Goal: Task Accomplishment & Management: Manage account settings

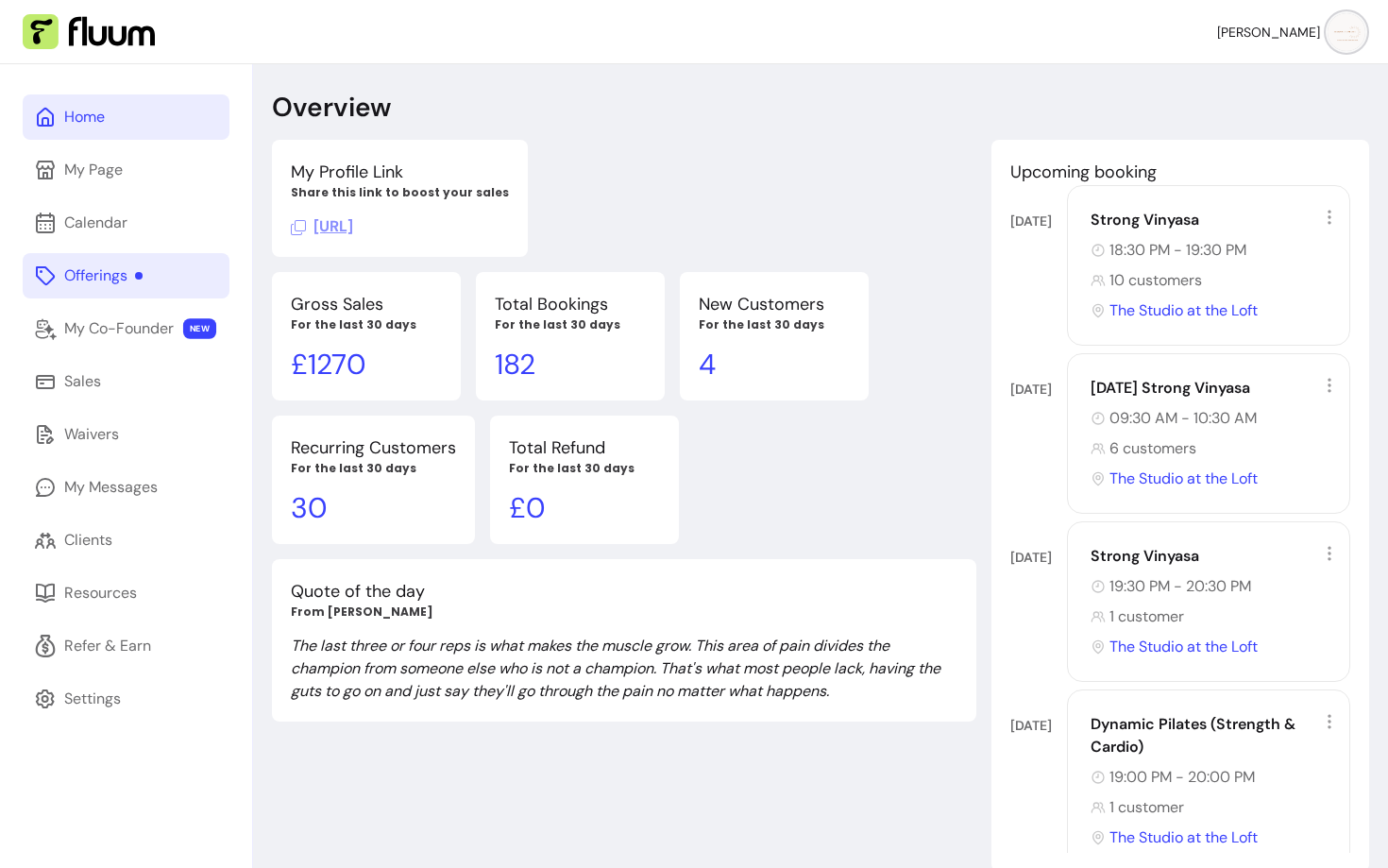
click at [74, 284] on div "Offerings" at bounding box center [102, 275] width 78 height 22
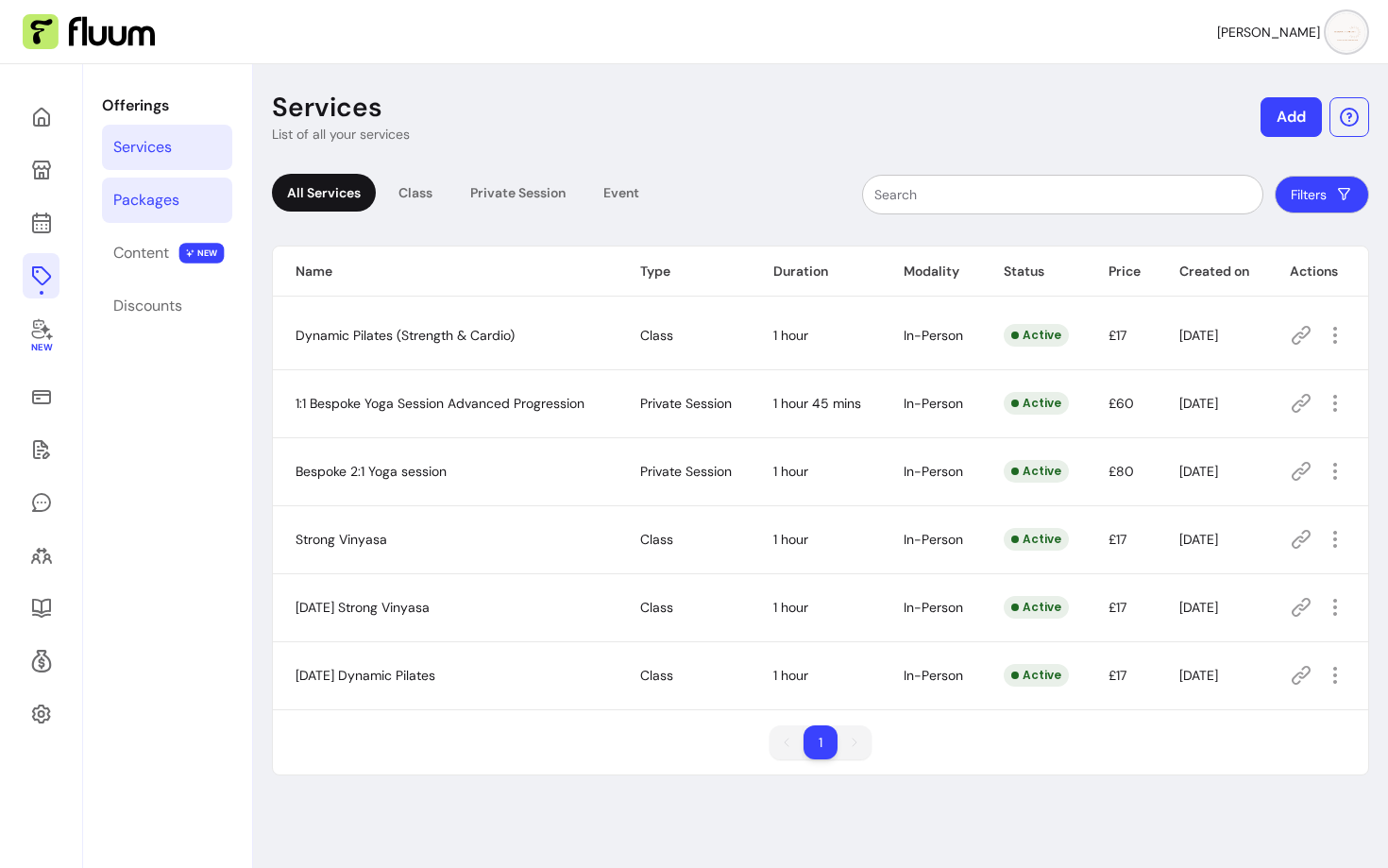
click at [142, 188] on div "Packages" at bounding box center [146, 199] width 66 height 22
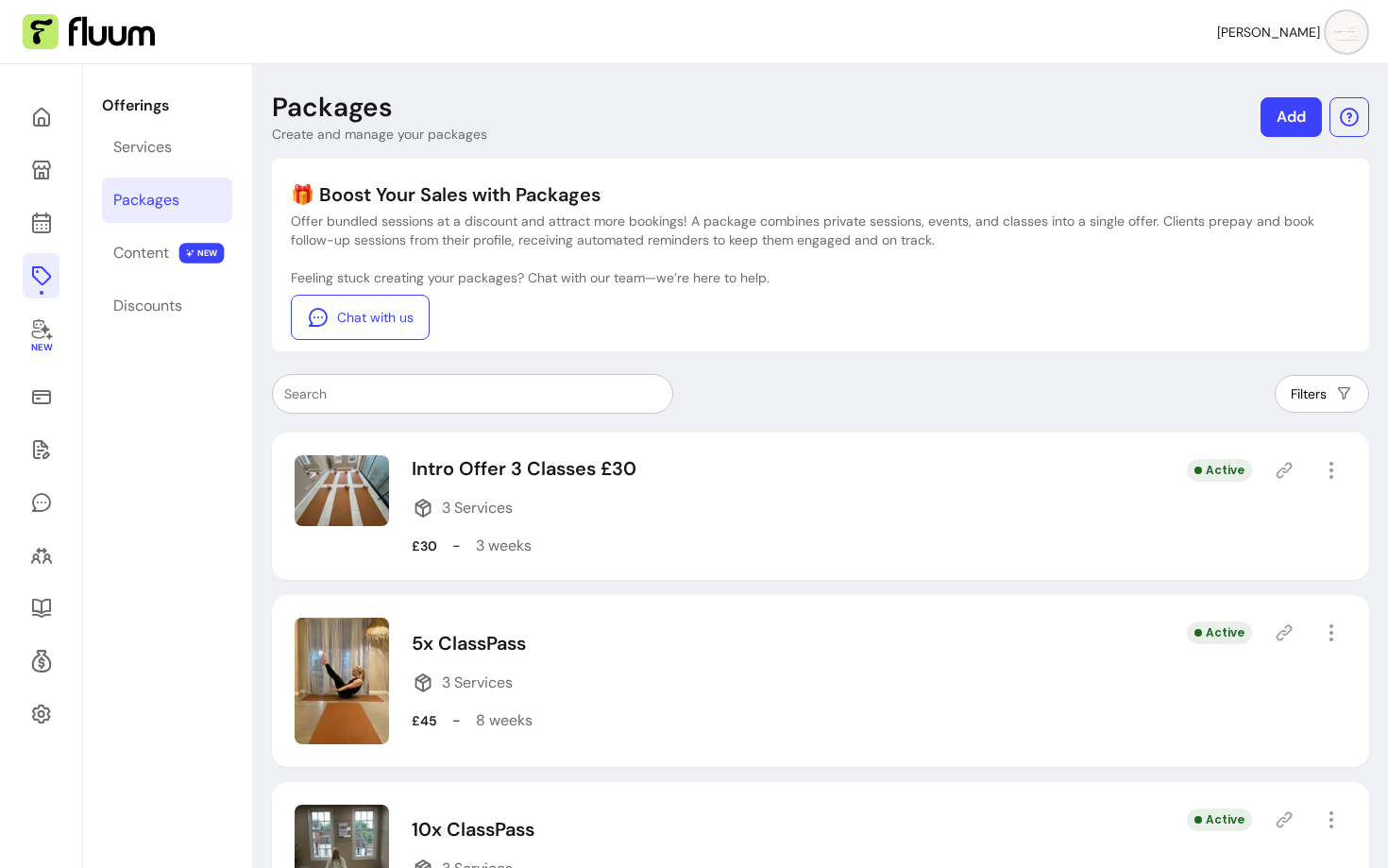
scroll to position [183, 0]
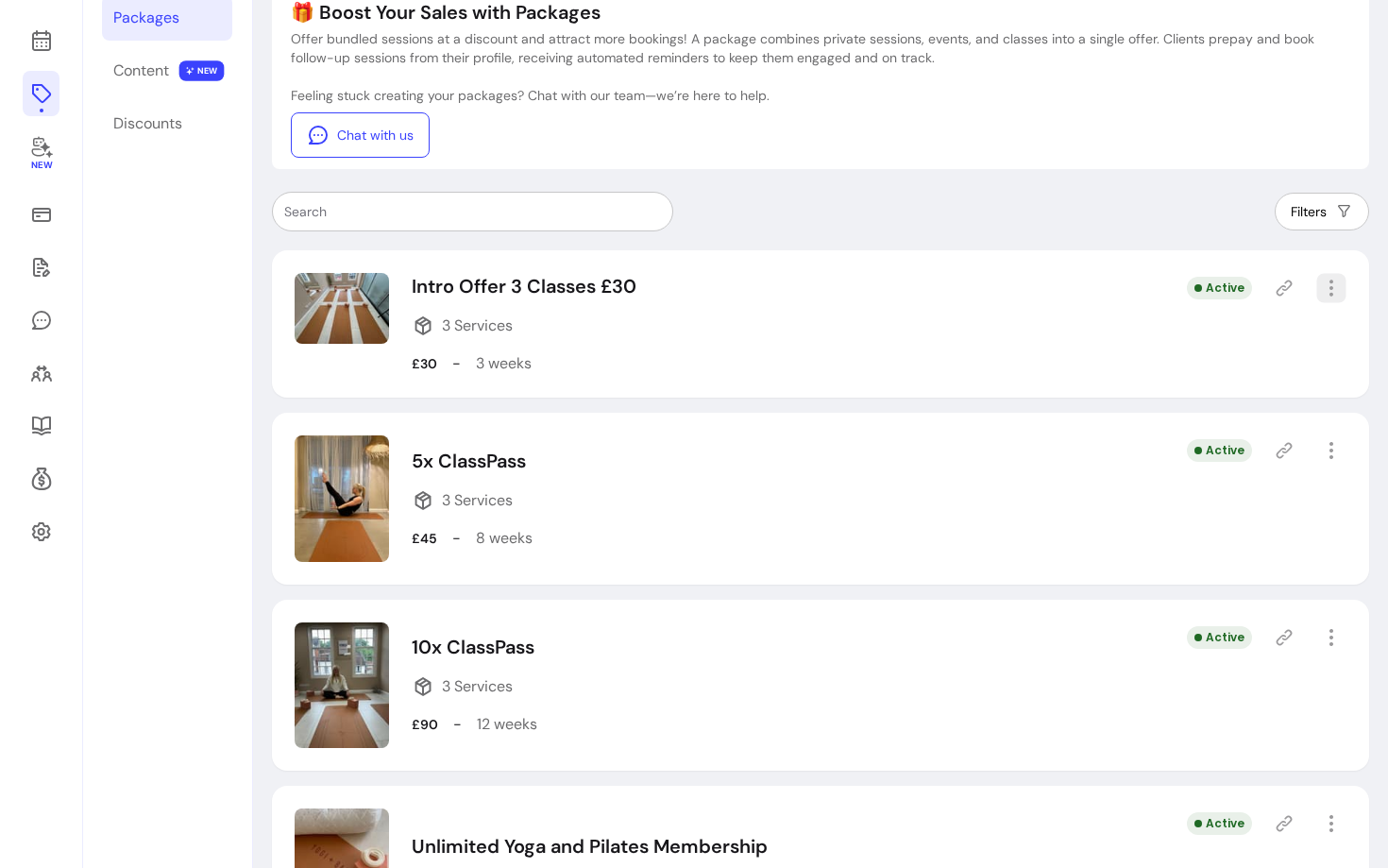
click at [1334, 287] on icon "button" at bounding box center [1331, 287] width 21 height 21
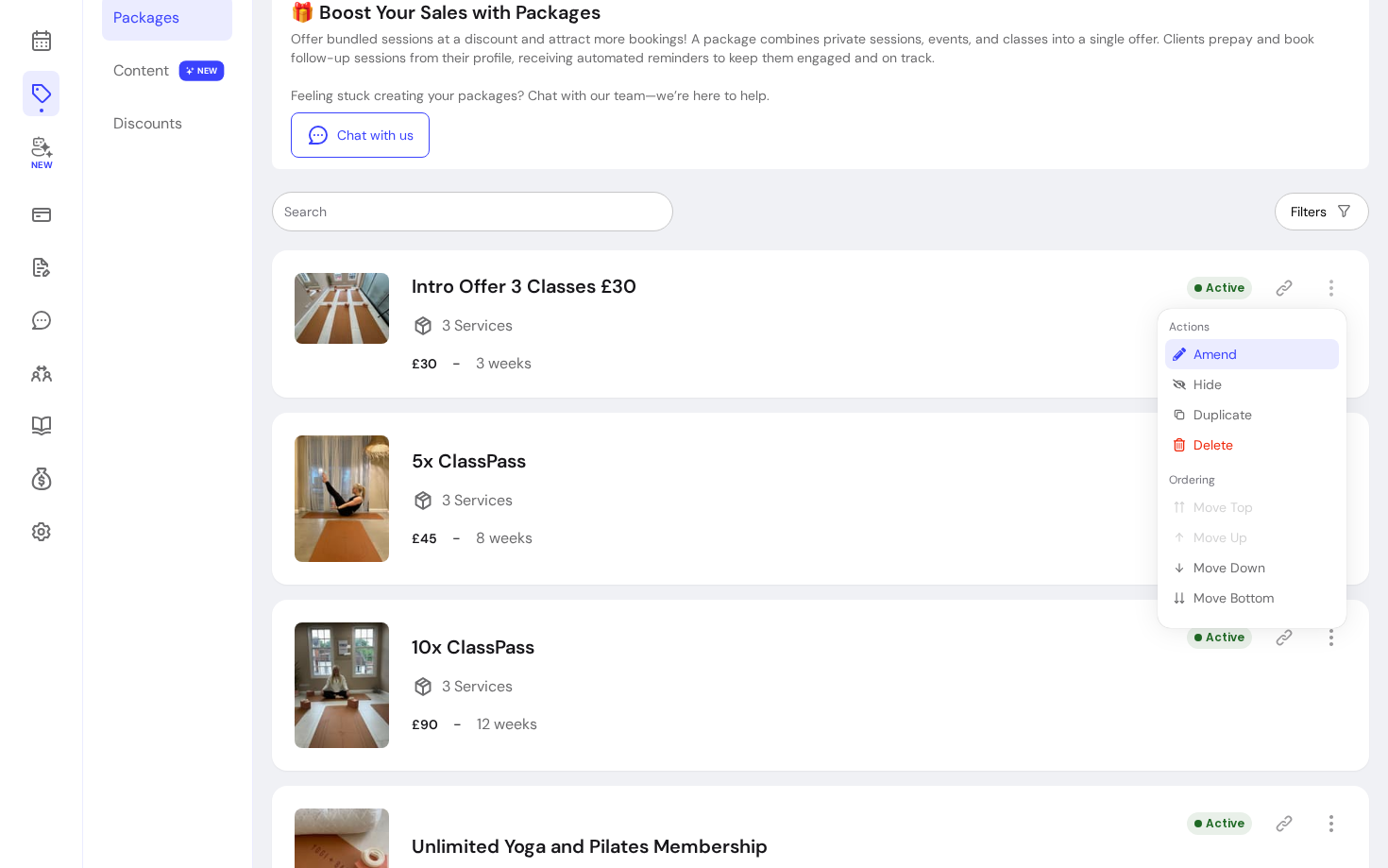
click at [1200, 354] on span "Amend" at bounding box center [1262, 355] width 138 height 19
select select "***"
select select "*****"
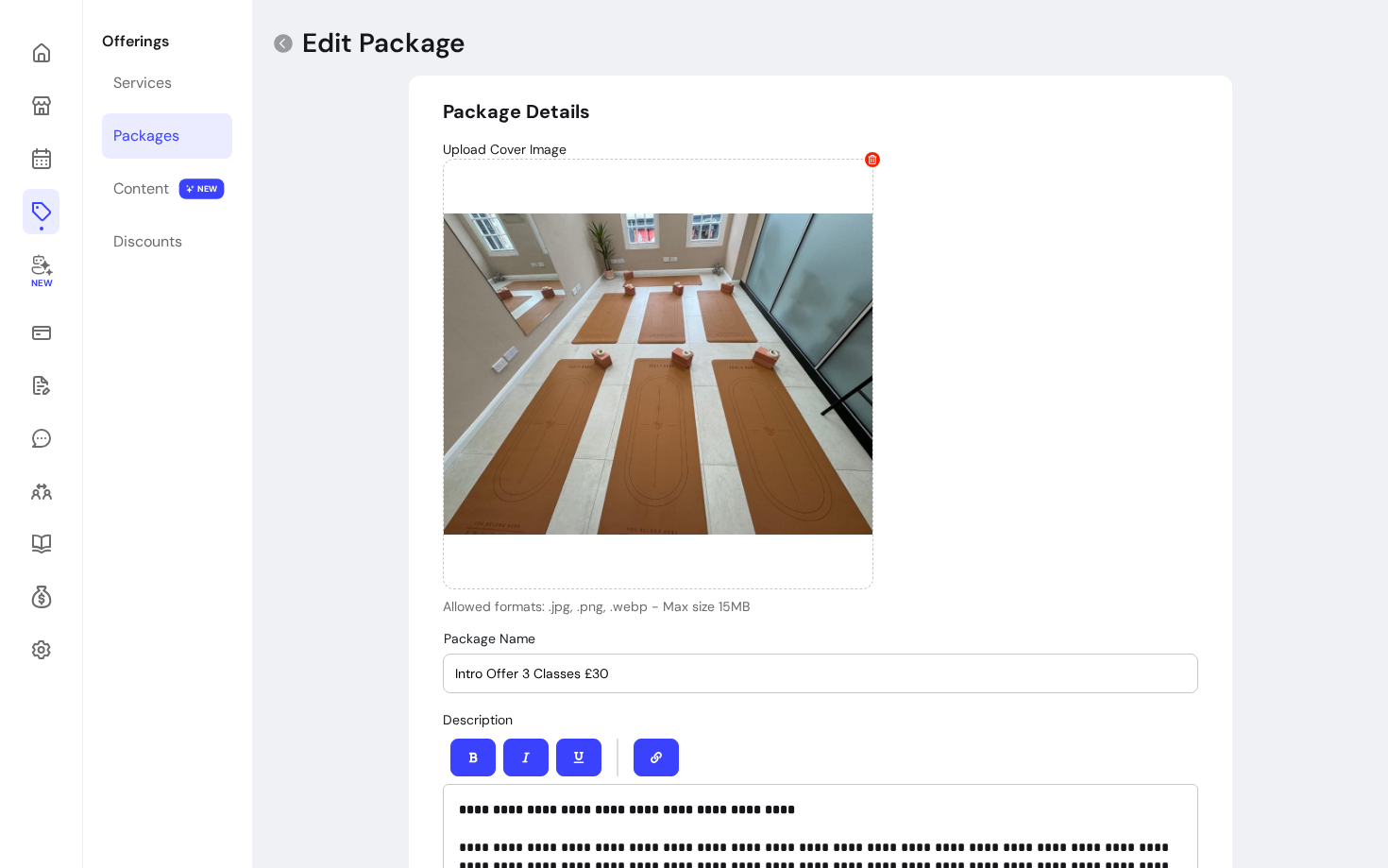
type input "**********"
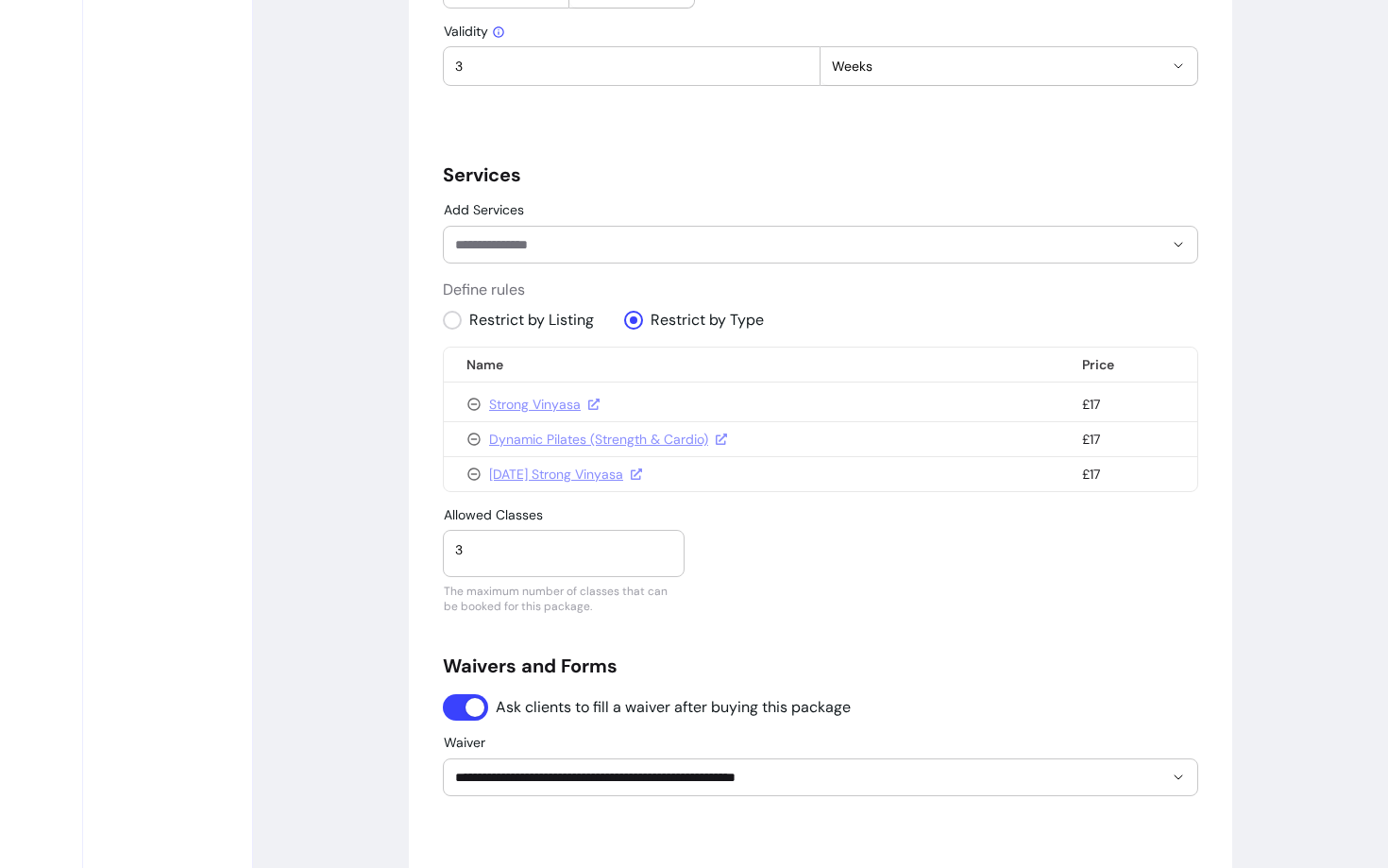
scroll to position [1166, 0]
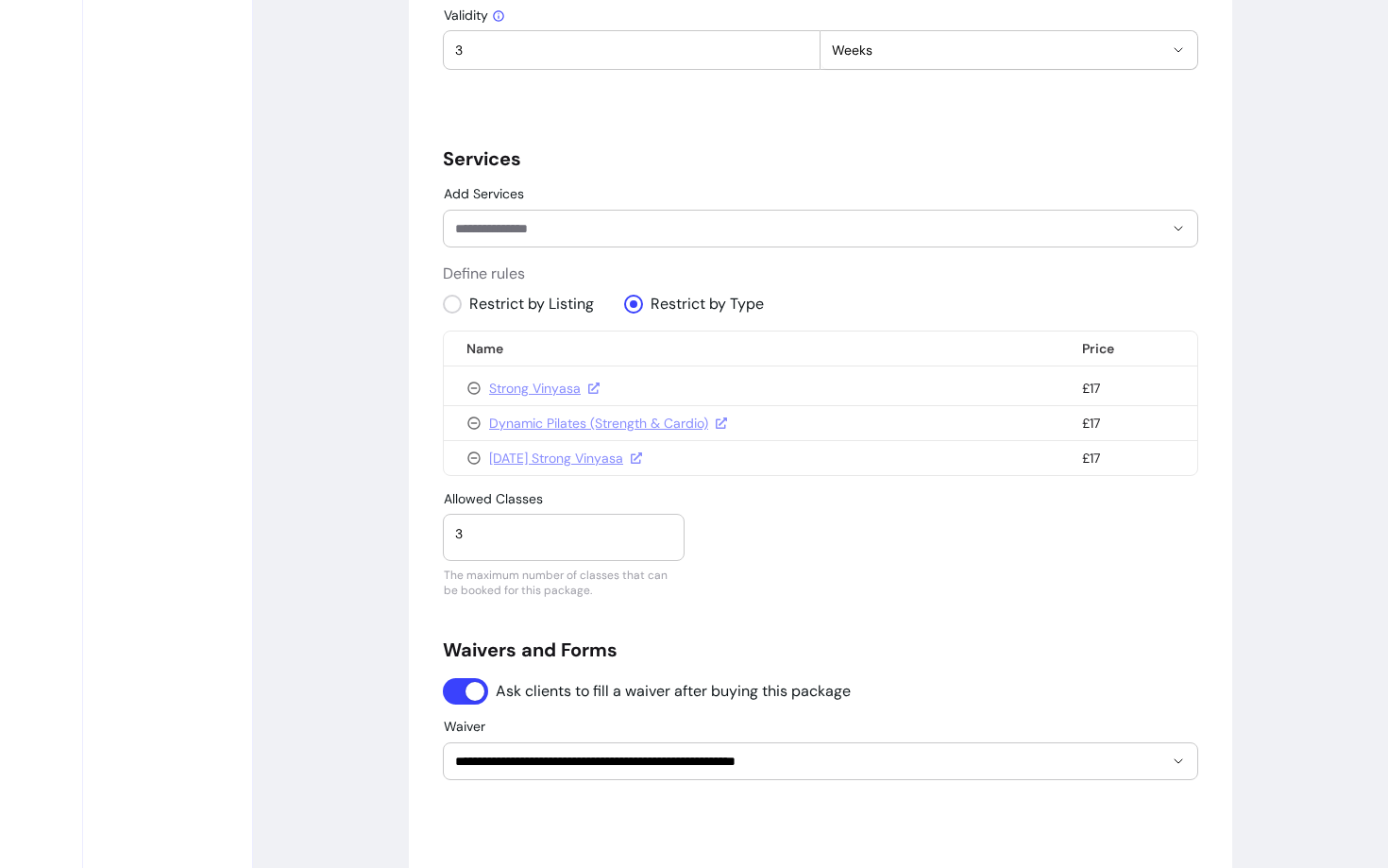
click at [539, 224] on input "Add Services" at bounding box center [795, 229] width 679 height 19
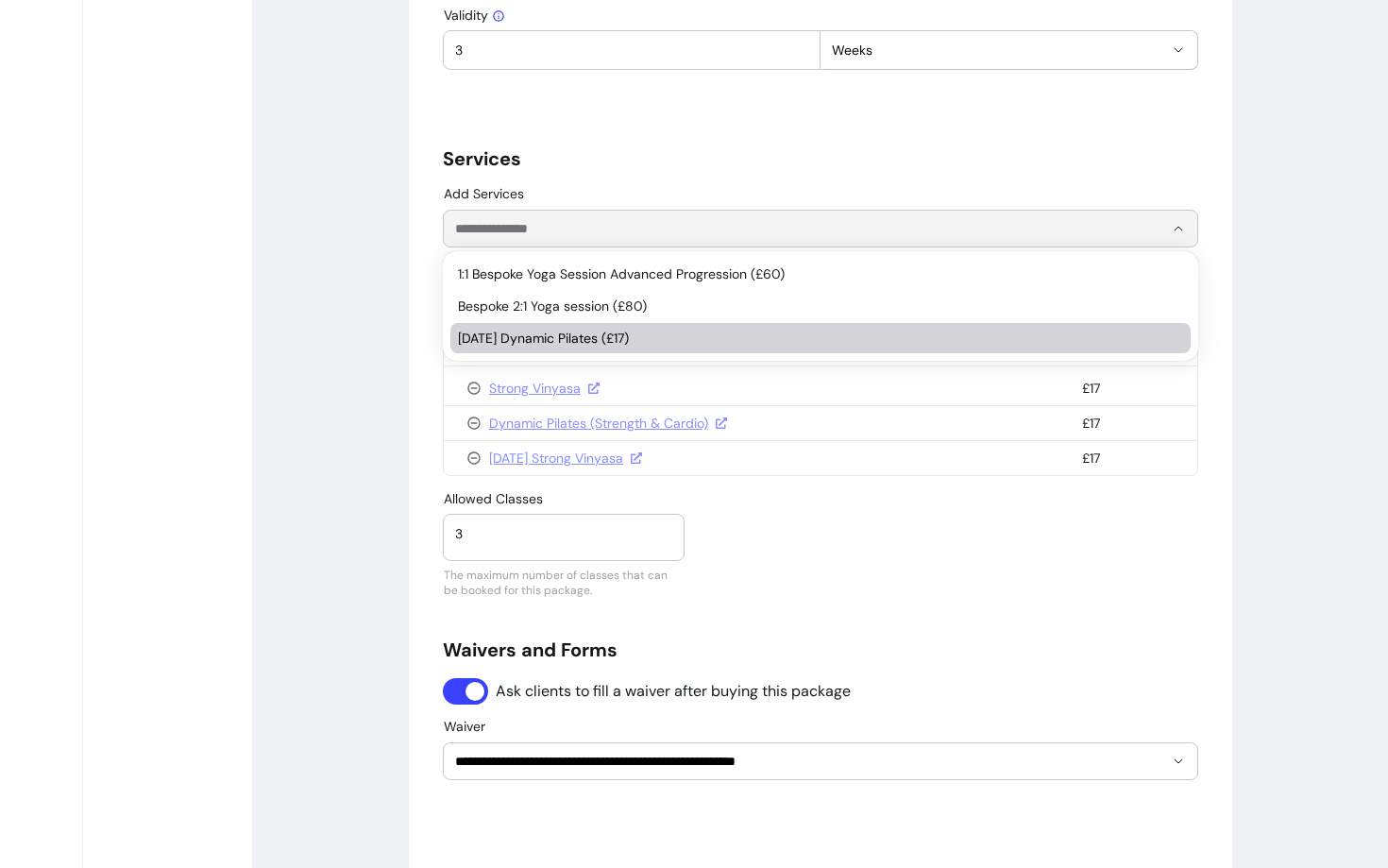
click at [536, 340] on span "[DATE] Dynamic Pilates (£17)" at bounding box center [811, 338] width 707 height 19
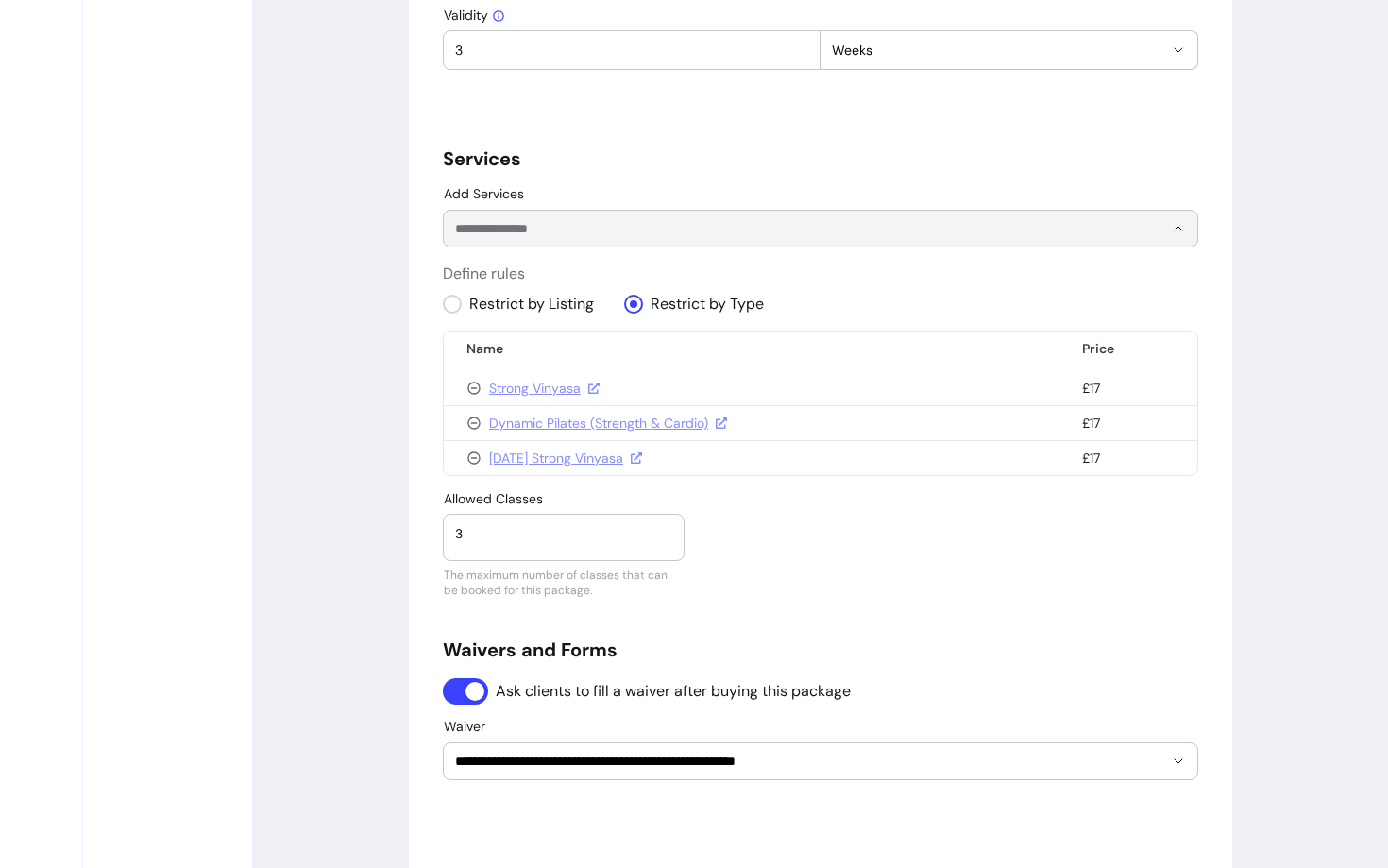
type input "1"
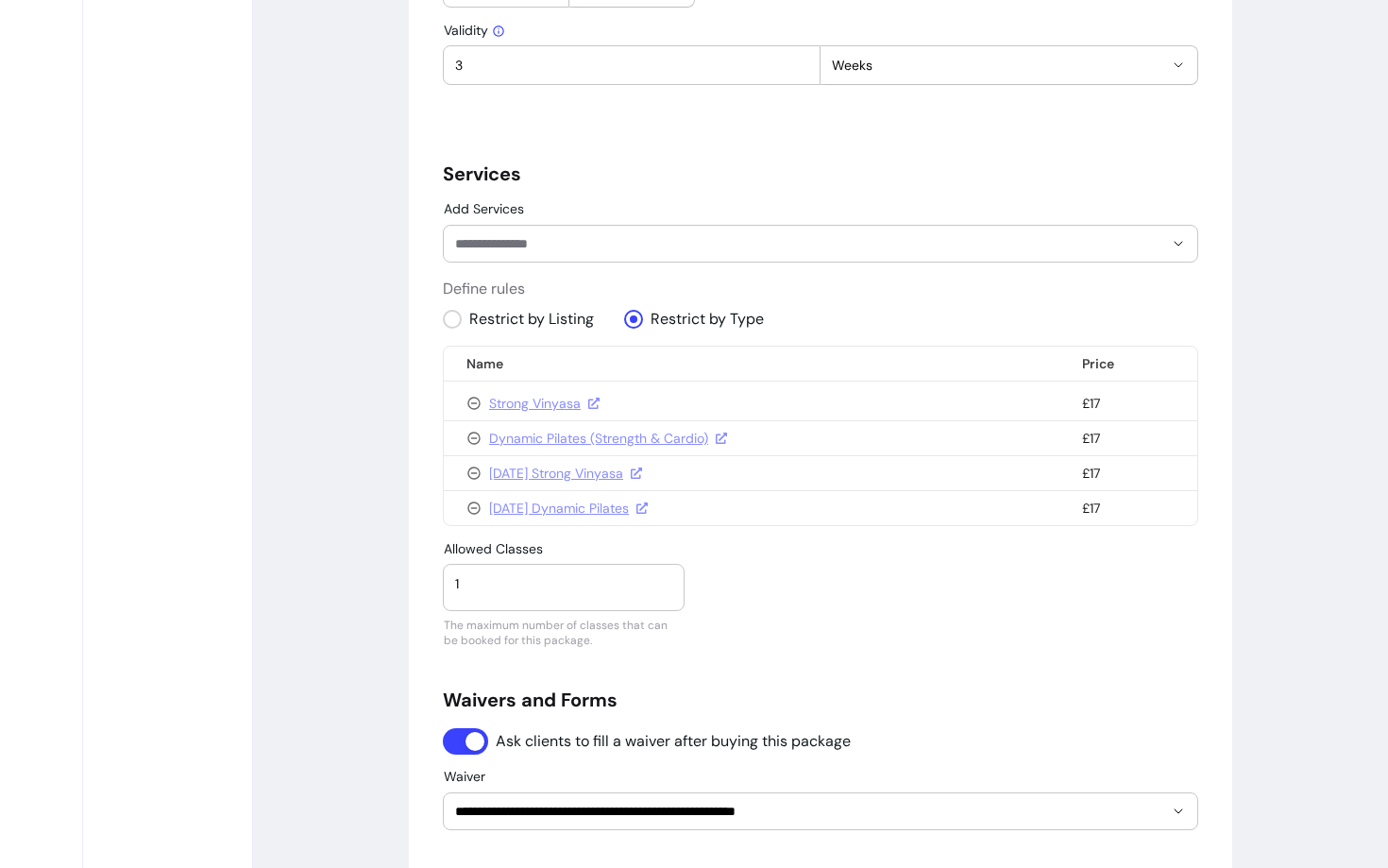
scroll to position [1170, 0]
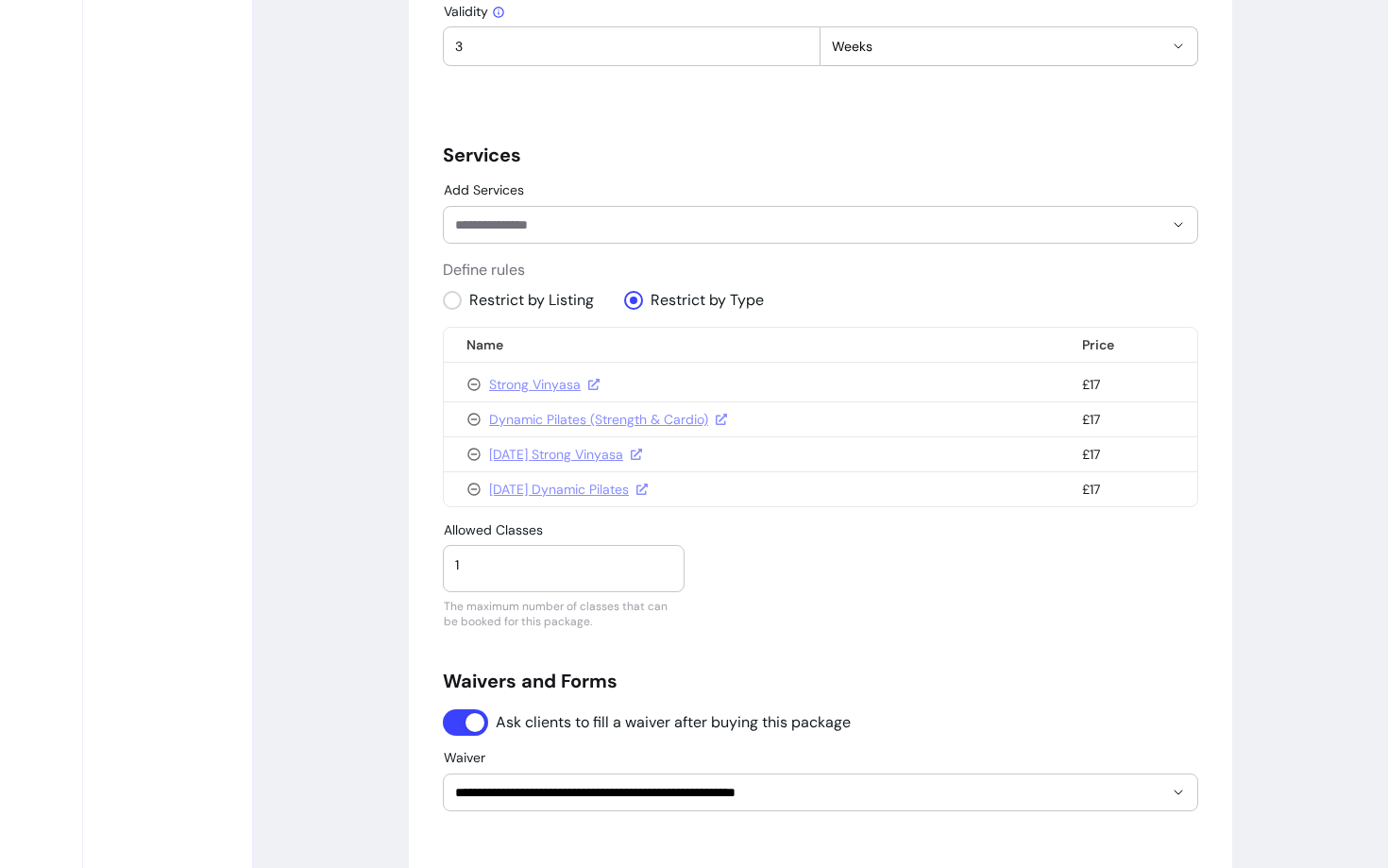
click at [477, 575] on div "1" at bounding box center [564, 564] width 217 height 38
type input "3"
click at [822, 558] on div "Allowed Classes 3 The maximum number of classes that can be booked for this pac…" at bounding box center [821, 557] width 756 height 70
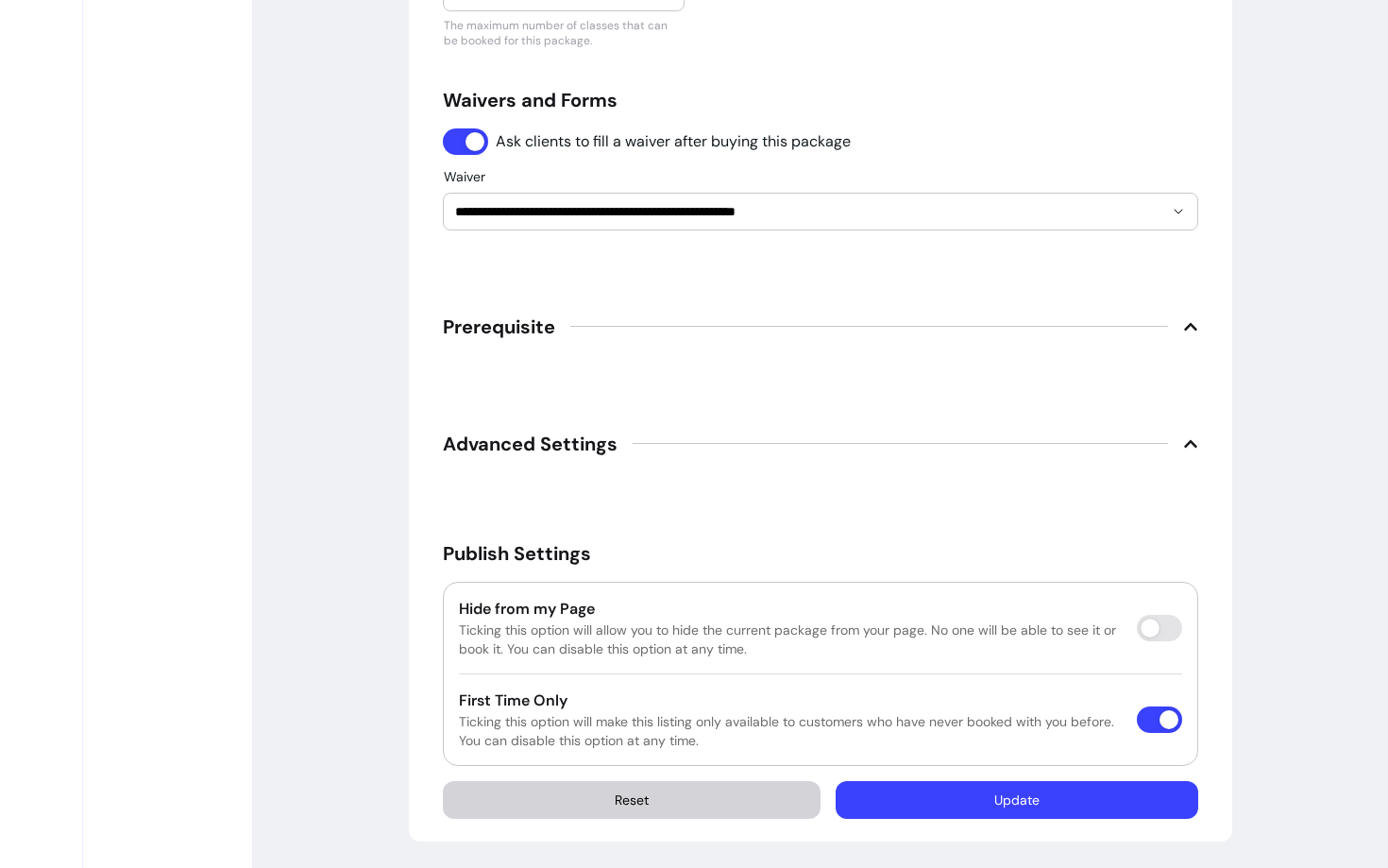
click at [1001, 787] on button "Update" at bounding box center [1017, 799] width 362 height 38
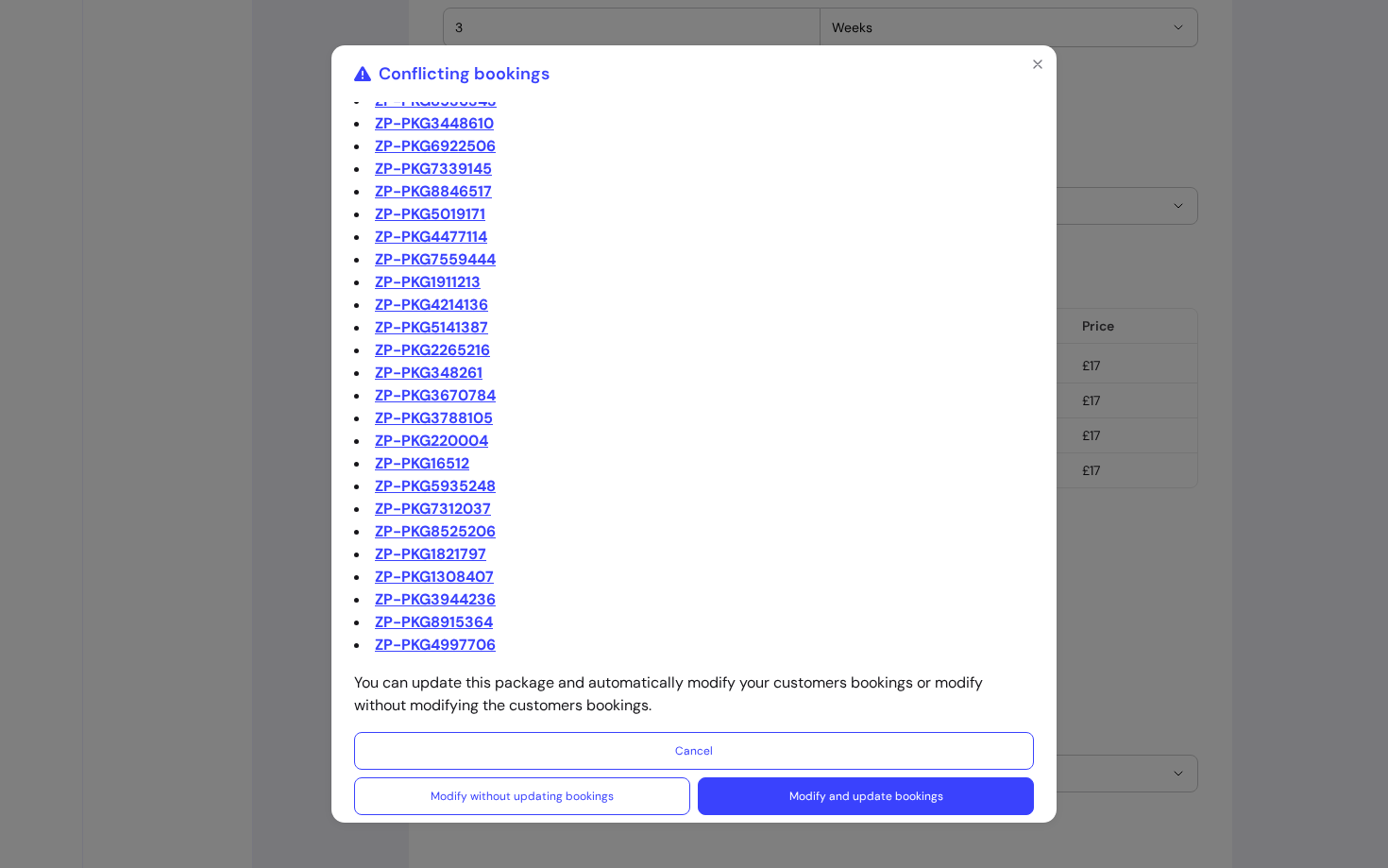
scroll to position [0, 0]
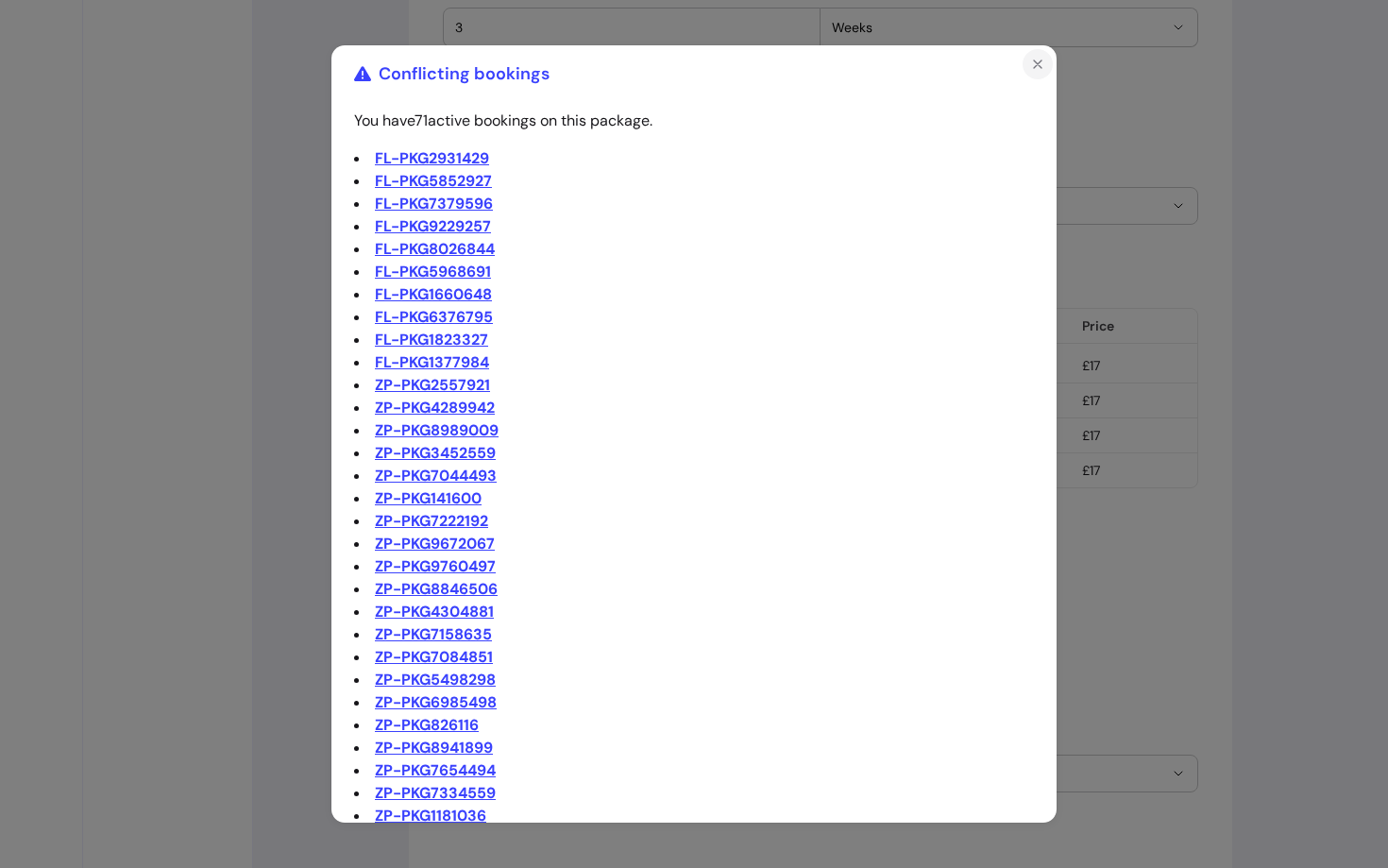
click at [1036, 64] on icon "Close" at bounding box center [1038, 65] width 8 height 8
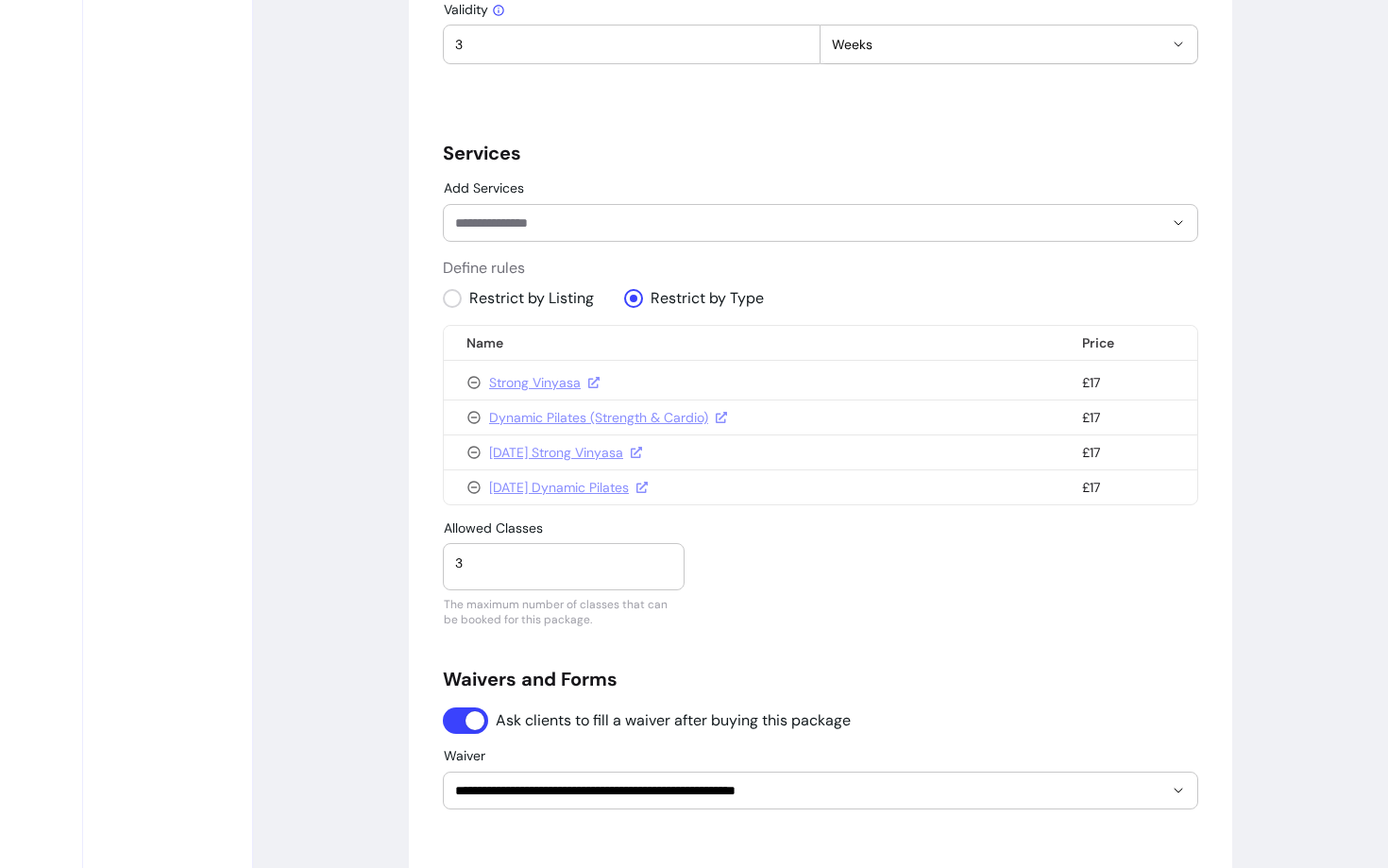
scroll to position [1750, 0]
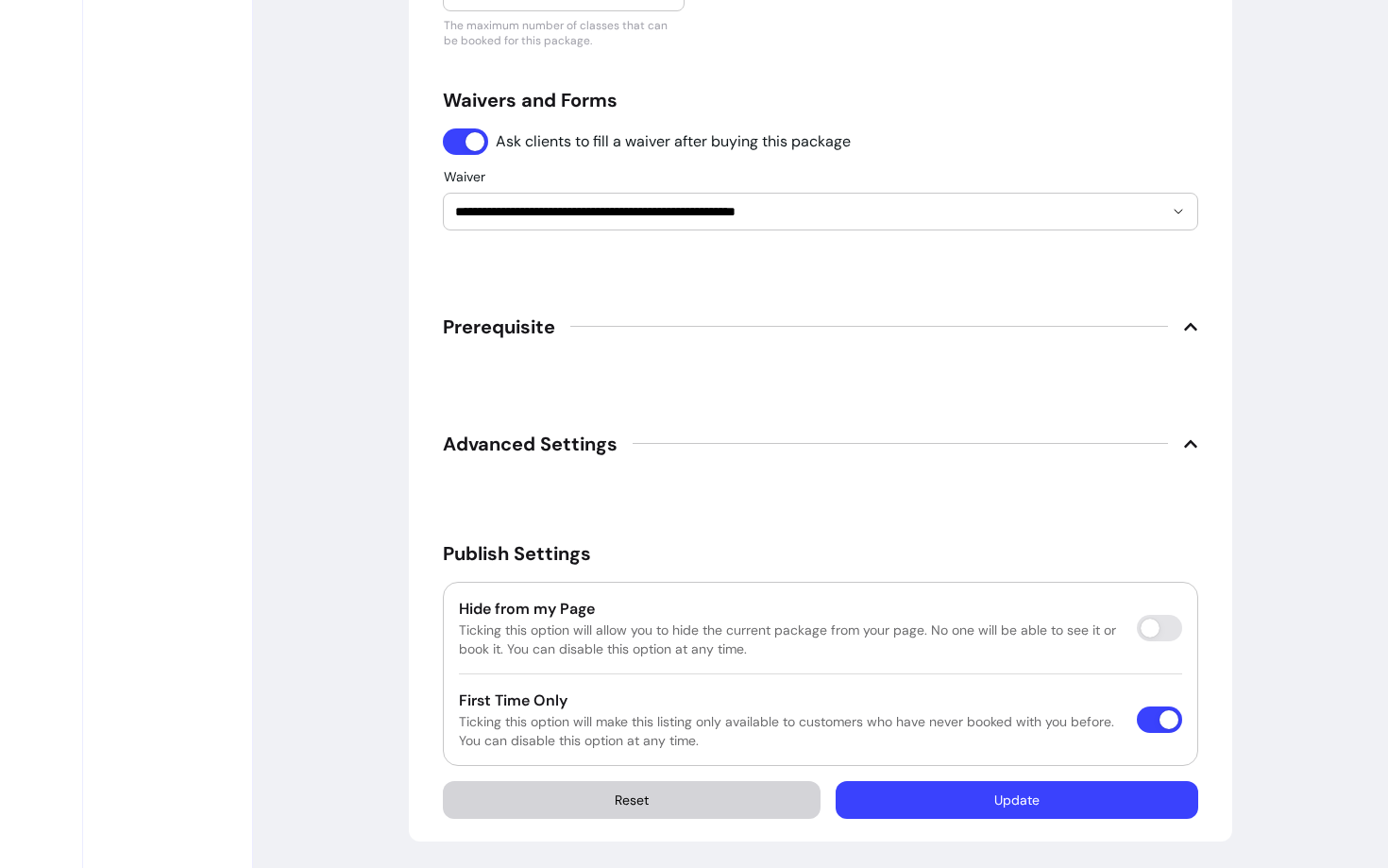
click at [898, 803] on button "Update" at bounding box center [1017, 799] width 362 height 38
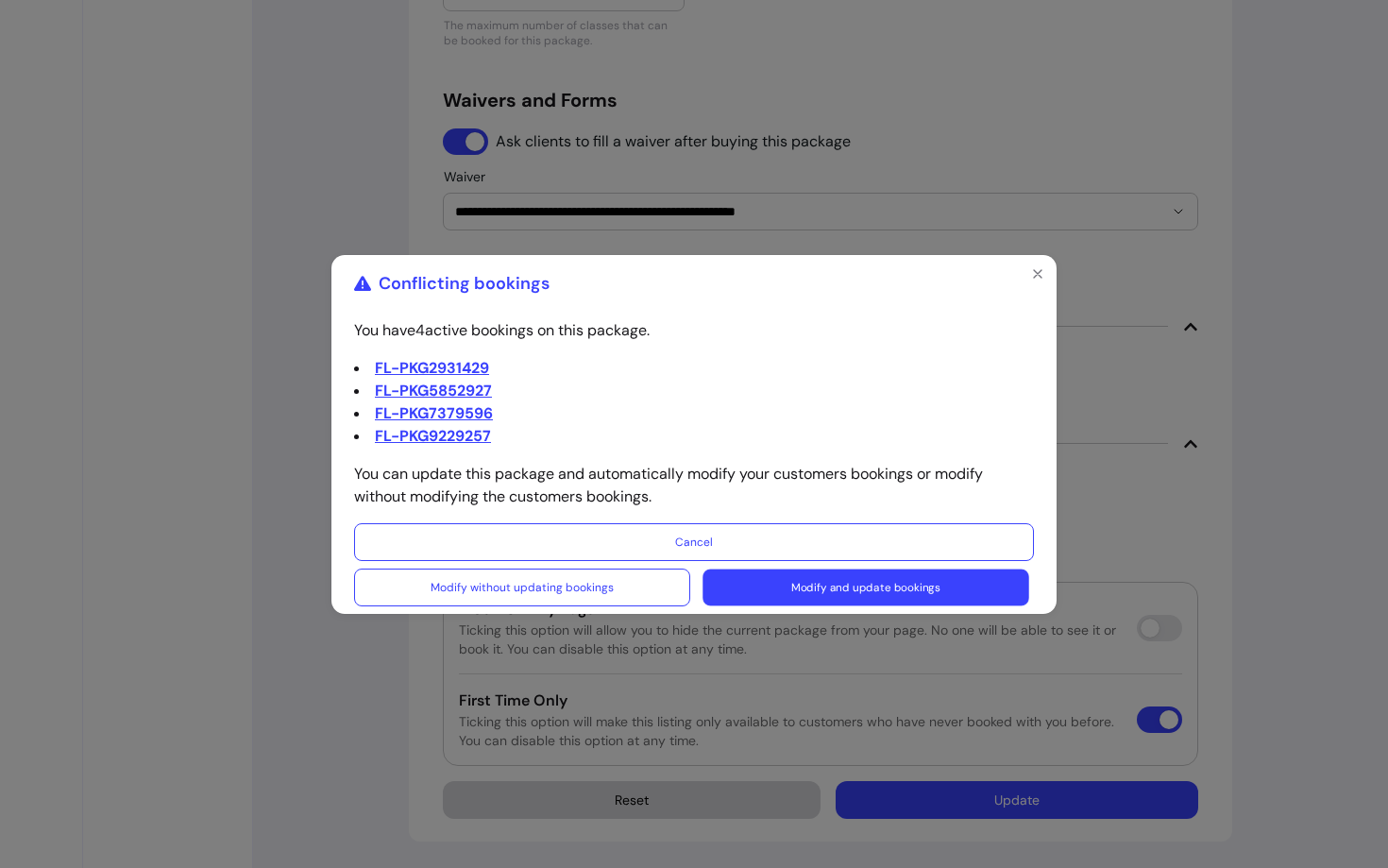
click at [849, 591] on button "Modify and update bookings" at bounding box center [865, 587] width 326 height 37
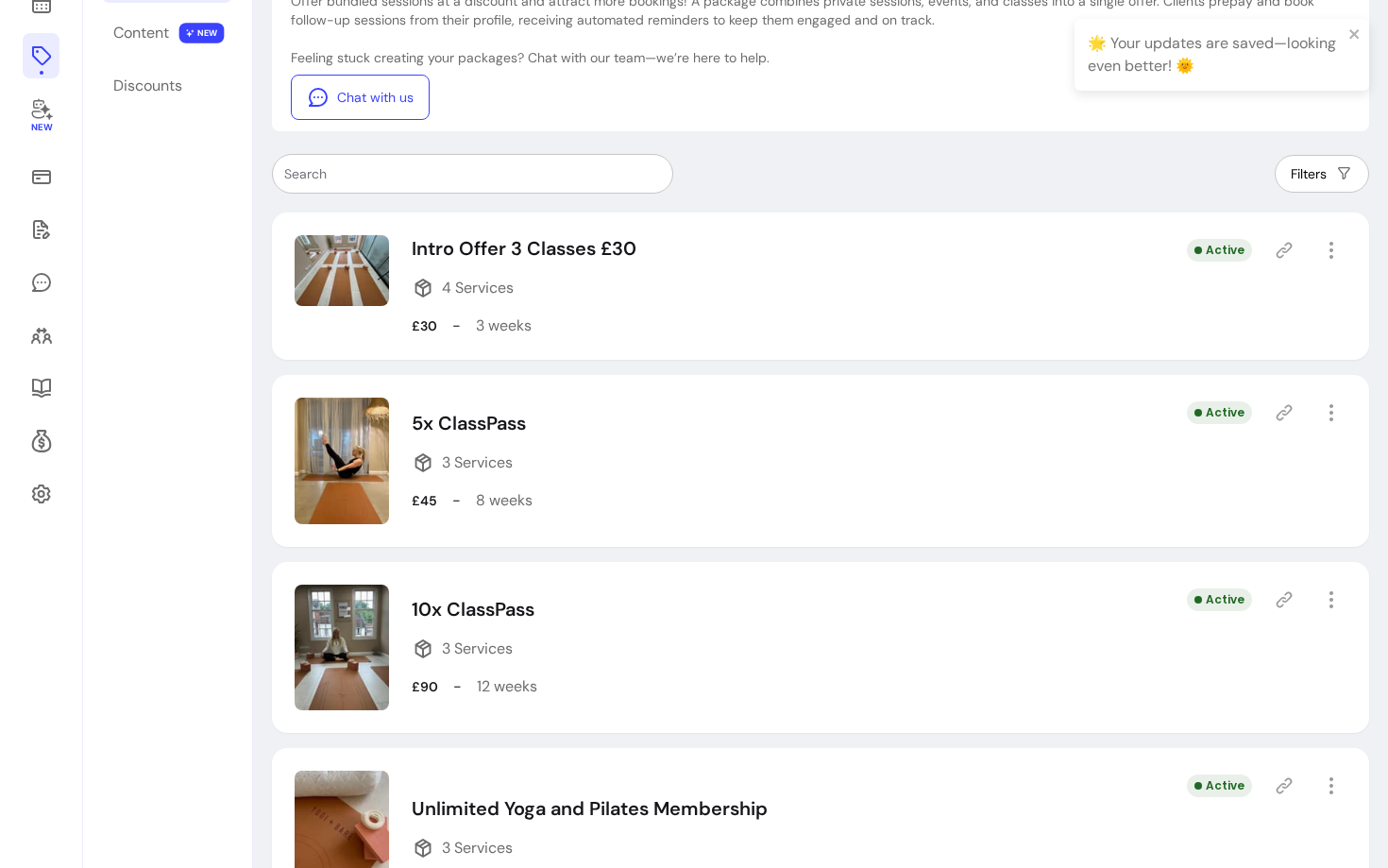
scroll to position [259, 0]
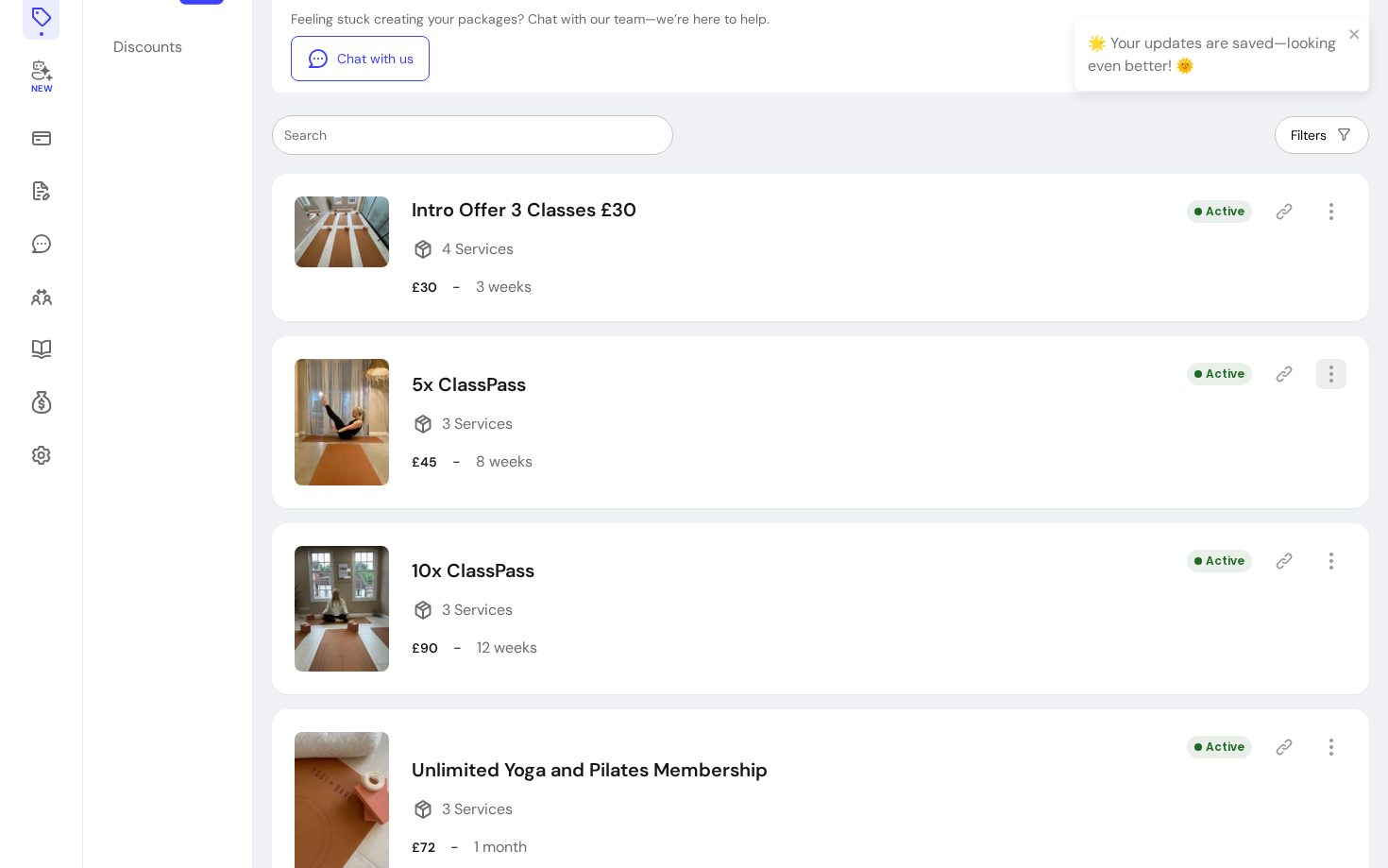
click at [1338, 371] on icon "button" at bounding box center [1331, 373] width 22 height 22
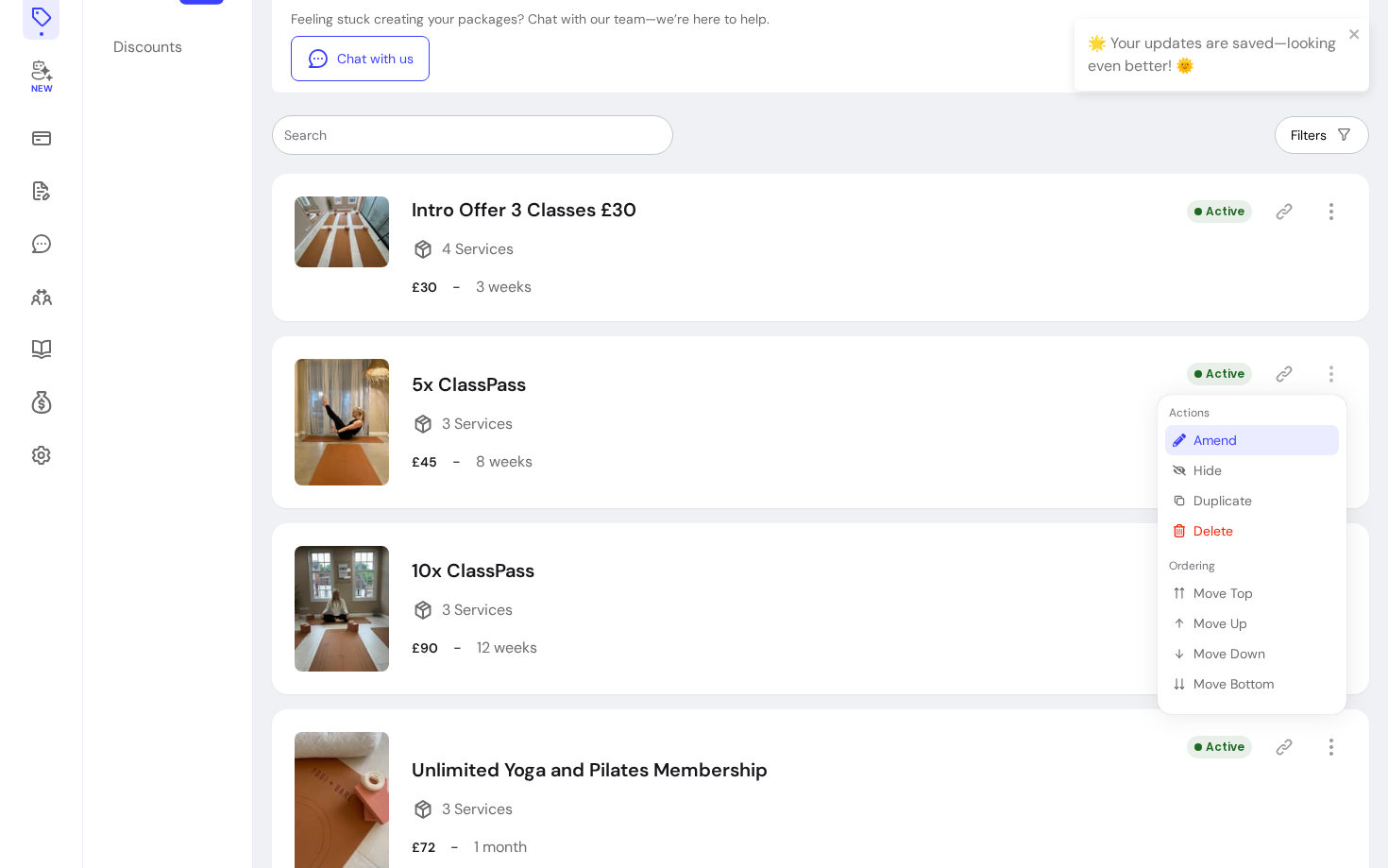
click at [1246, 438] on span "Amend" at bounding box center [1262, 441] width 138 height 19
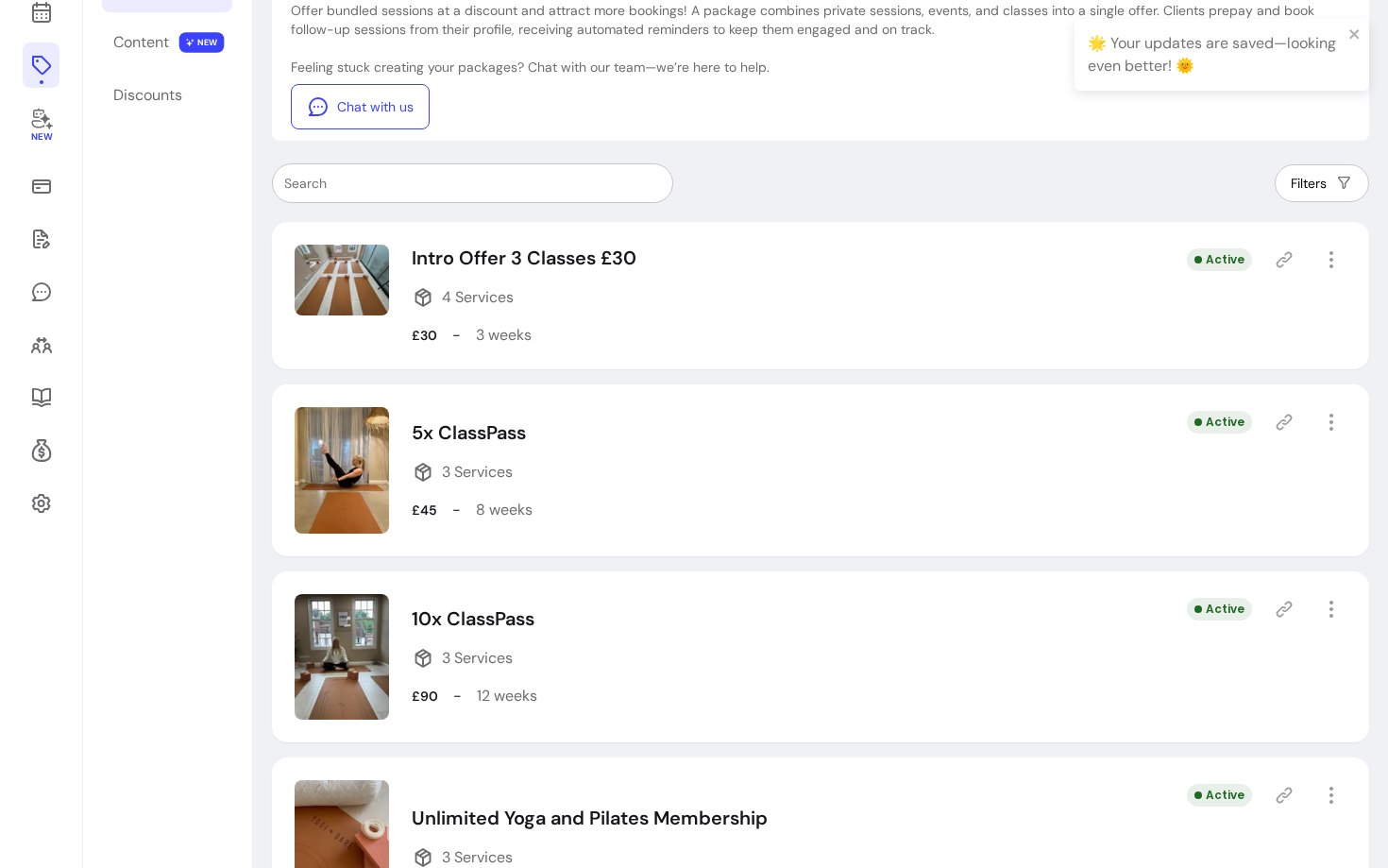
select select "***"
select select "*****"
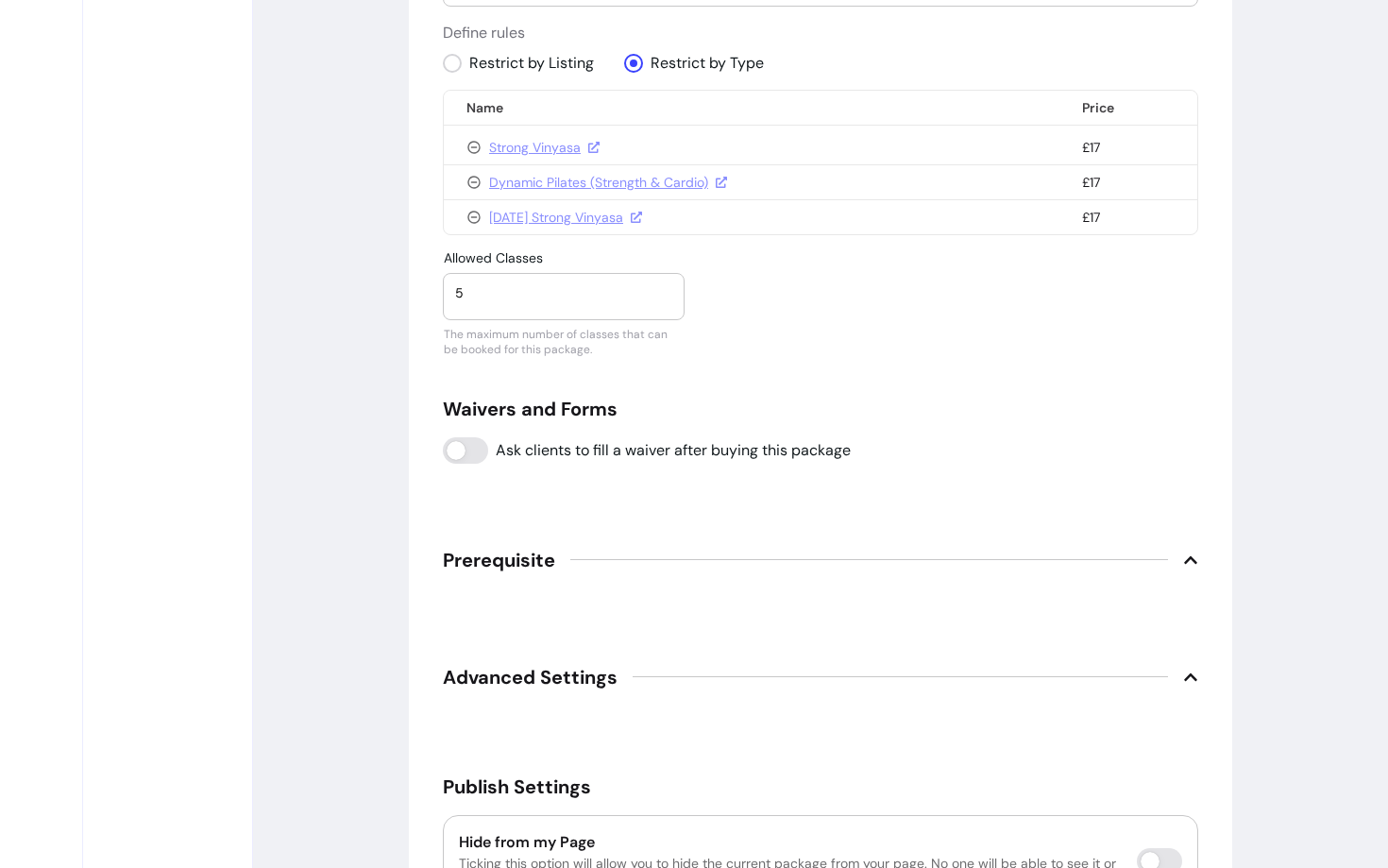
scroll to position [1247, 0]
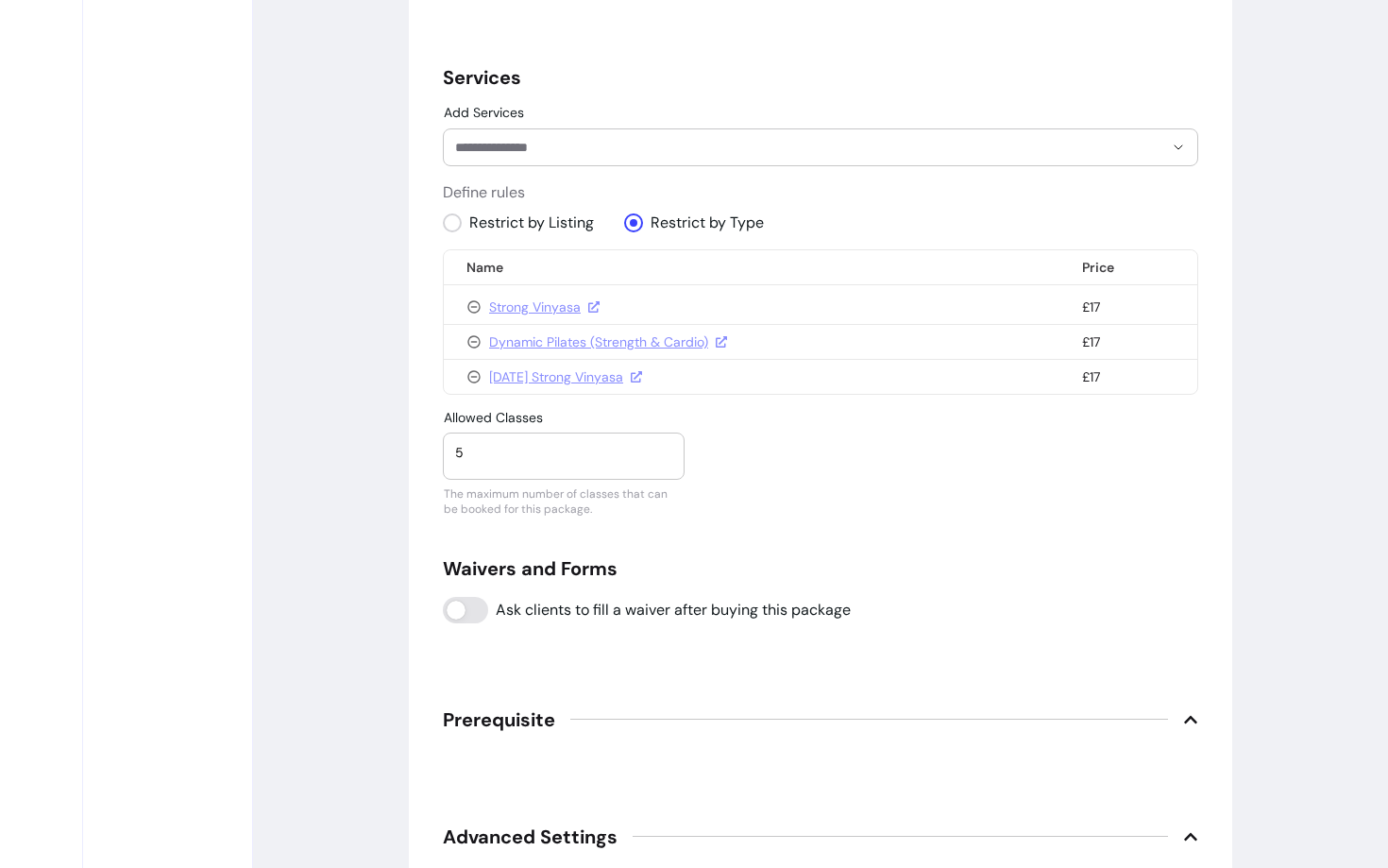
click at [564, 152] on input "Add Services" at bounding box center [795, 148] width 679 height 19
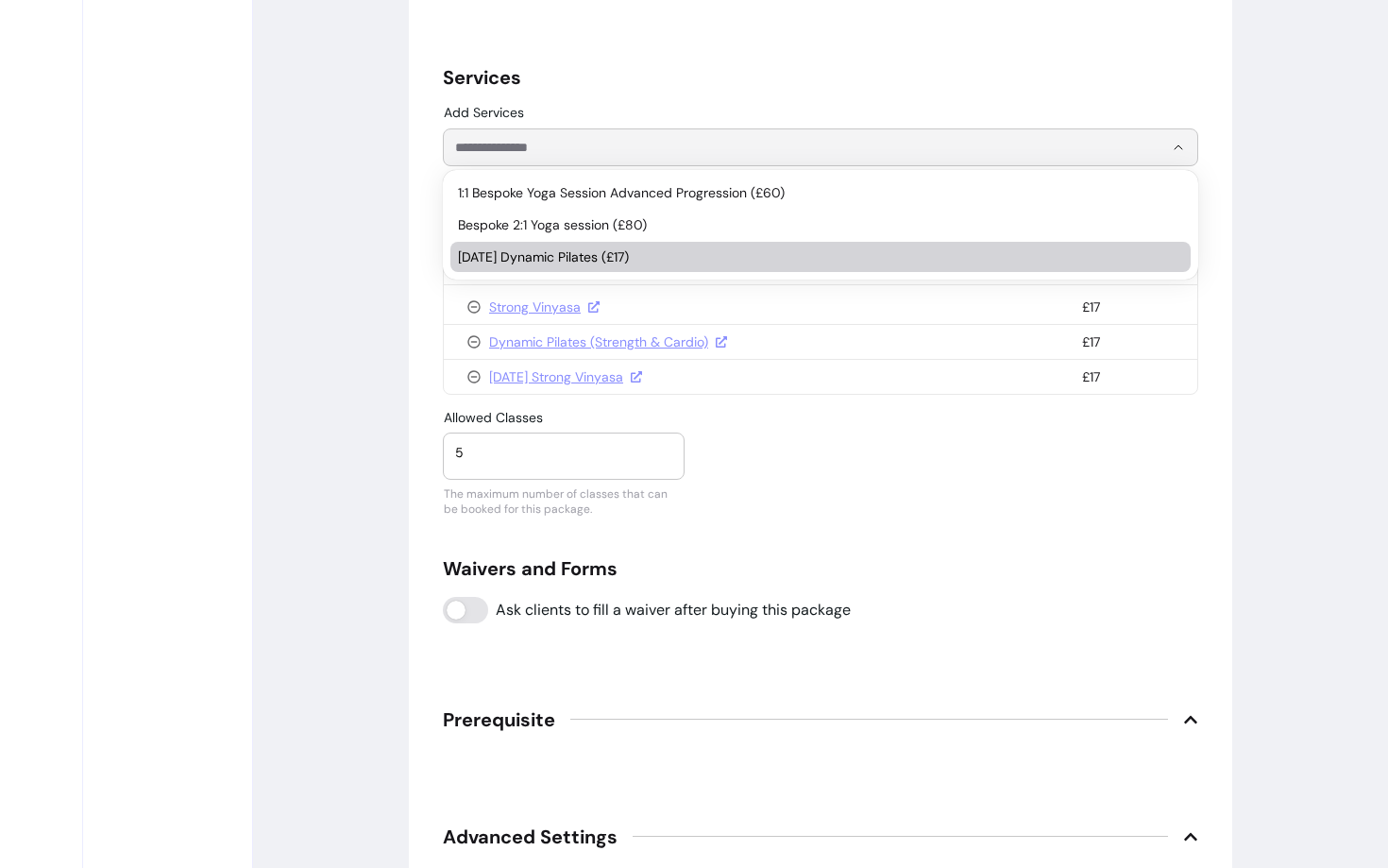
click at [535, 247] on span "[DATE] Dynamic Pilates (£17)" at bounding box center [811, 257] width 707 height 19
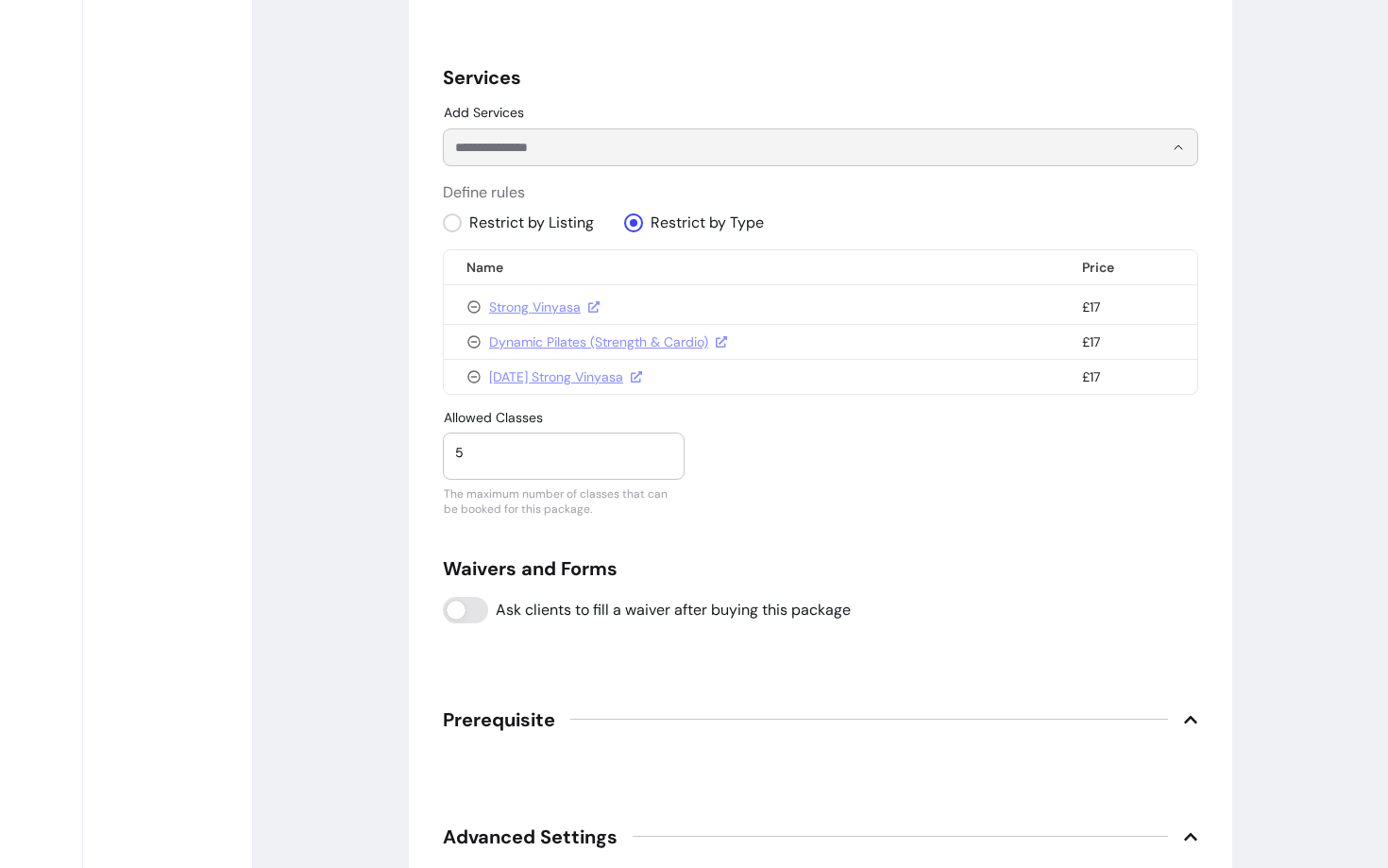
type input "1"
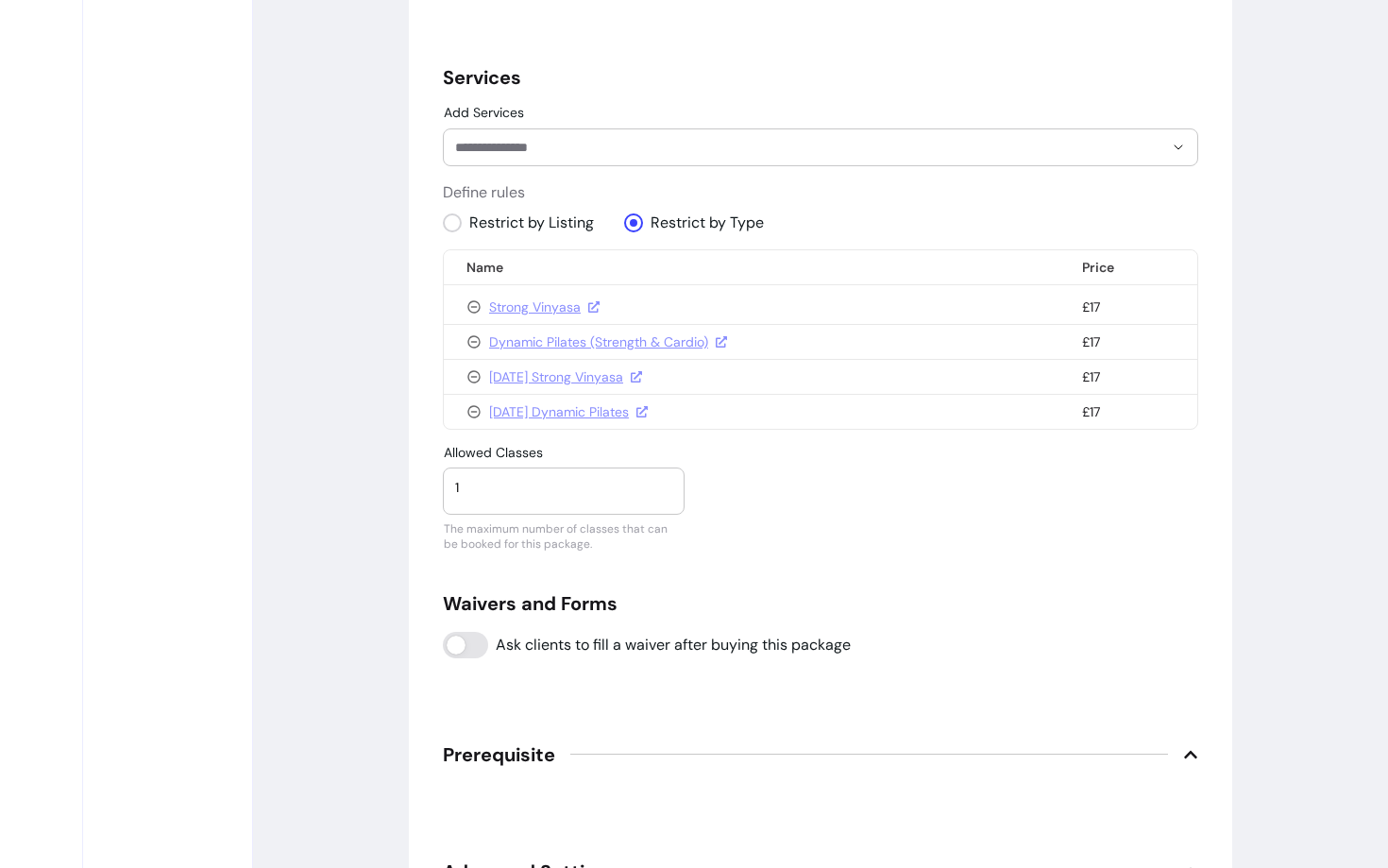
click at [534, 496] on div "1" at bounding box center [564, 487] width 217 height 38
type input "5"
click at [816, 508] on div "Allowed Classes 5 The maximum number of classes that can be booked for this pac…" at bounding box center [821, 479] width 756 height 70
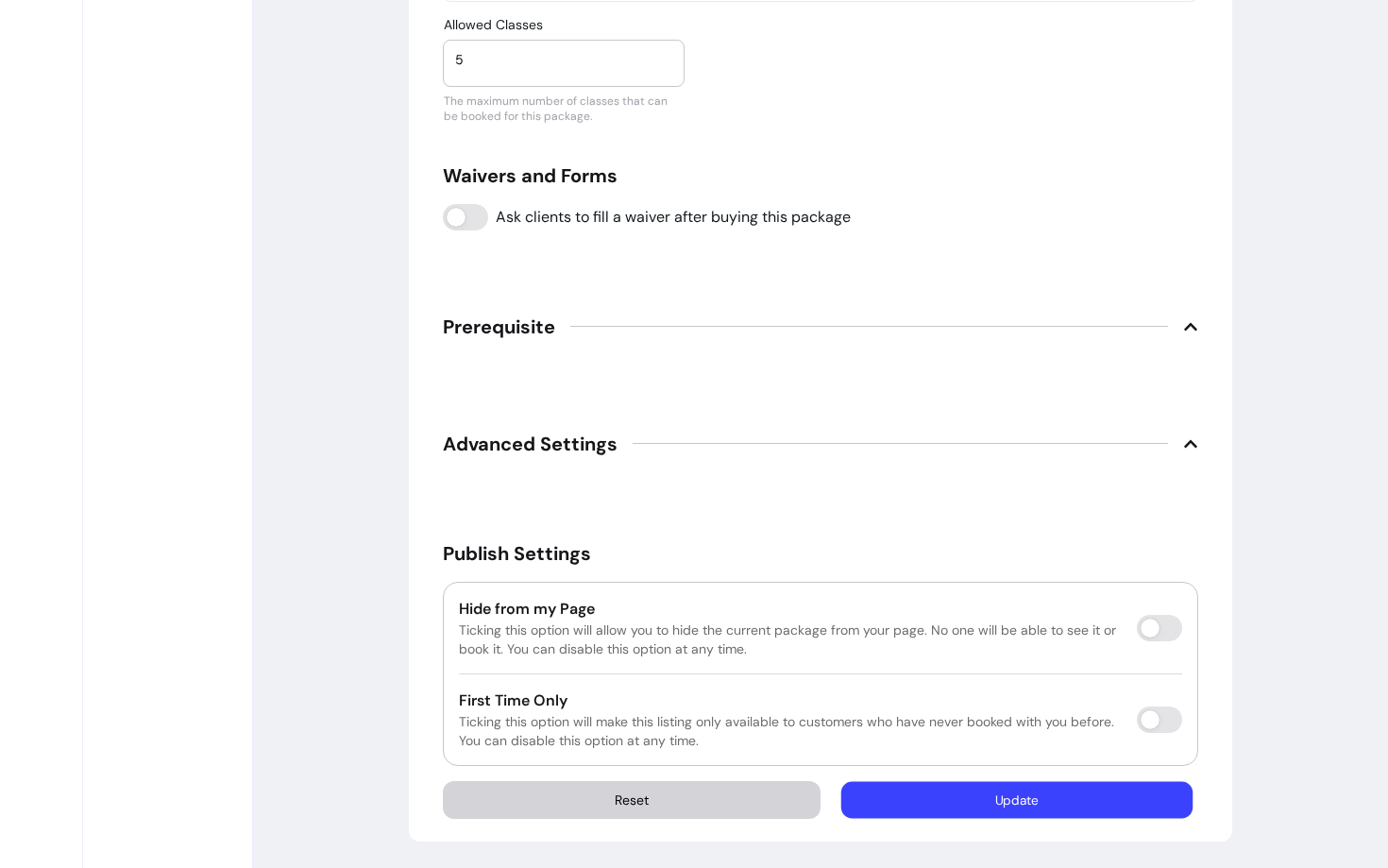
click at [1007, 801] on button "Update" at bounding box center [1017, 799] width 351 height 37
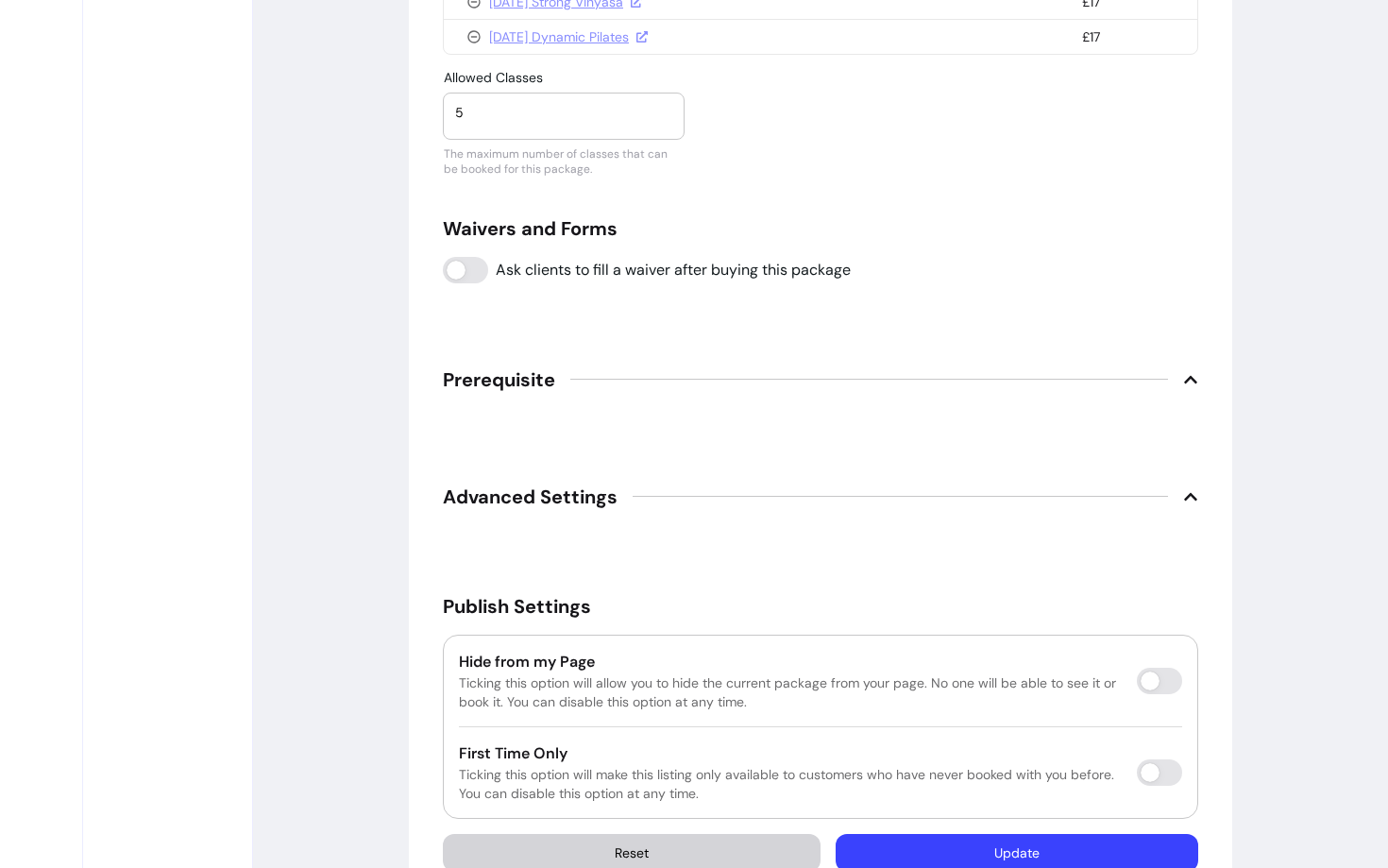
scroll to position [1674, 0]
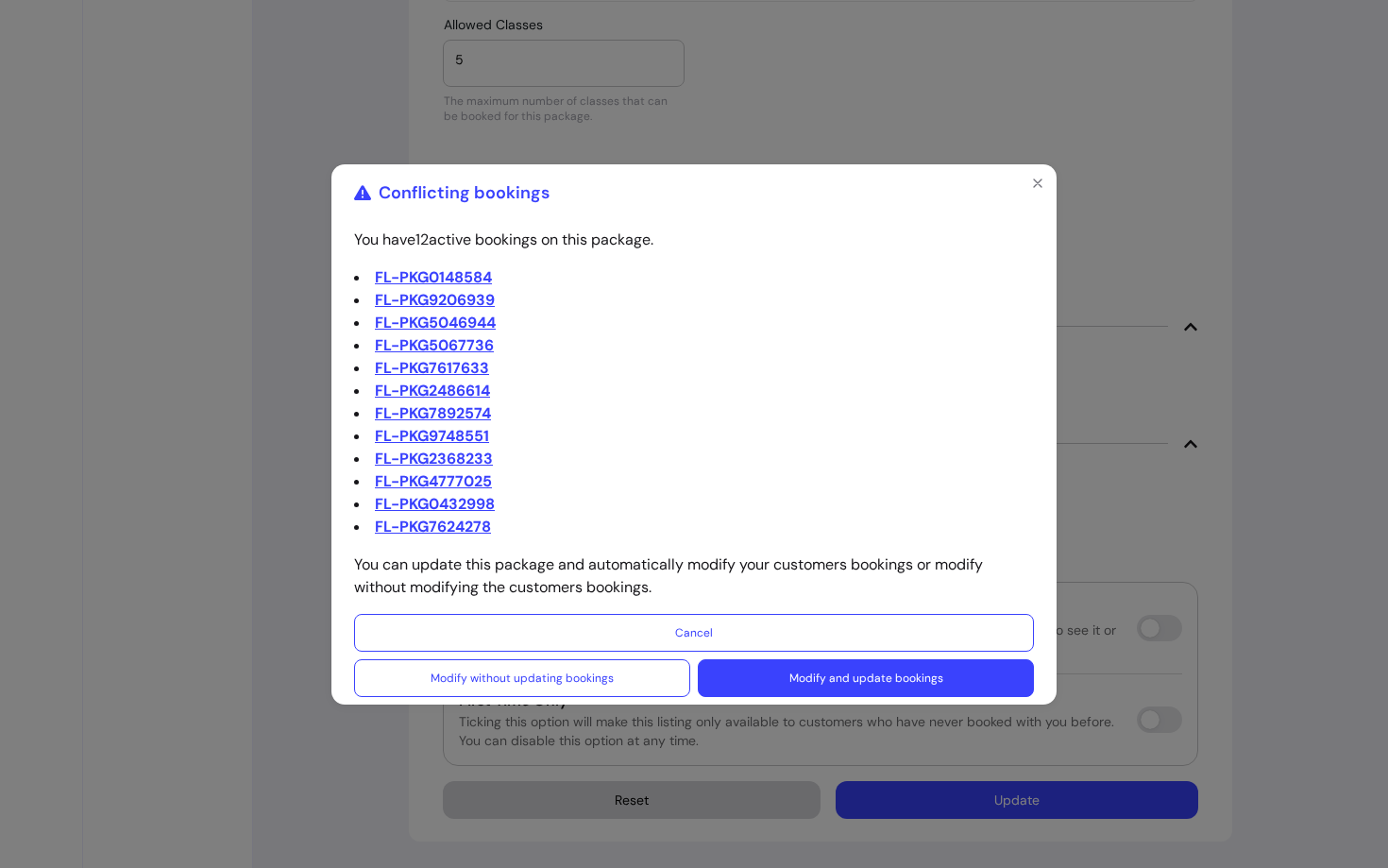
click at [807, 684] on button "Modify and update bookings" at bounding box center [866, 678] width 336 height 38
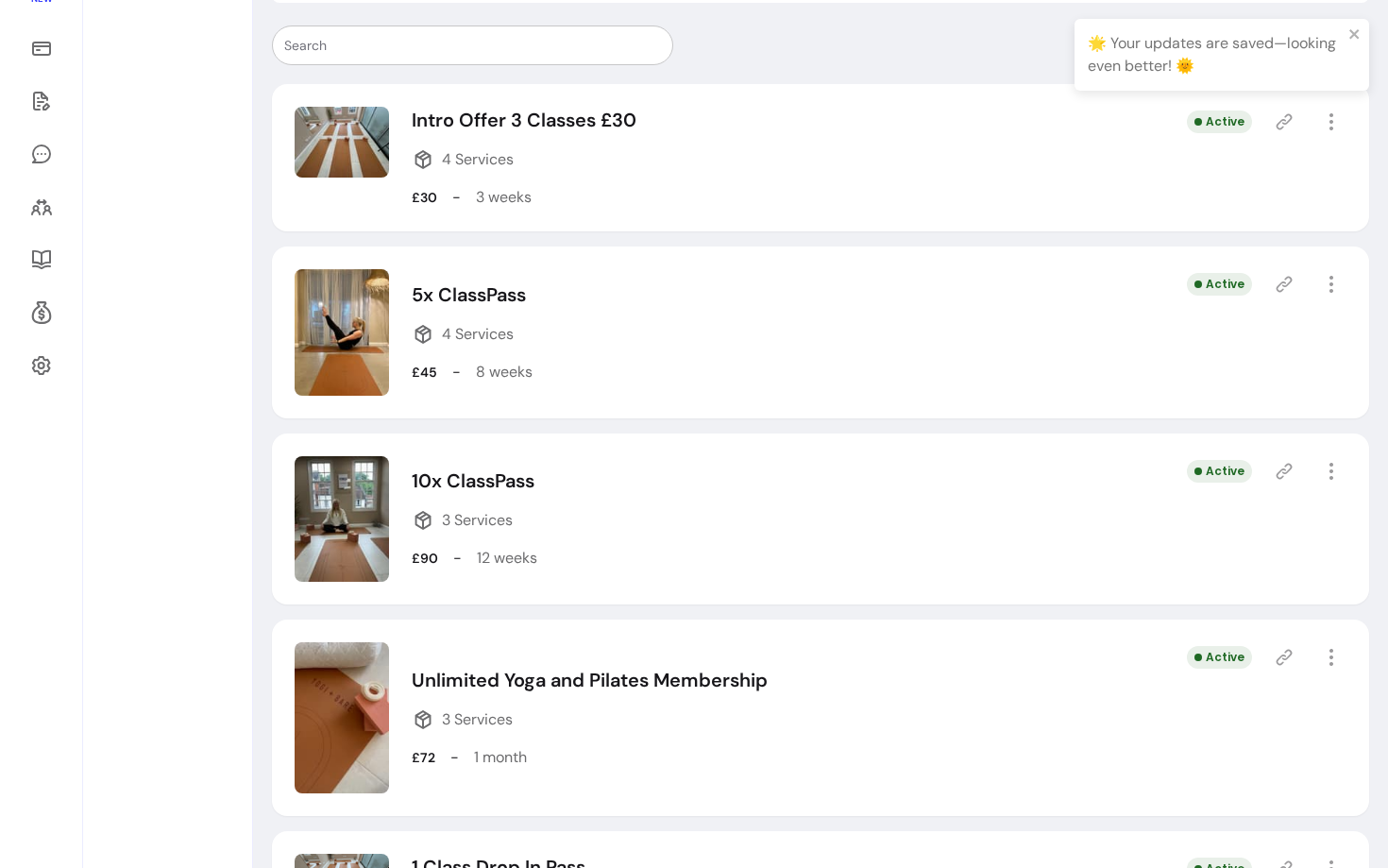
scroll to position [368, 0]
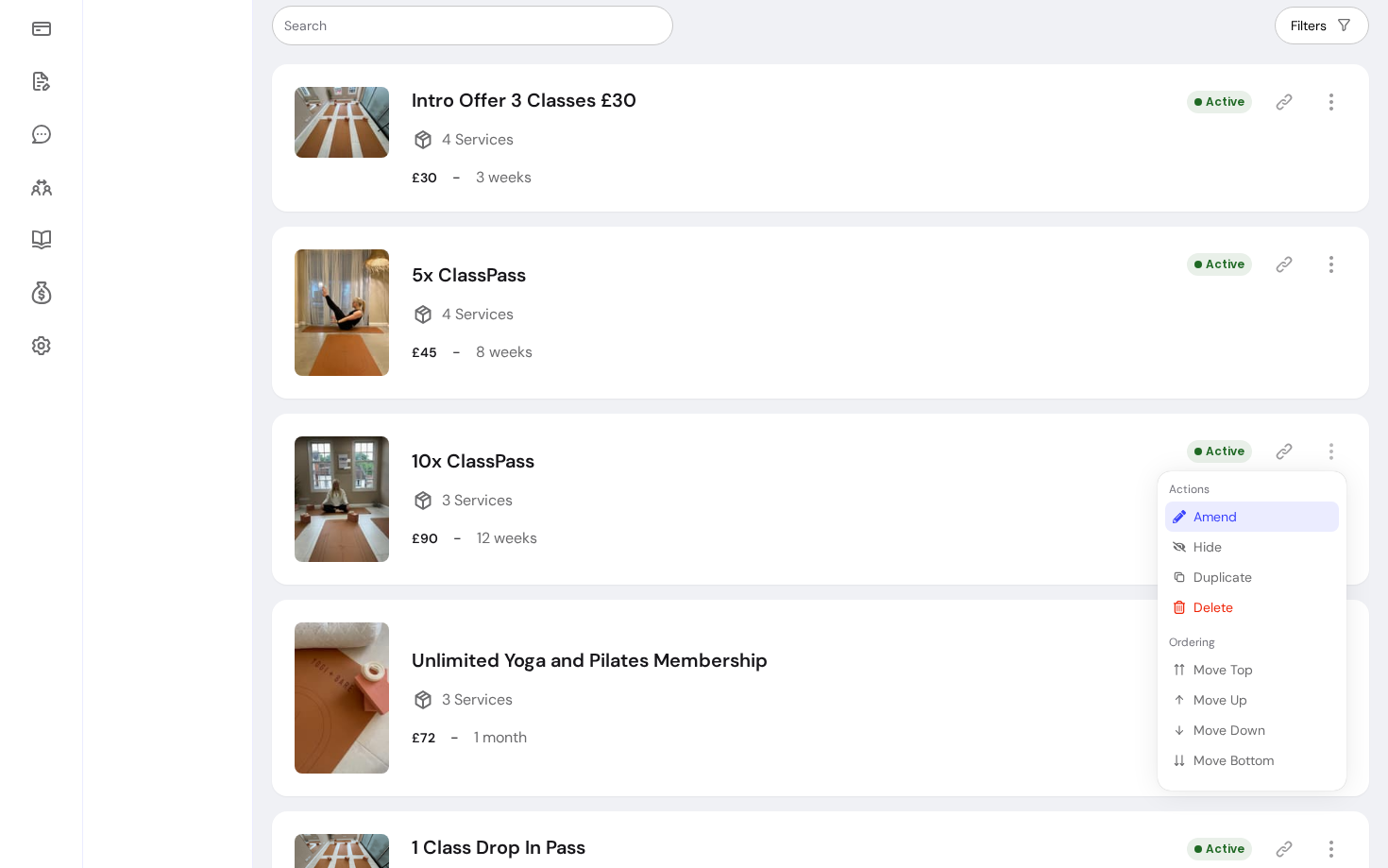
click at [1233, 514] on span "Amend" at bounding box center [1262, 517] width 138 height 19
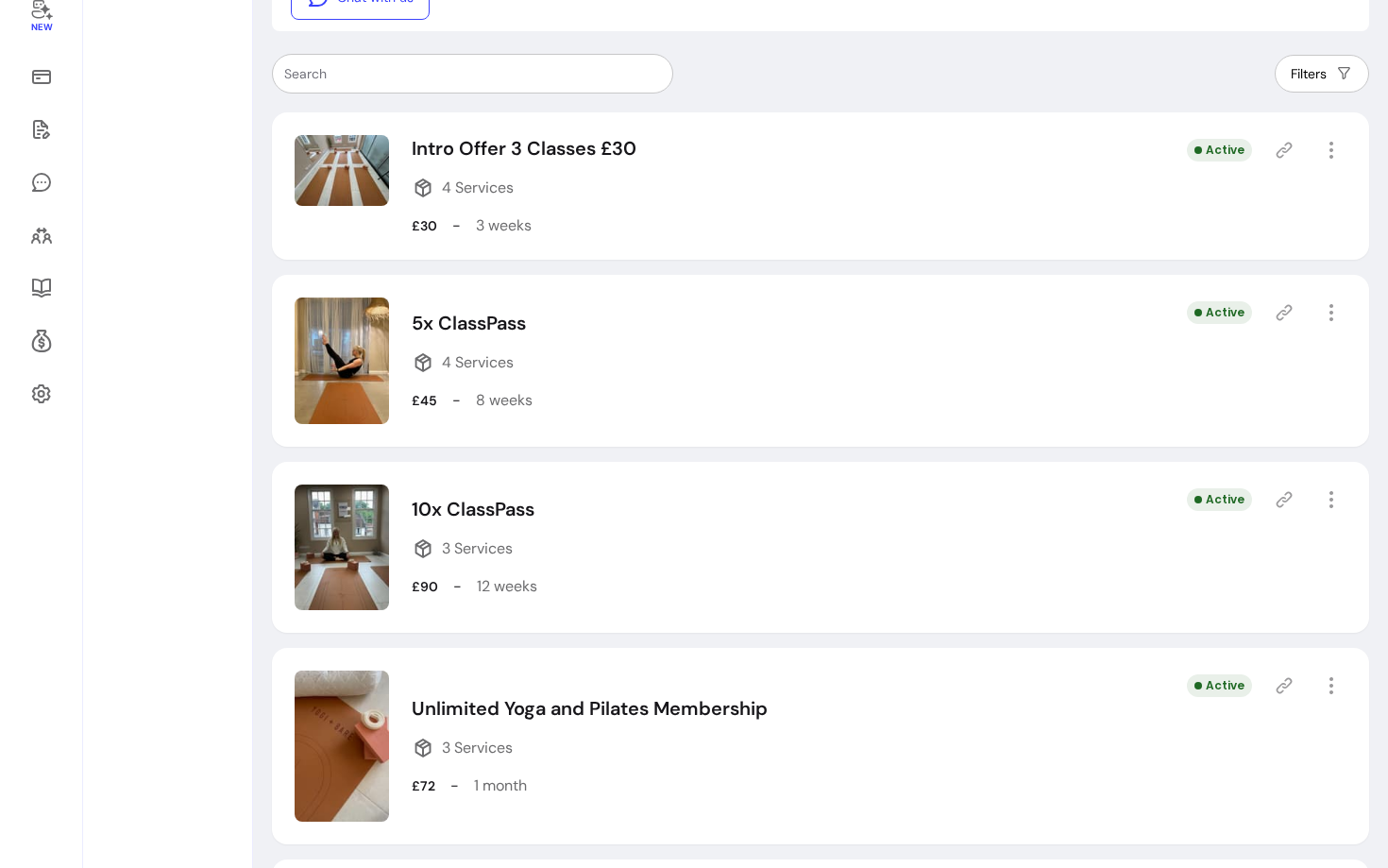
select select "***"
select select "*****"
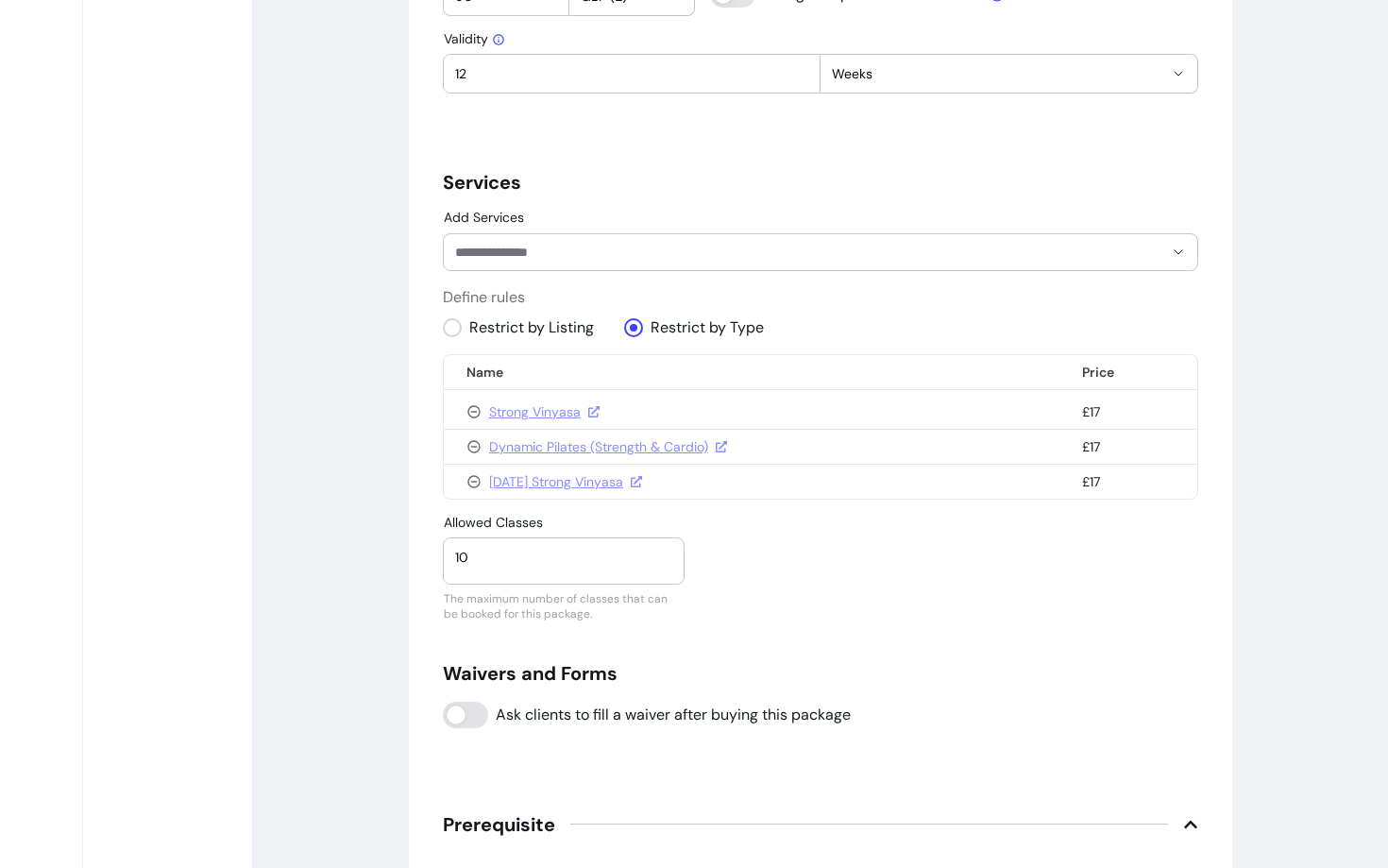
scroll to position [1139, 0]
click at [540, 268] on div at bounding box center [821, 254] width 731 height 36
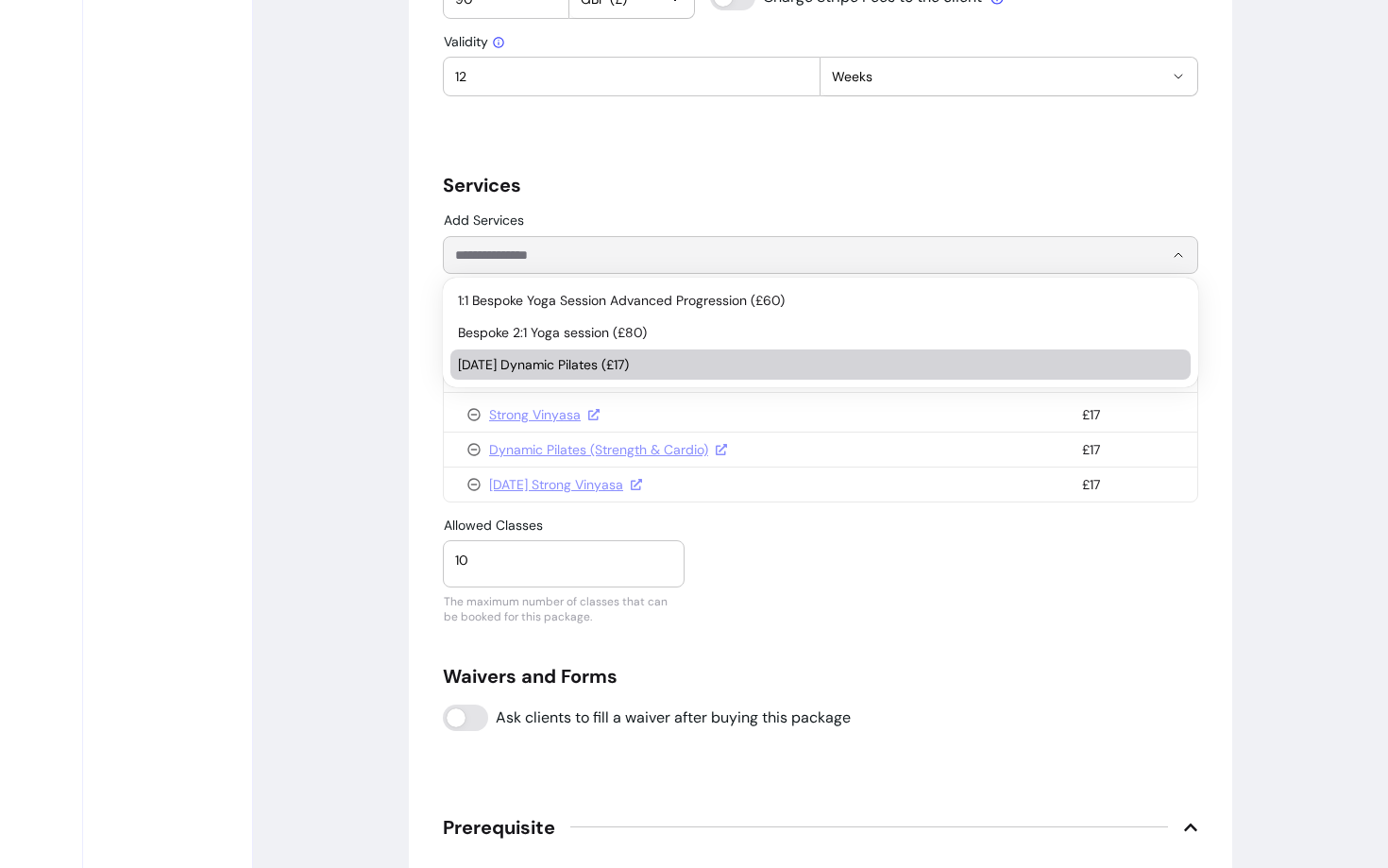
click at [540, 357] on span "[DATE] Dynamic Pilates (£17)" at bounding box center [811, 364] width 707 height 19
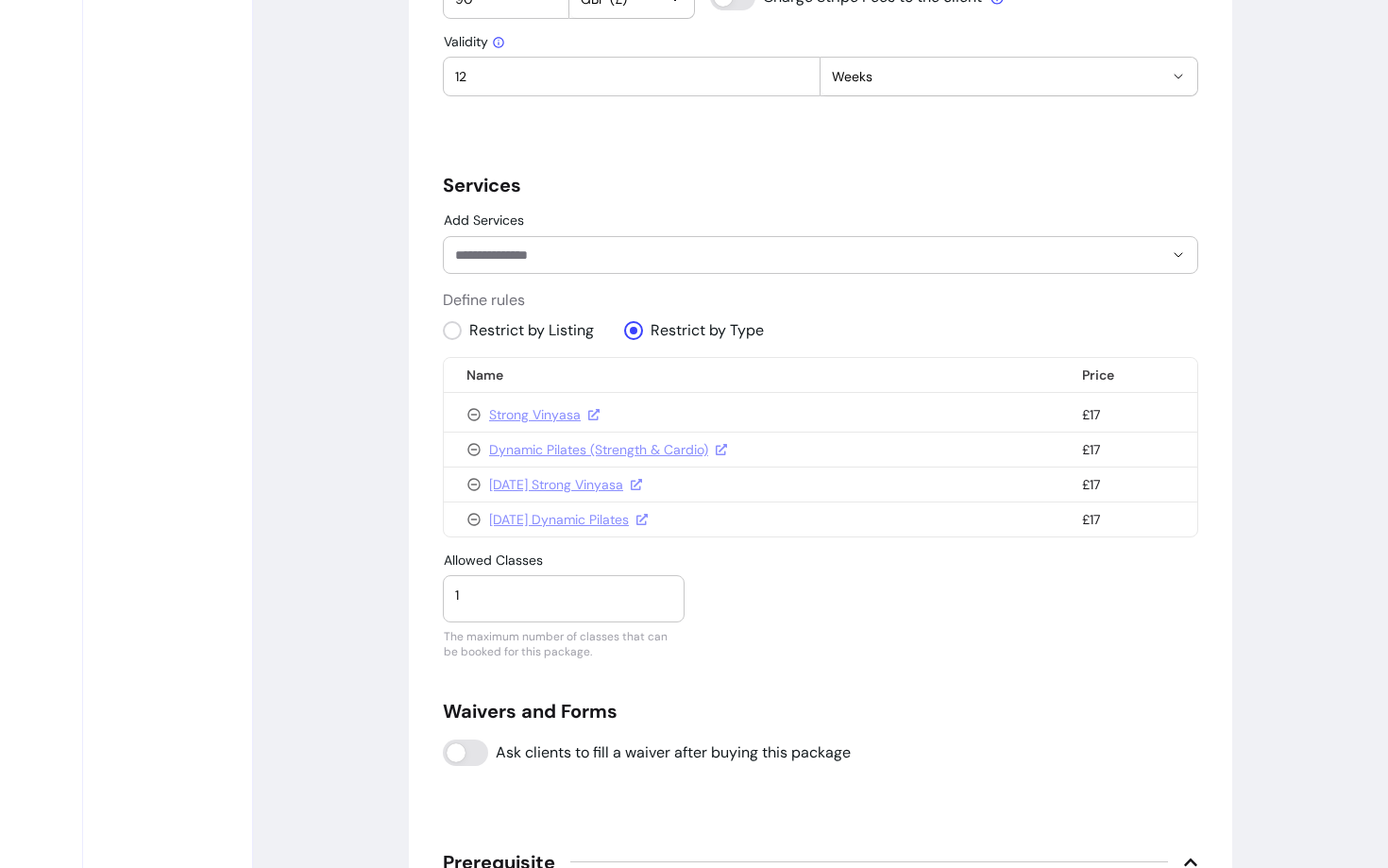
click at [534, 609] on div "1" at bounding box center [564, 594] width 217 height 38
type input "10"
click at [787, 643] on div "**********" at bounding box center [821, 188] width 756 height 2330
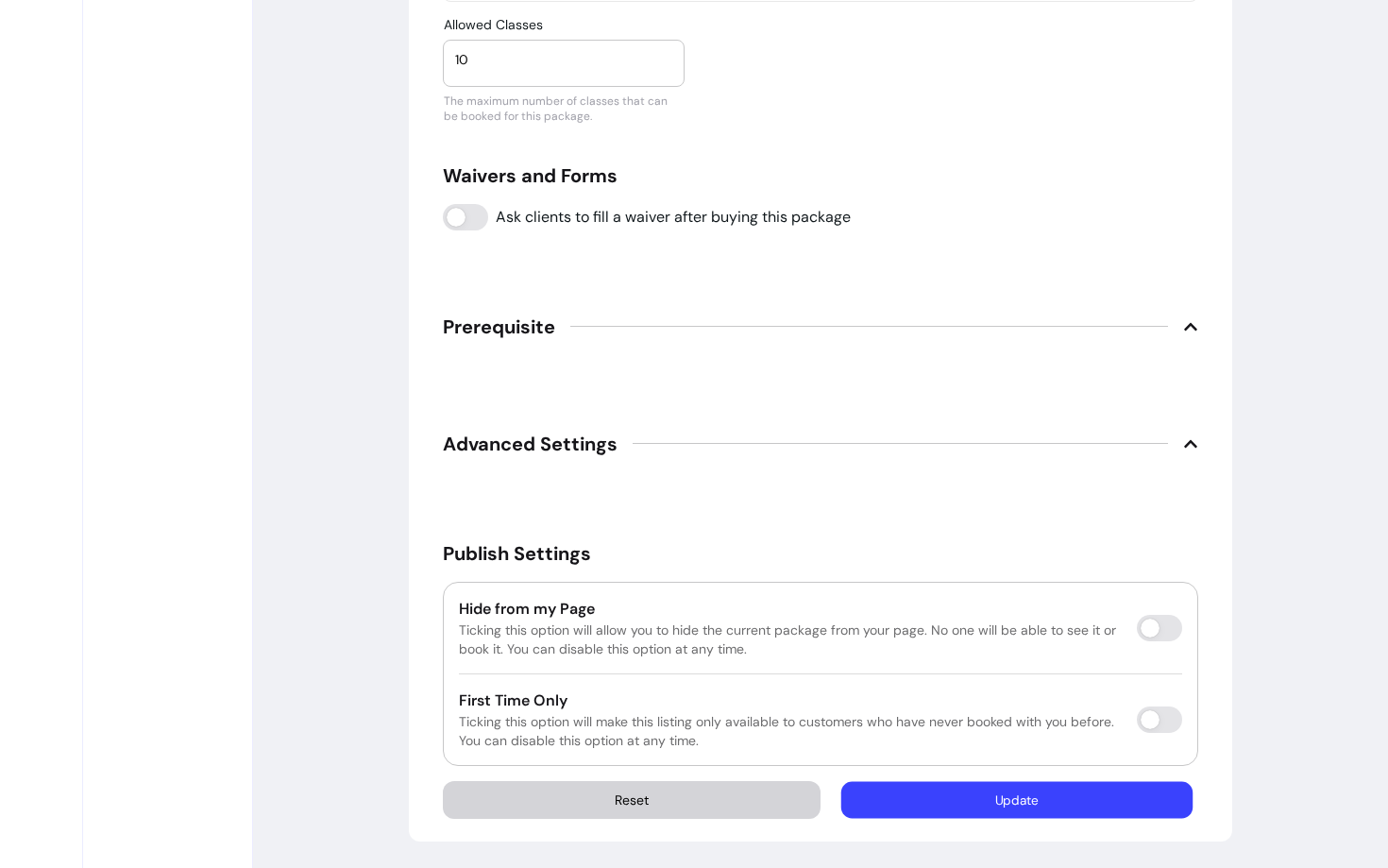
click at [946, 790] on button "Update" at bounding box center [1017, 799] width 351 height 37
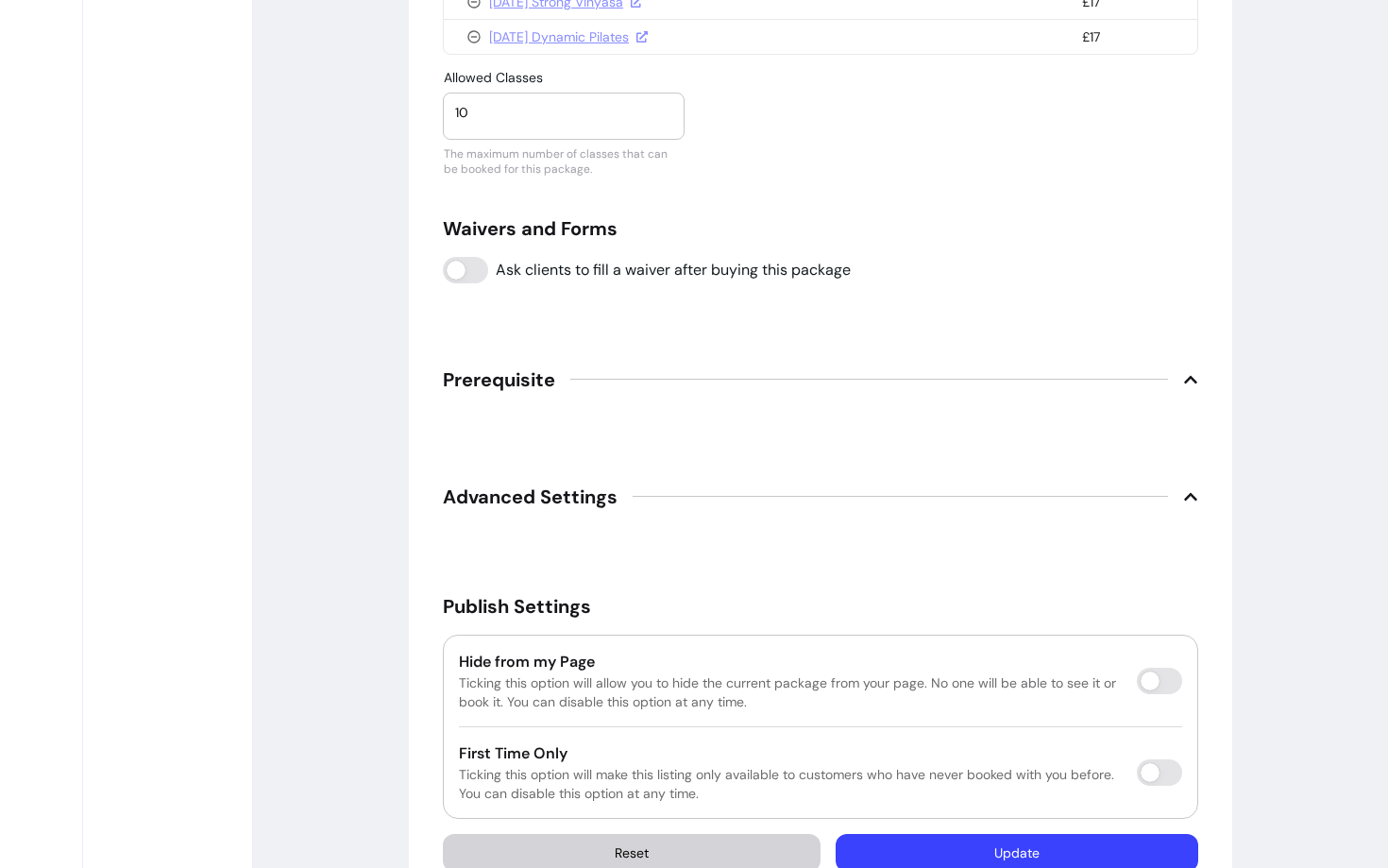
scroll to position [1674, 0]
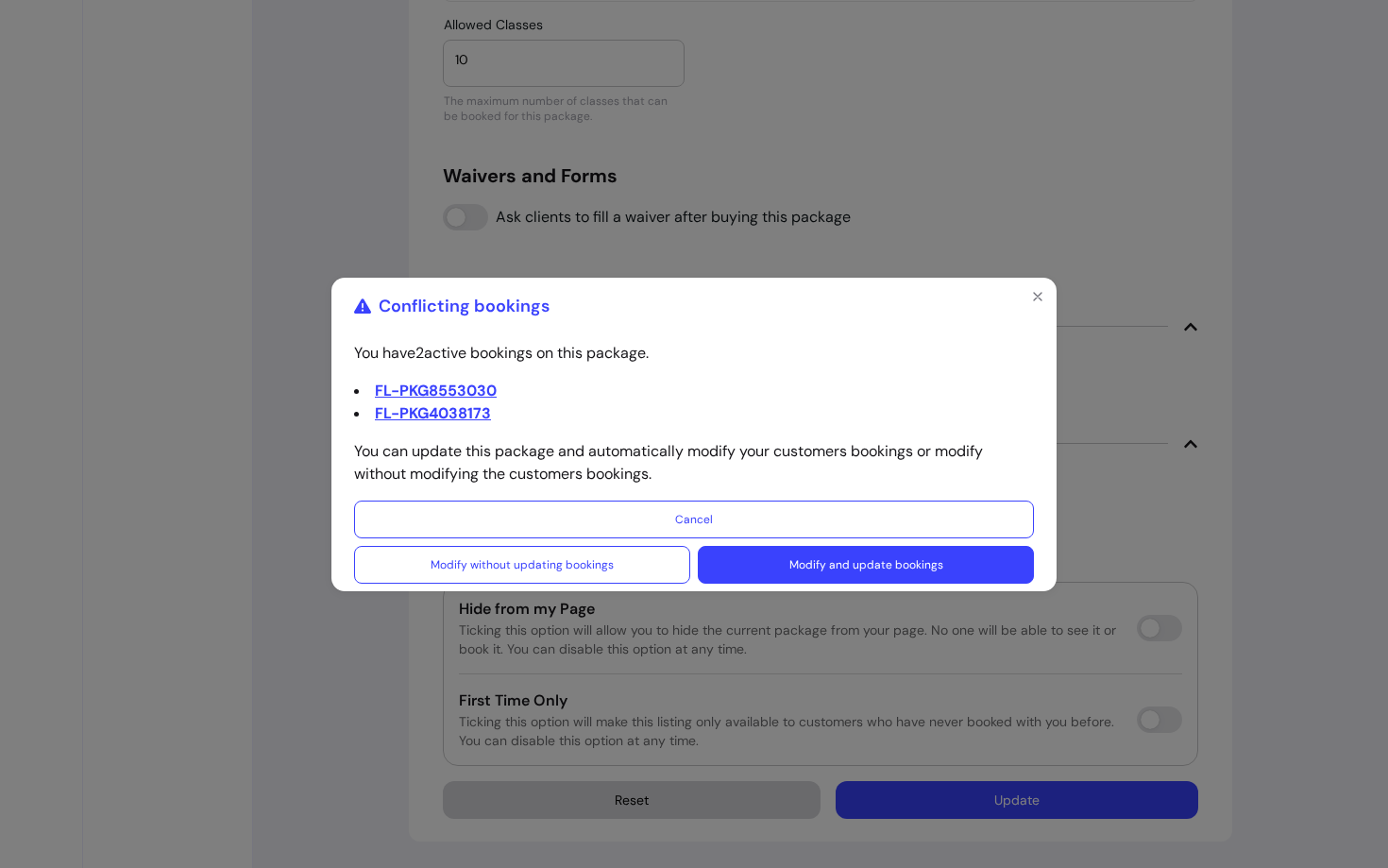
click at [791, 567] on button "Modify and update bookings" at bounding box center [866, 564] width 336 height 38
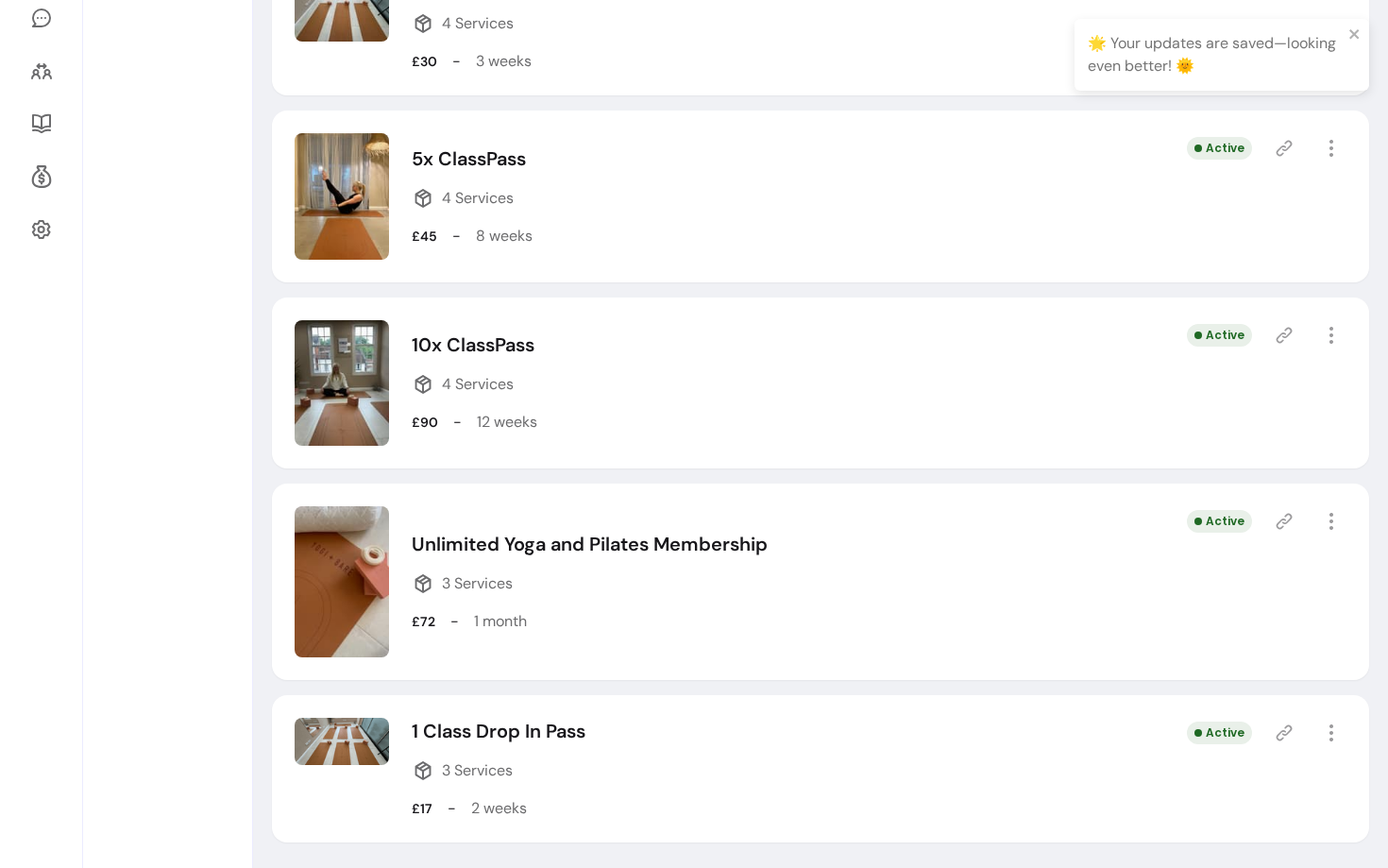
scroll to position [482, 0]
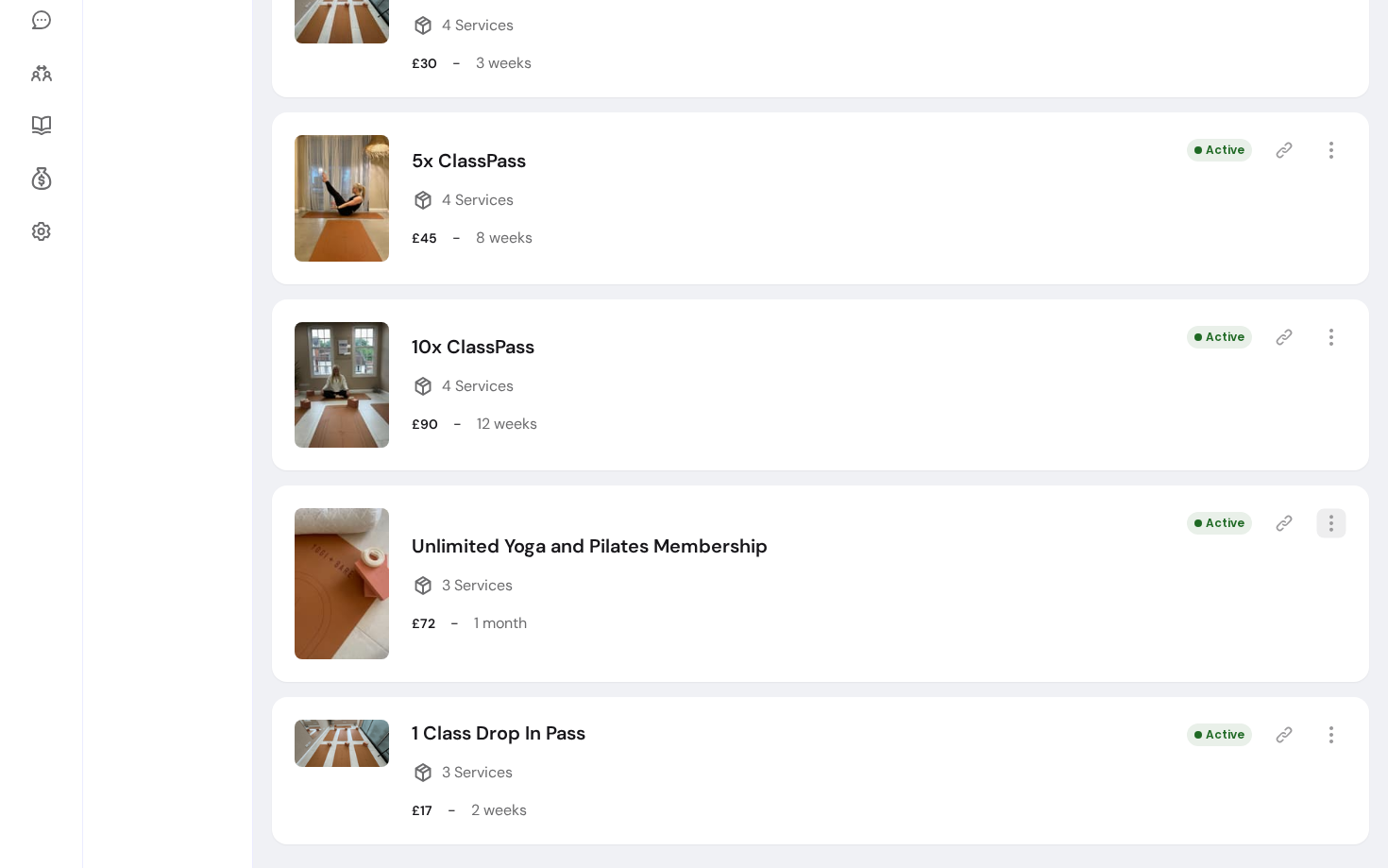
click at [1333, 519] on icon "button" at bounding box center [1331, 524] width 21 height 21
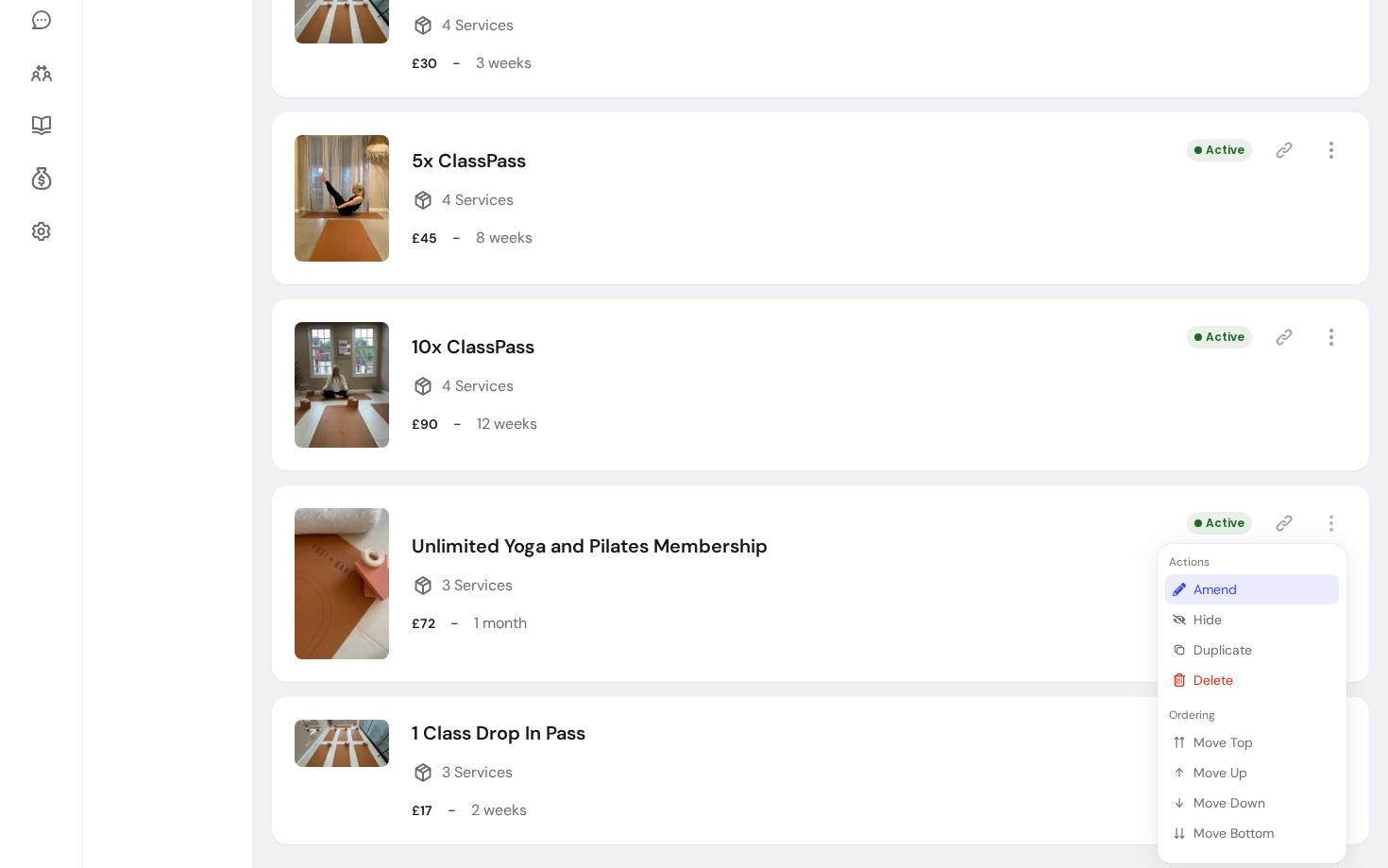
click at [1204, 583] on span "Amend" at bounding box center [1262, 590] width 138 height 19
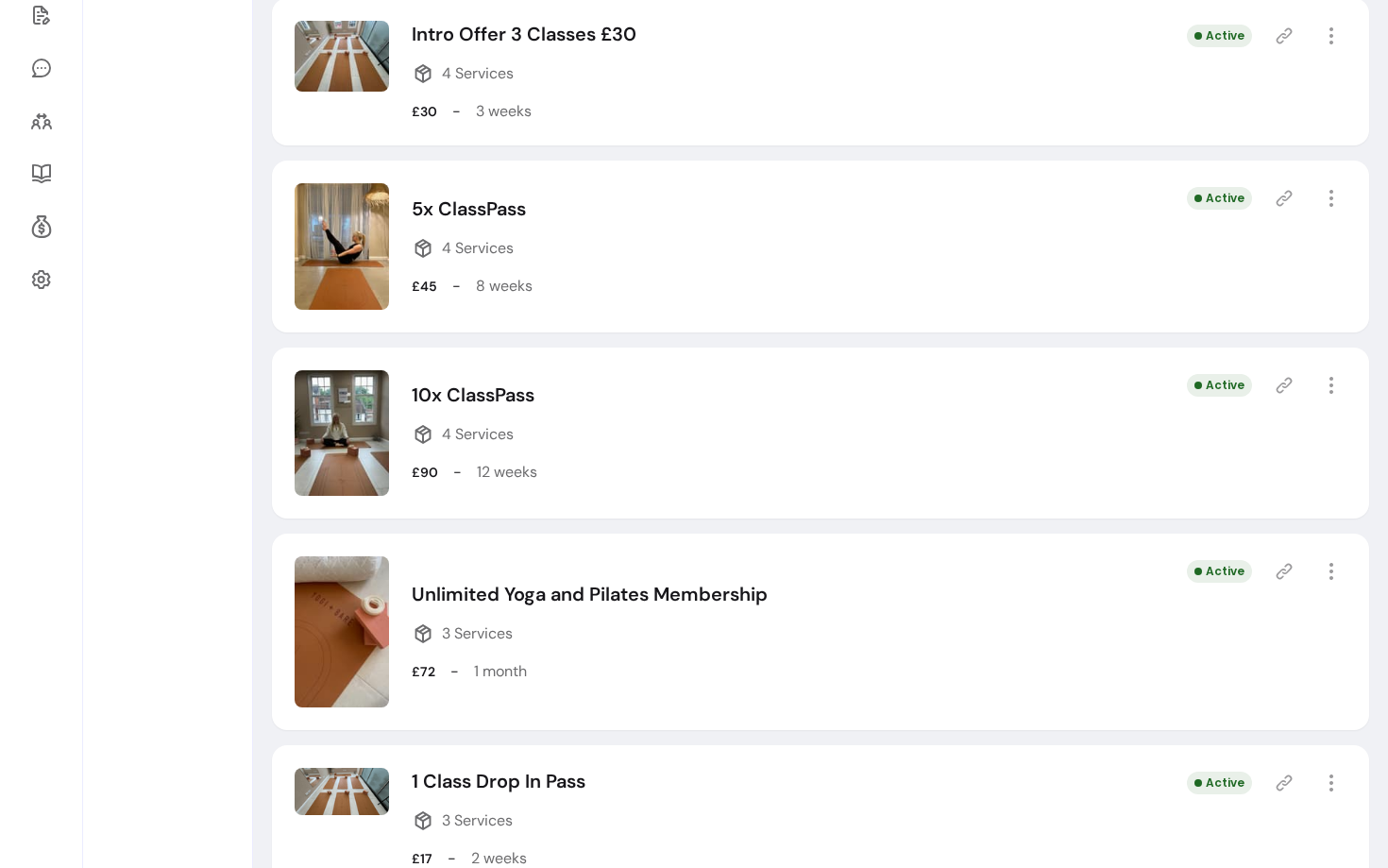
select select "***"
select select "******"
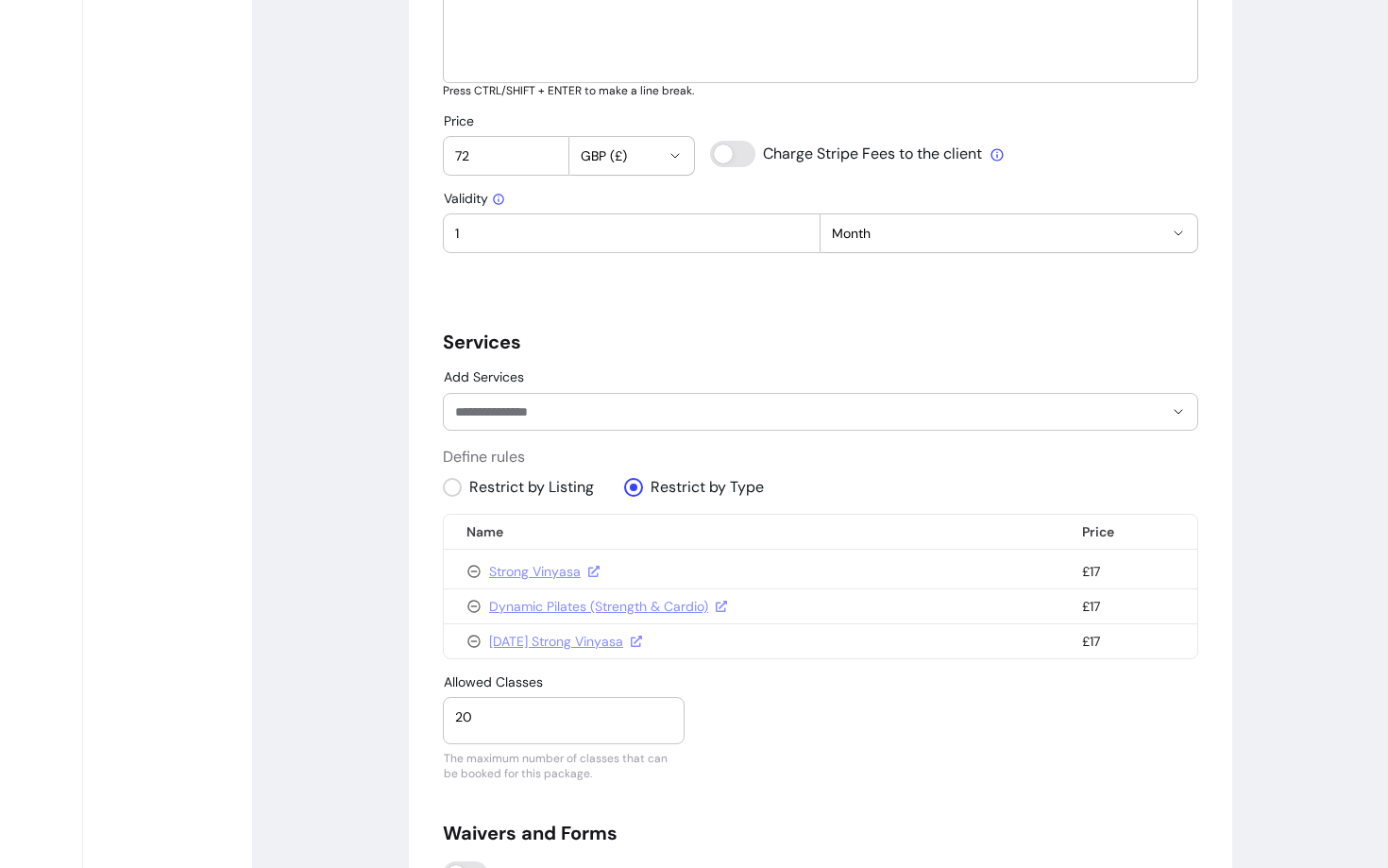
scroll to position [983, 0]
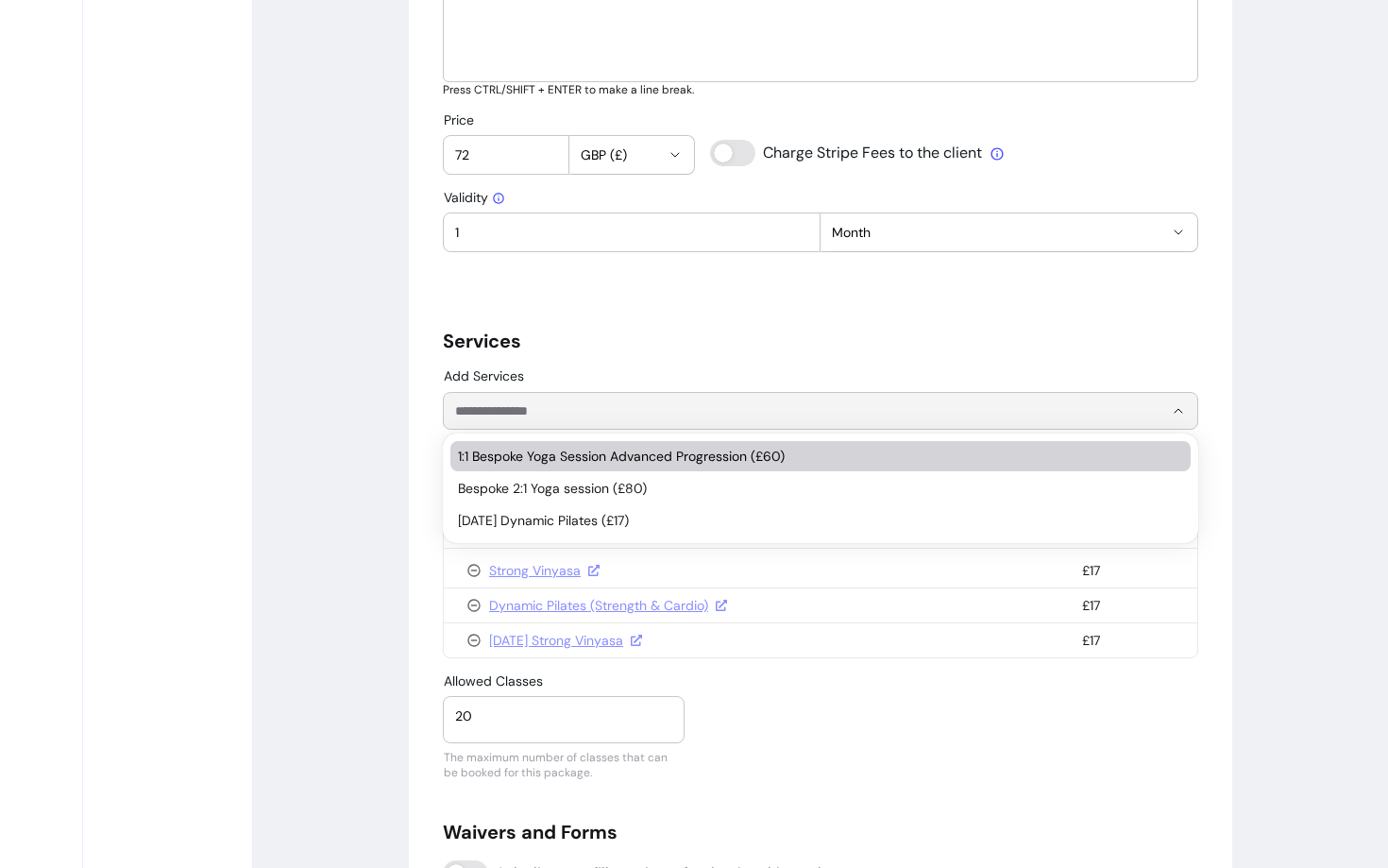
click at [526, 417] on input "Add Services" at bounding box center [795, 411] width 679 height 19
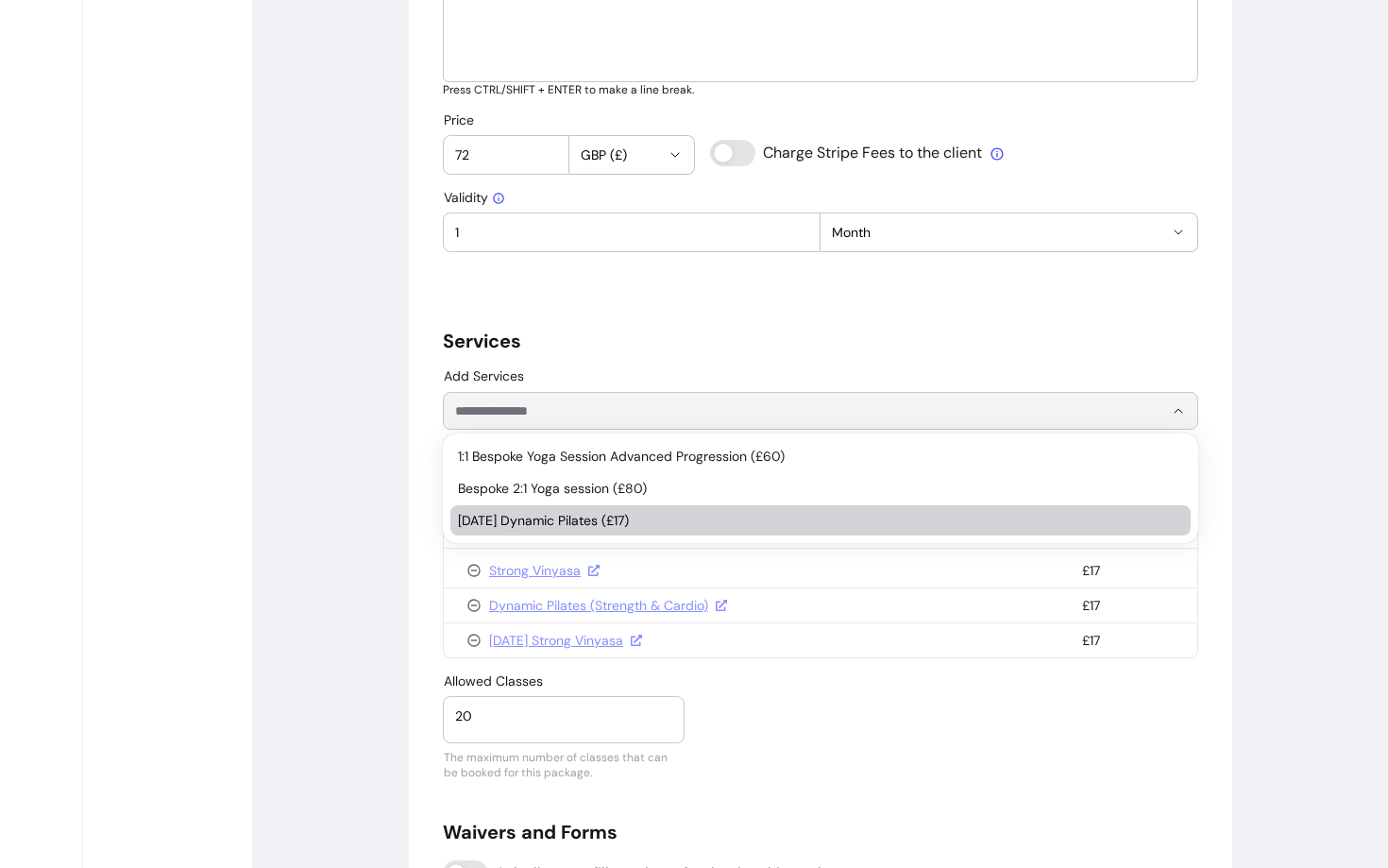
click at [518, 506] on li "[DATE] Dynamic Pilates (£17)" at bounding box center [821, 520] width 740 height 30
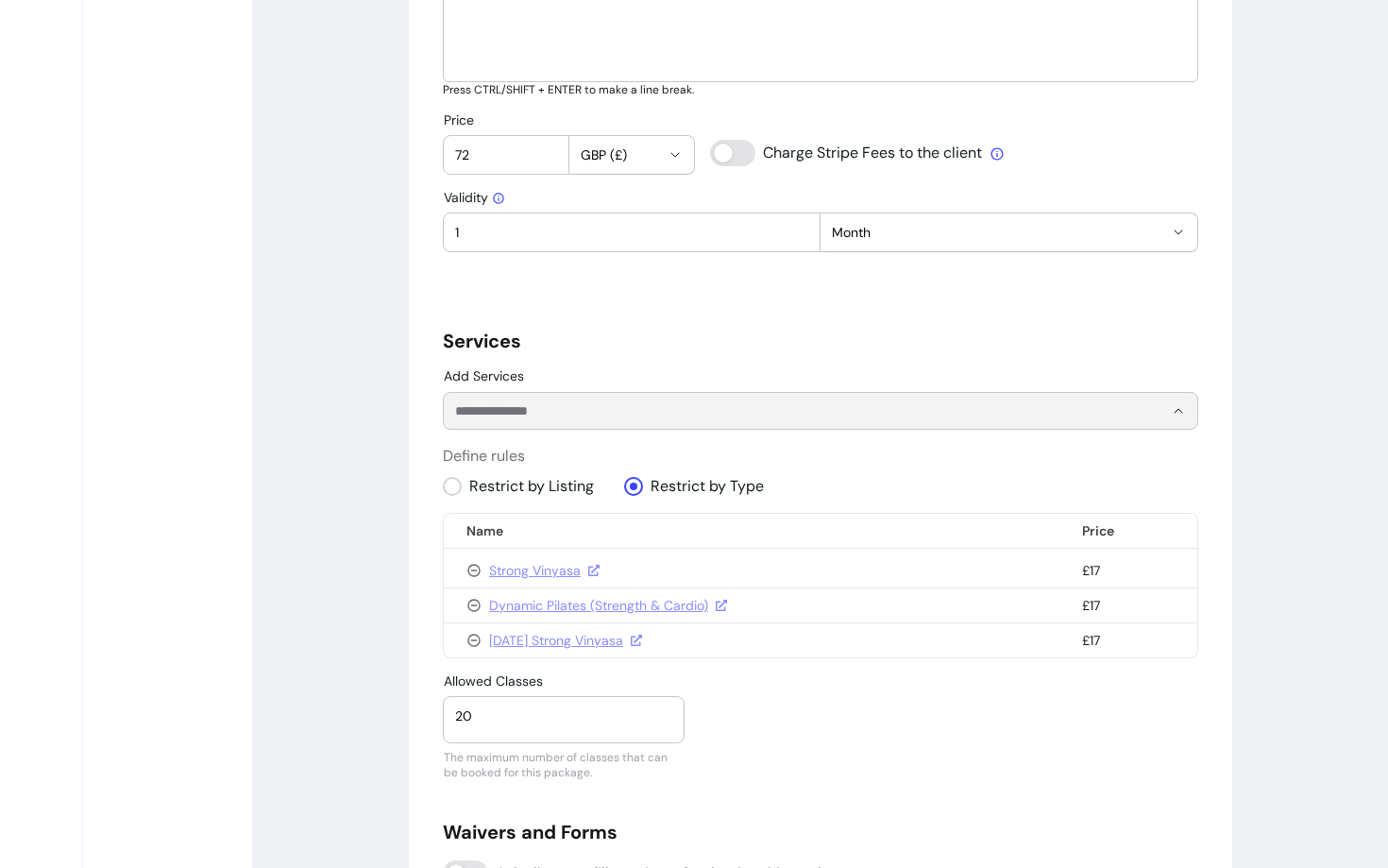
type input "1"
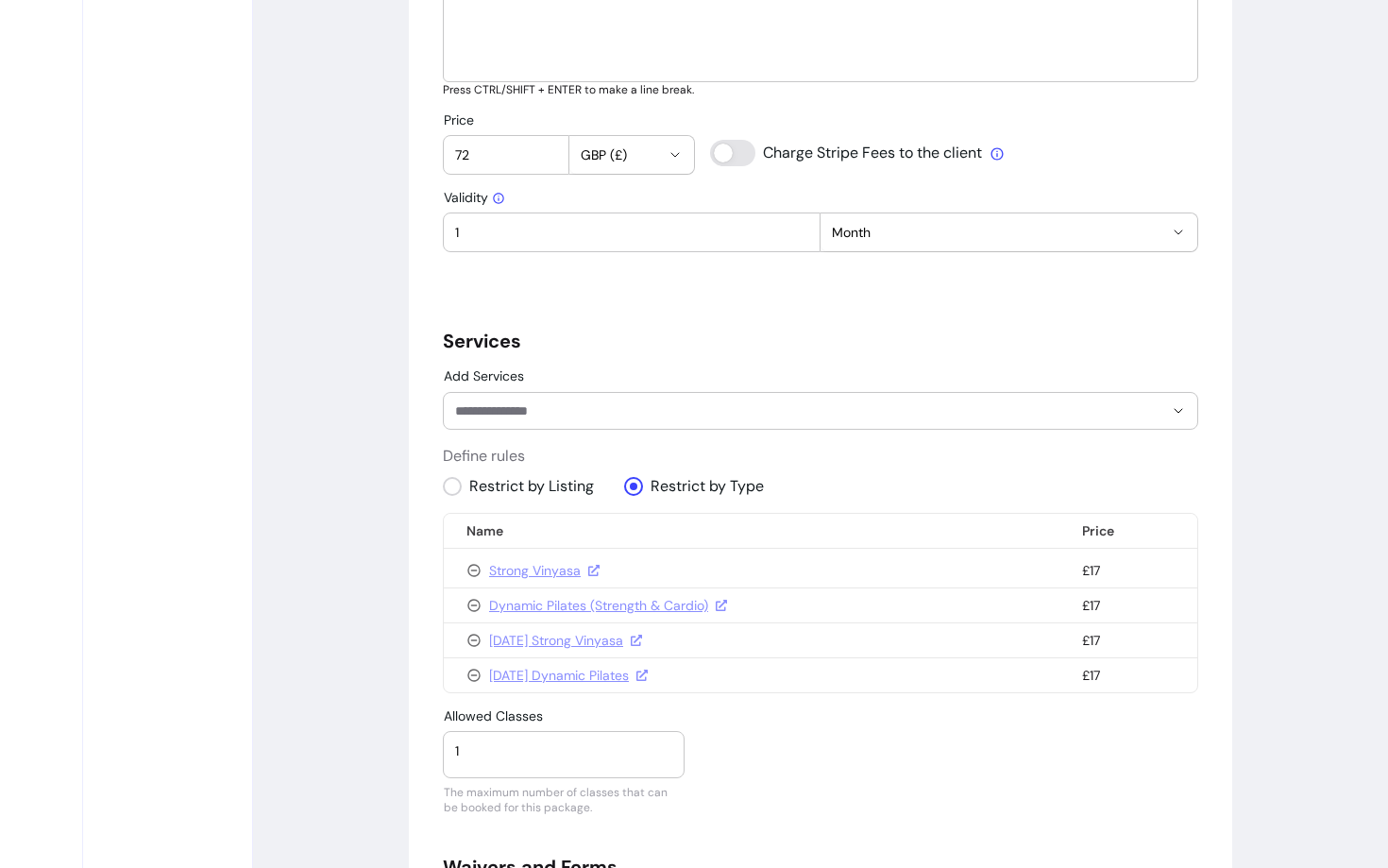
scroll to position [1162, 0]
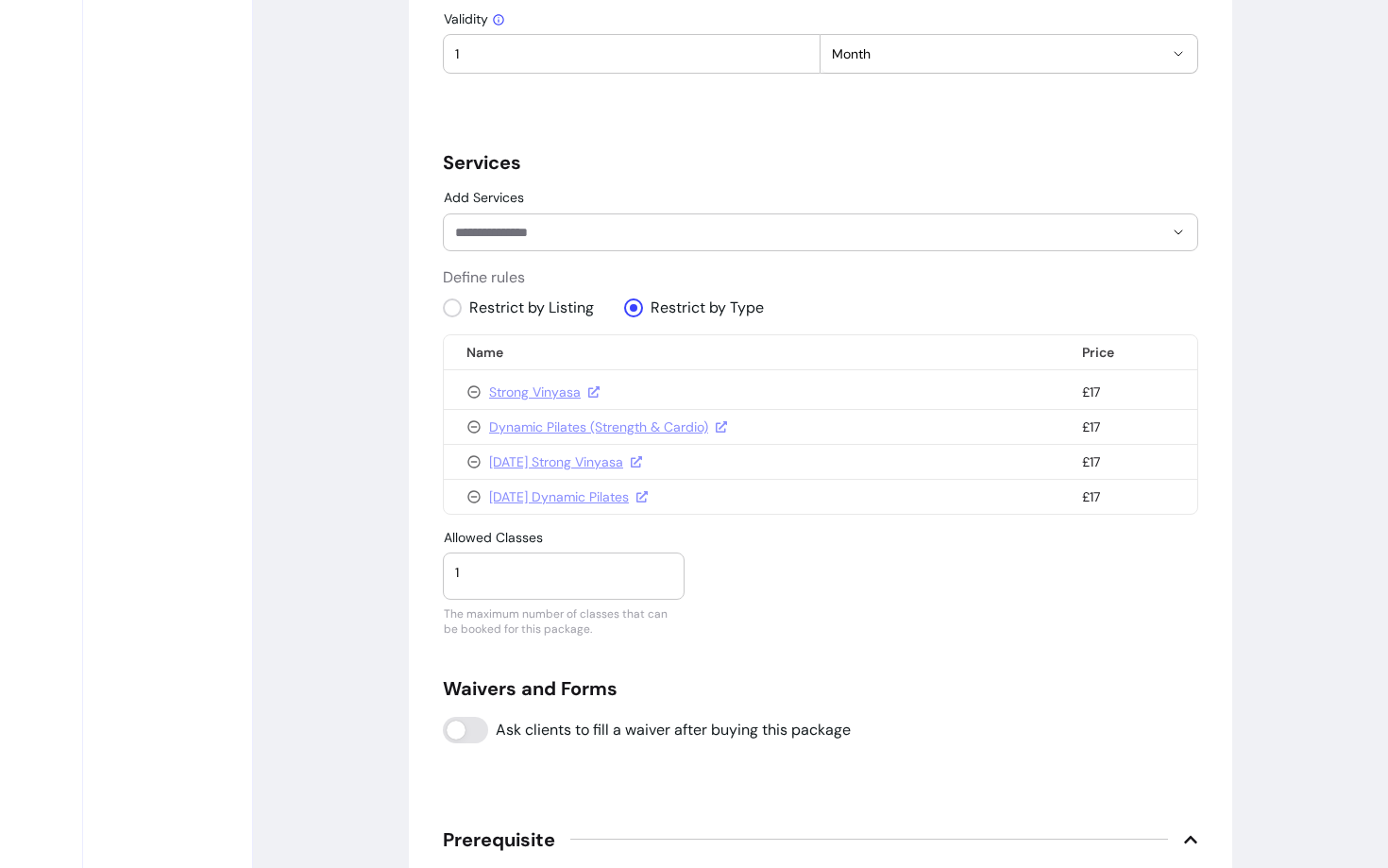
click at [506, 568] on input "1" at bounding box center [564, 572] width 217 height 19
type input "20"
click at [962, 650] on div "**********" at bounding box center [821, 165] width 756 height 2330
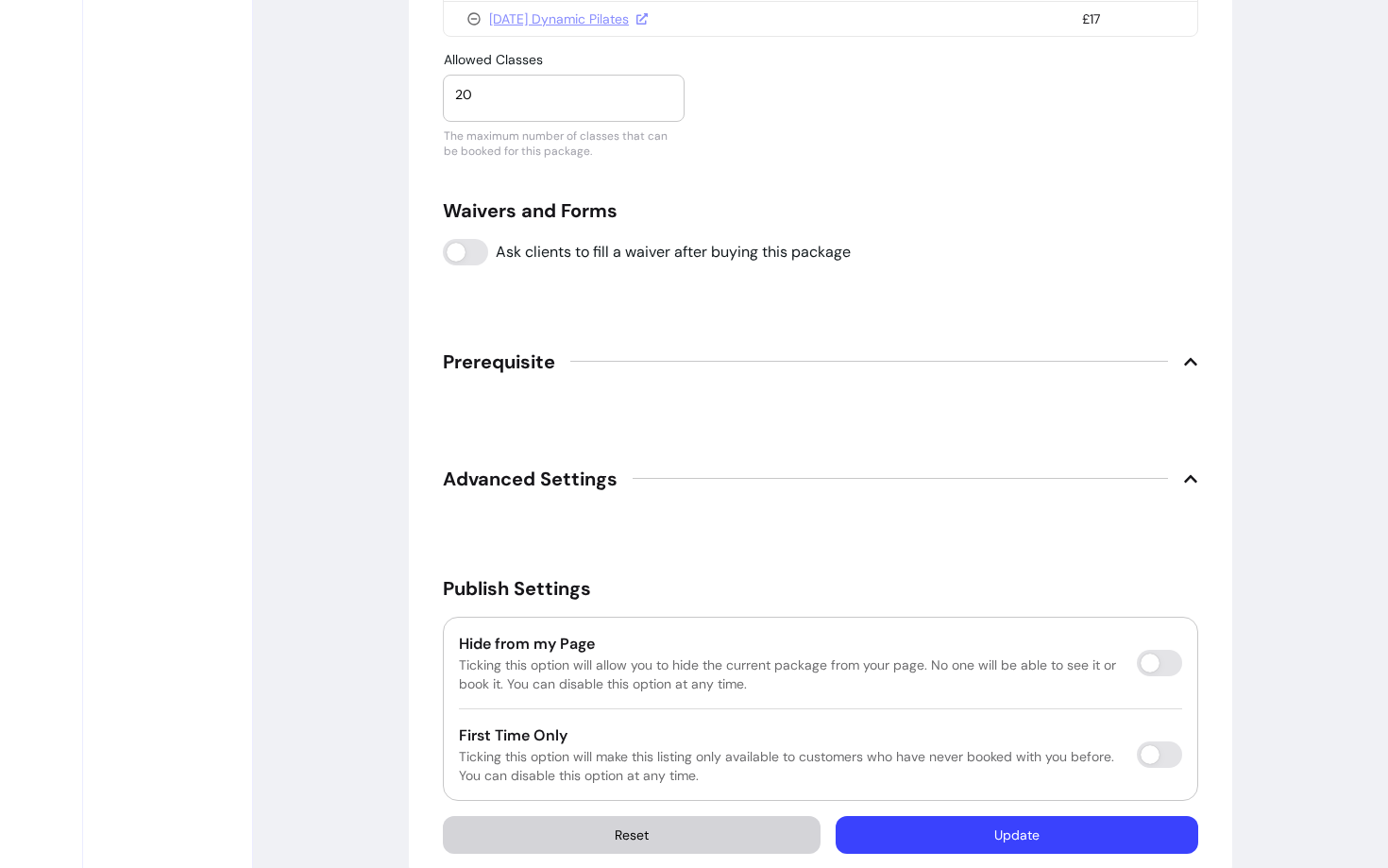
click at [1011, 831] on button "Update" at bounding box center [1017, 834] width 362 height 38
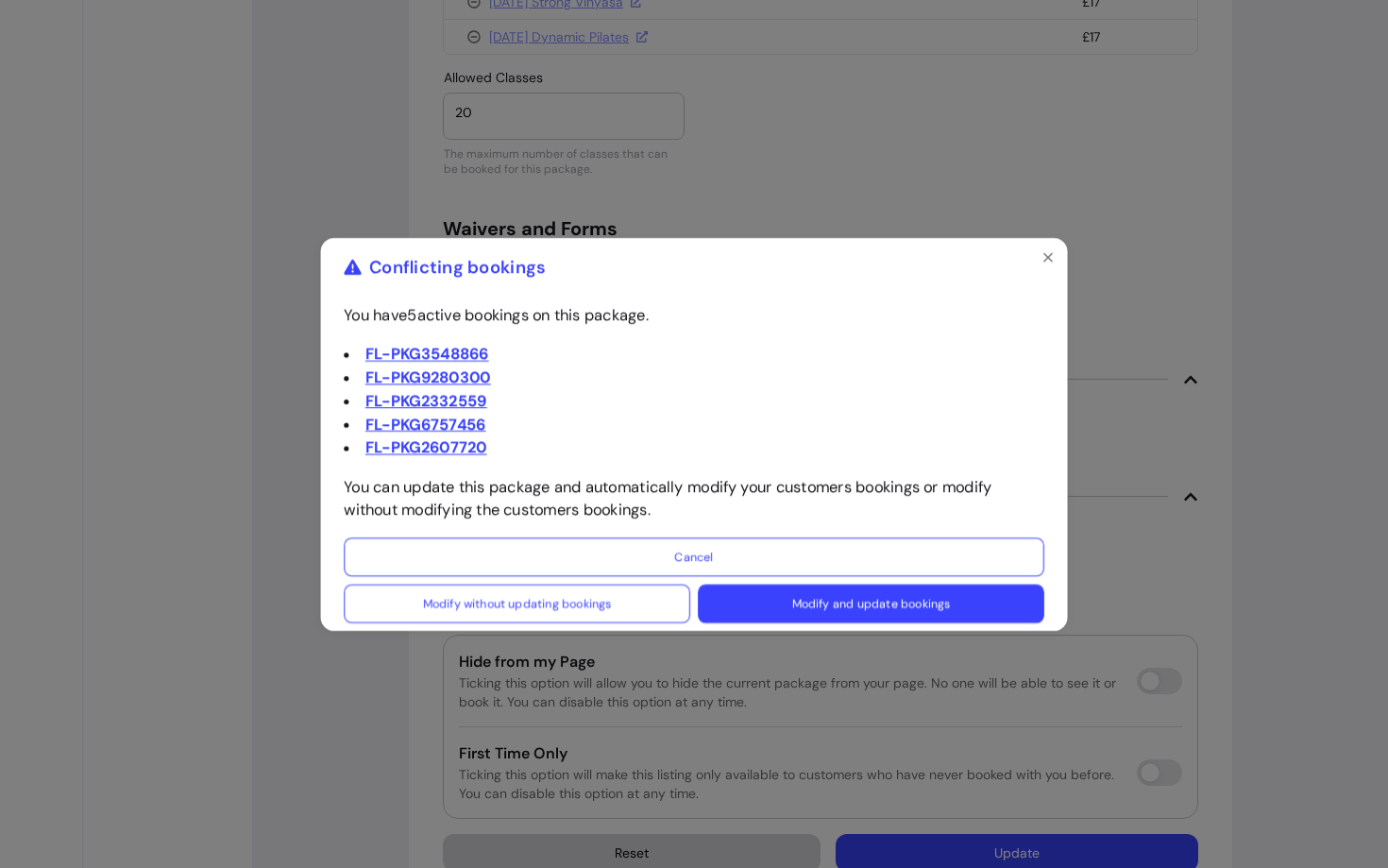
scroll to position [1639, 0]
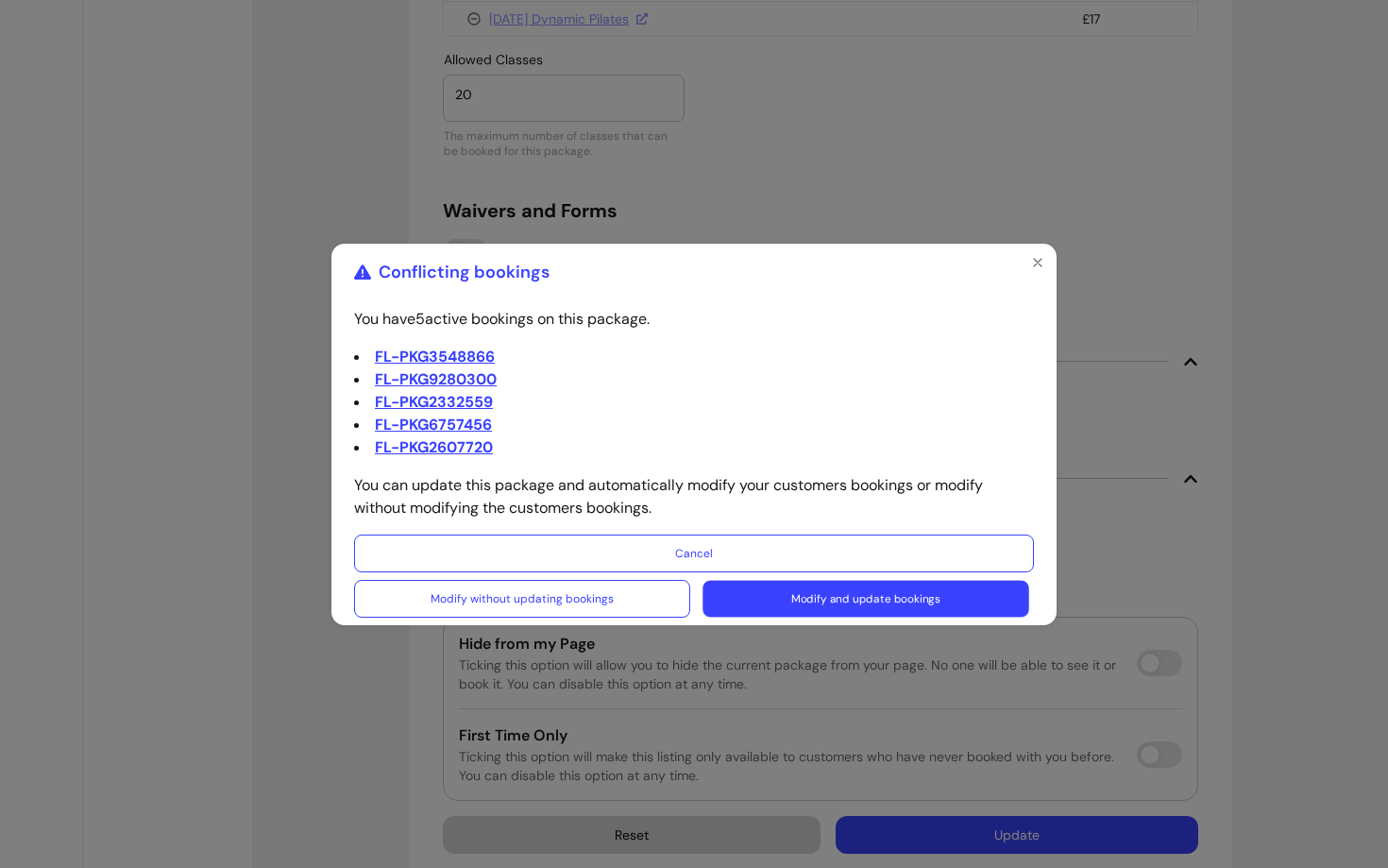
click at [815, 598] on button "Modify and update bookings" at bounding box center [865, 598] width 326 height 37
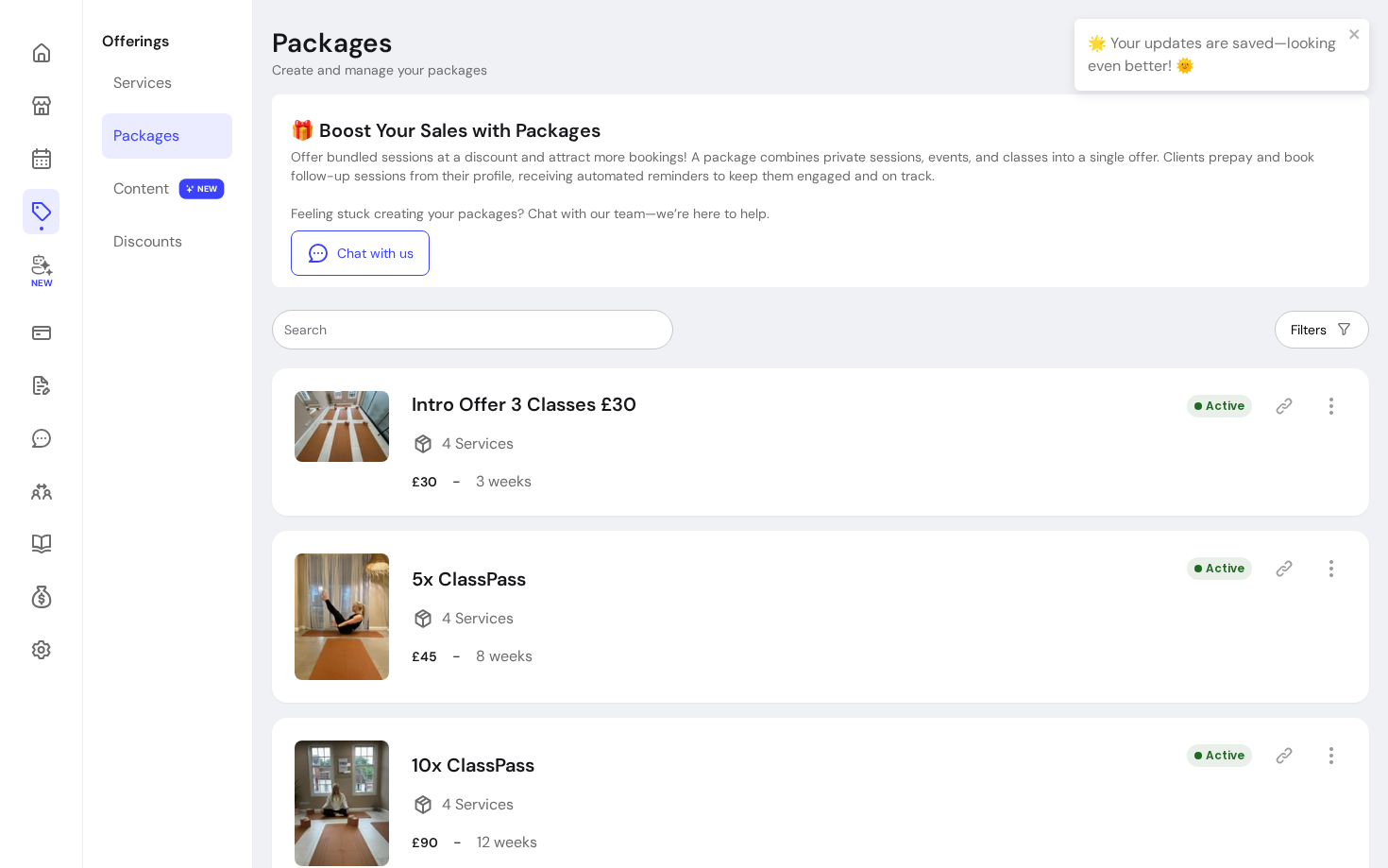
scroll to position [484, 0]
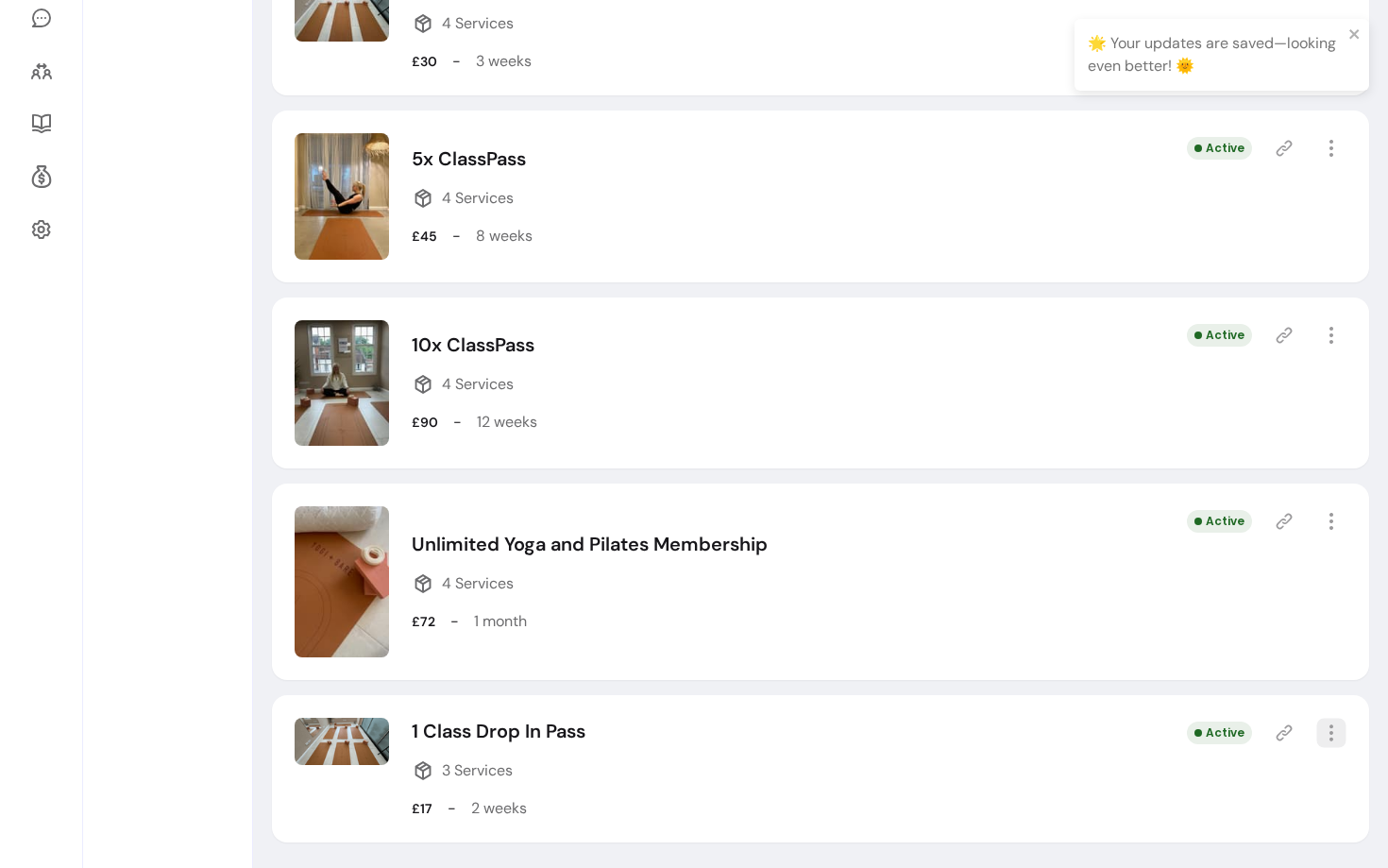
click at [1342, 731] on icon "button" at bounding box center [1331, 732] width 21 height 21
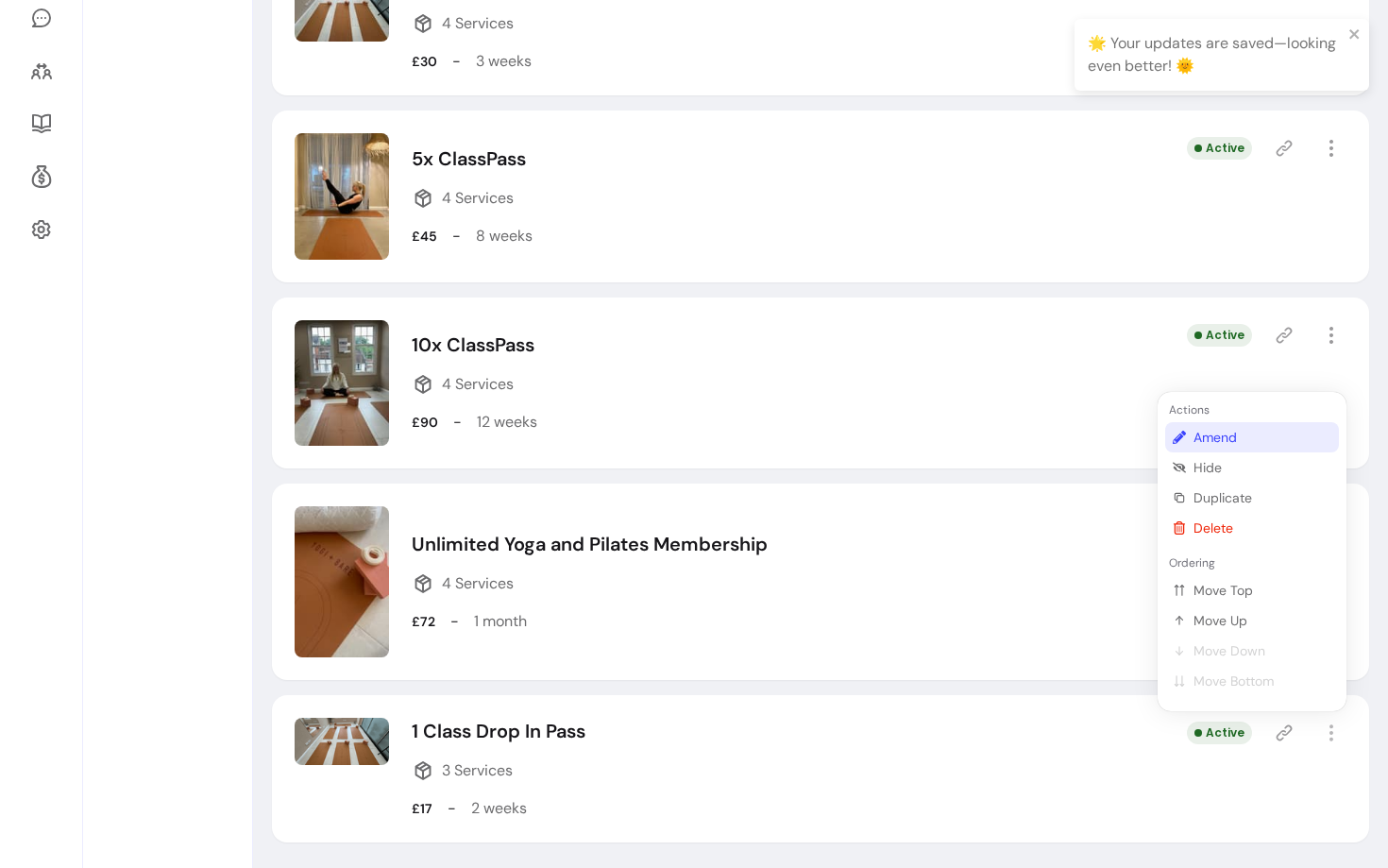
click at [1212, 445] on span "Amend" at bounding box center [1262, 438] width 138 height 19
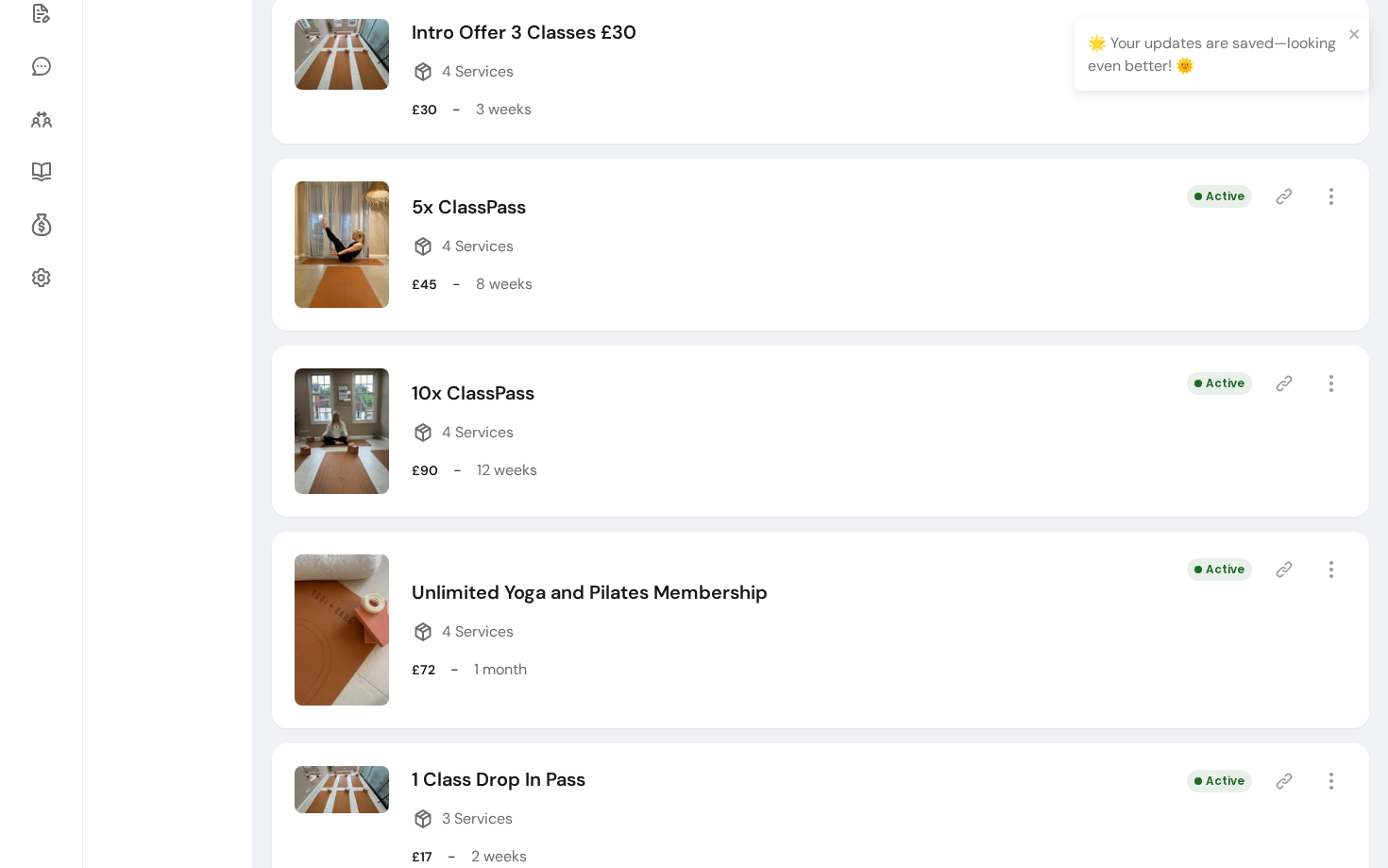
select select "***"
select select "*****"
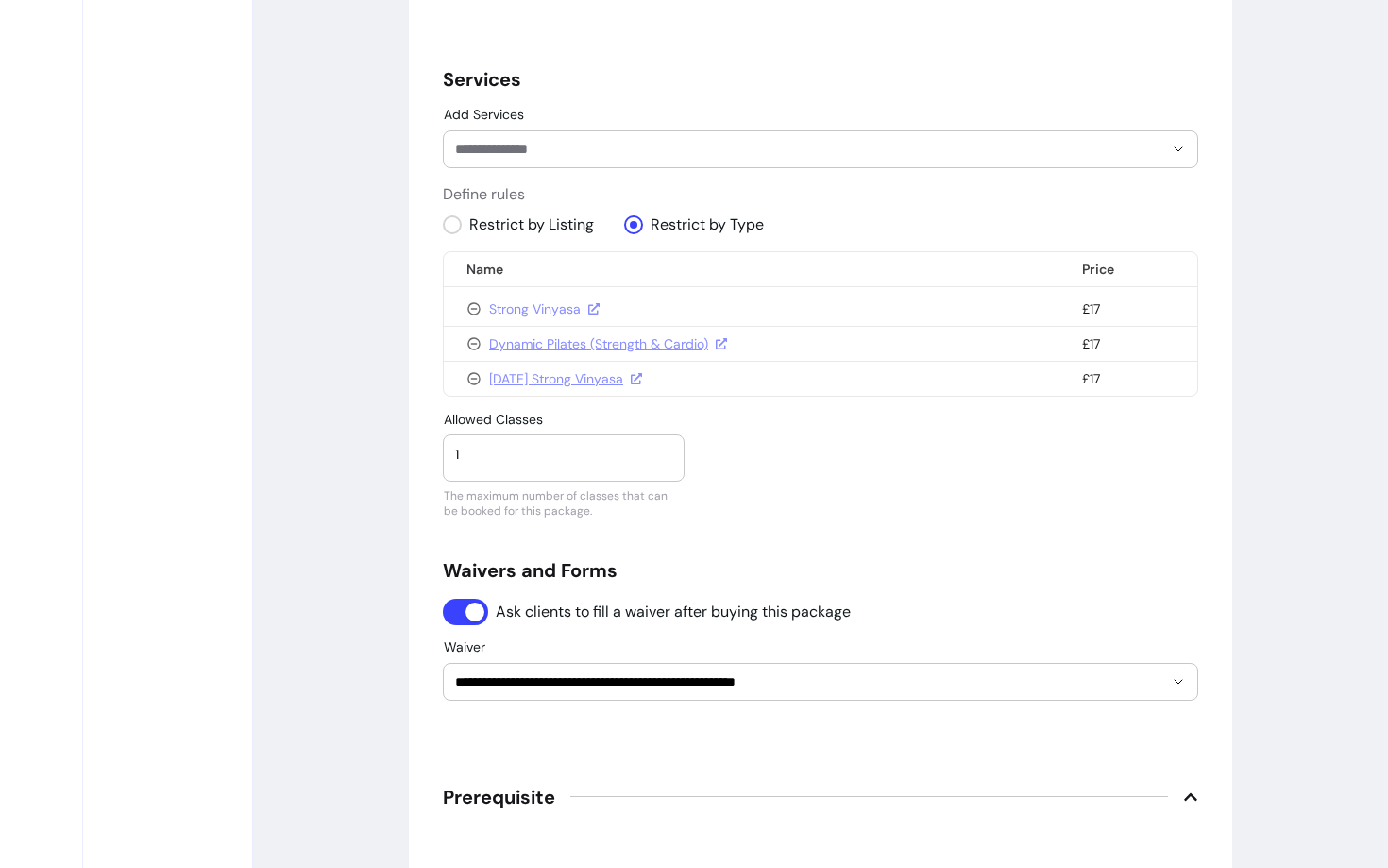
scroll to position [1225, 0]
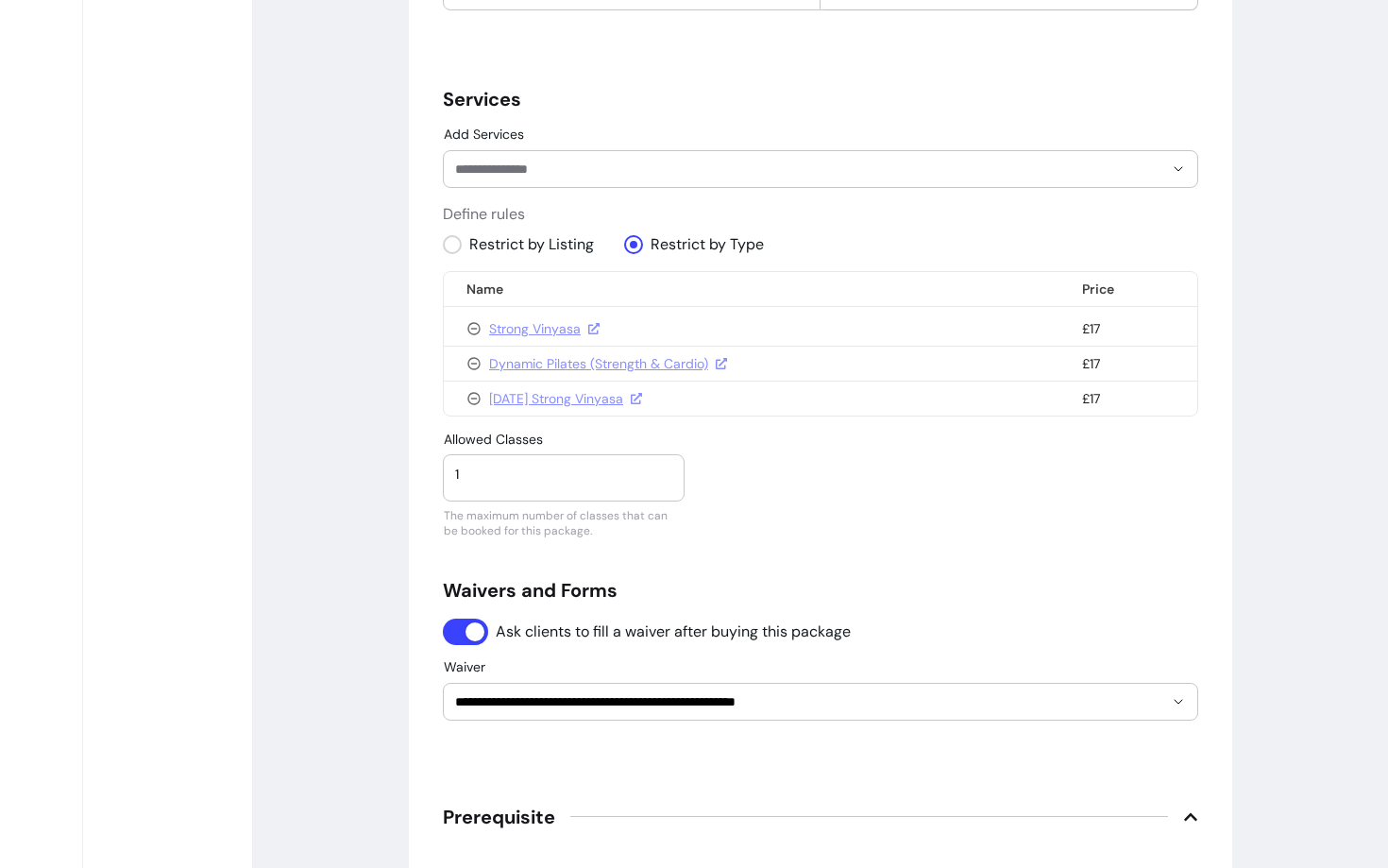
click at [686, 171] on input "Add Services" at bounding box center [795, 169] width 679 height 19
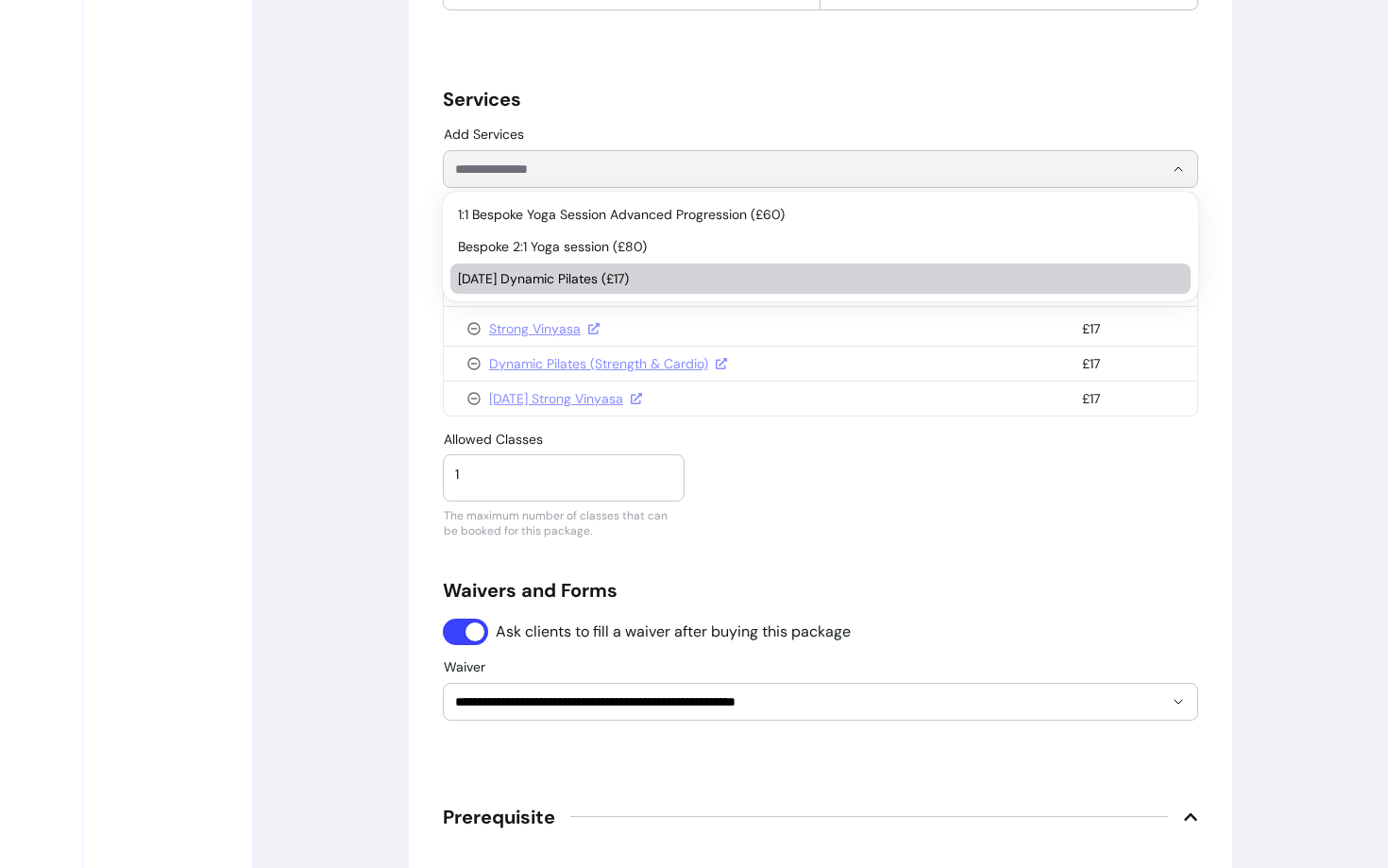
click at [589, 291] on li "[DATE] Dynamic Pilates (£17)" at bounding box center [821, 278] width 740 height 30
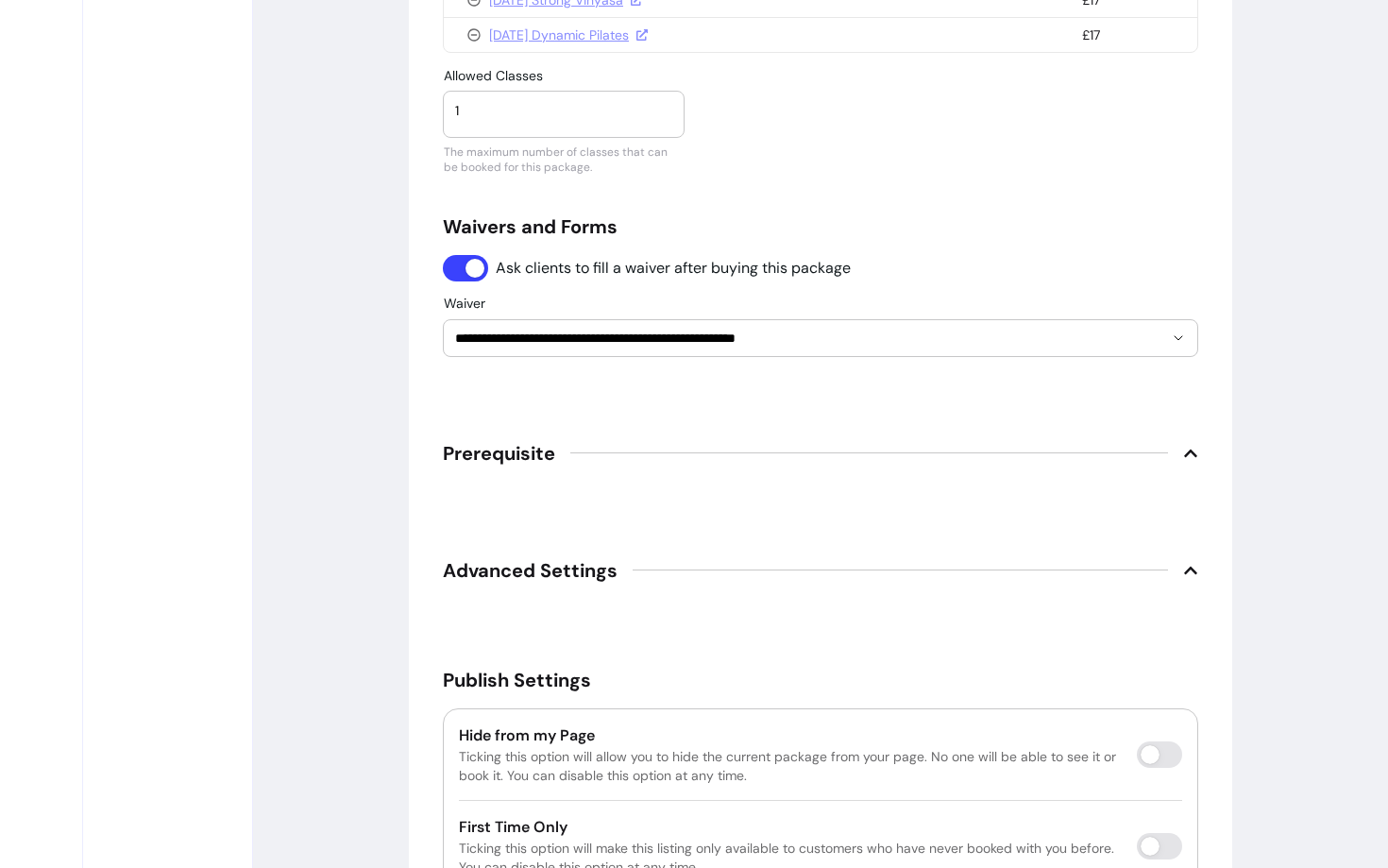
scroll to position [1750, 0]
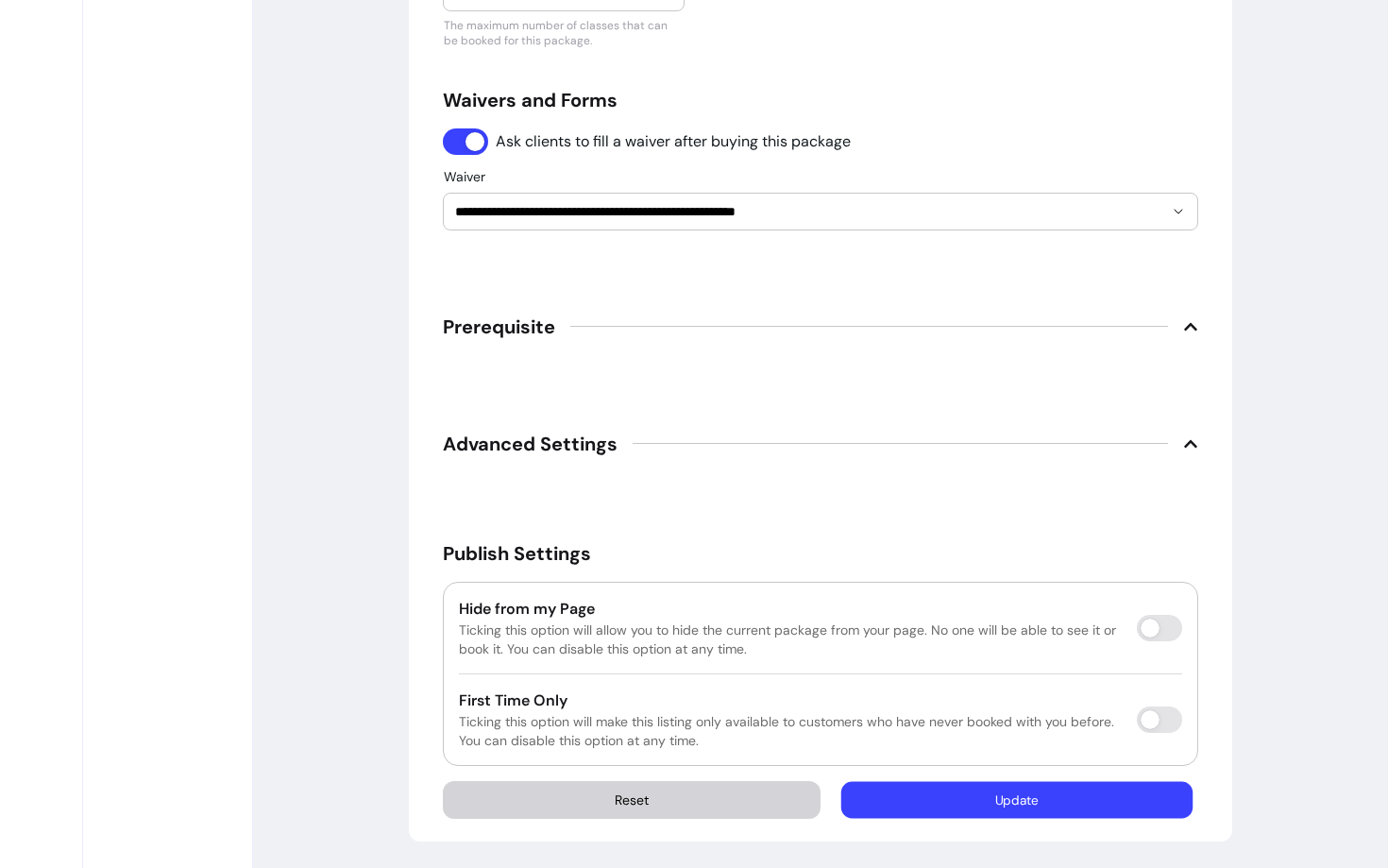
click at [985, 808] on button "Update" at bounding box center [1017, 799] width 351 height 37
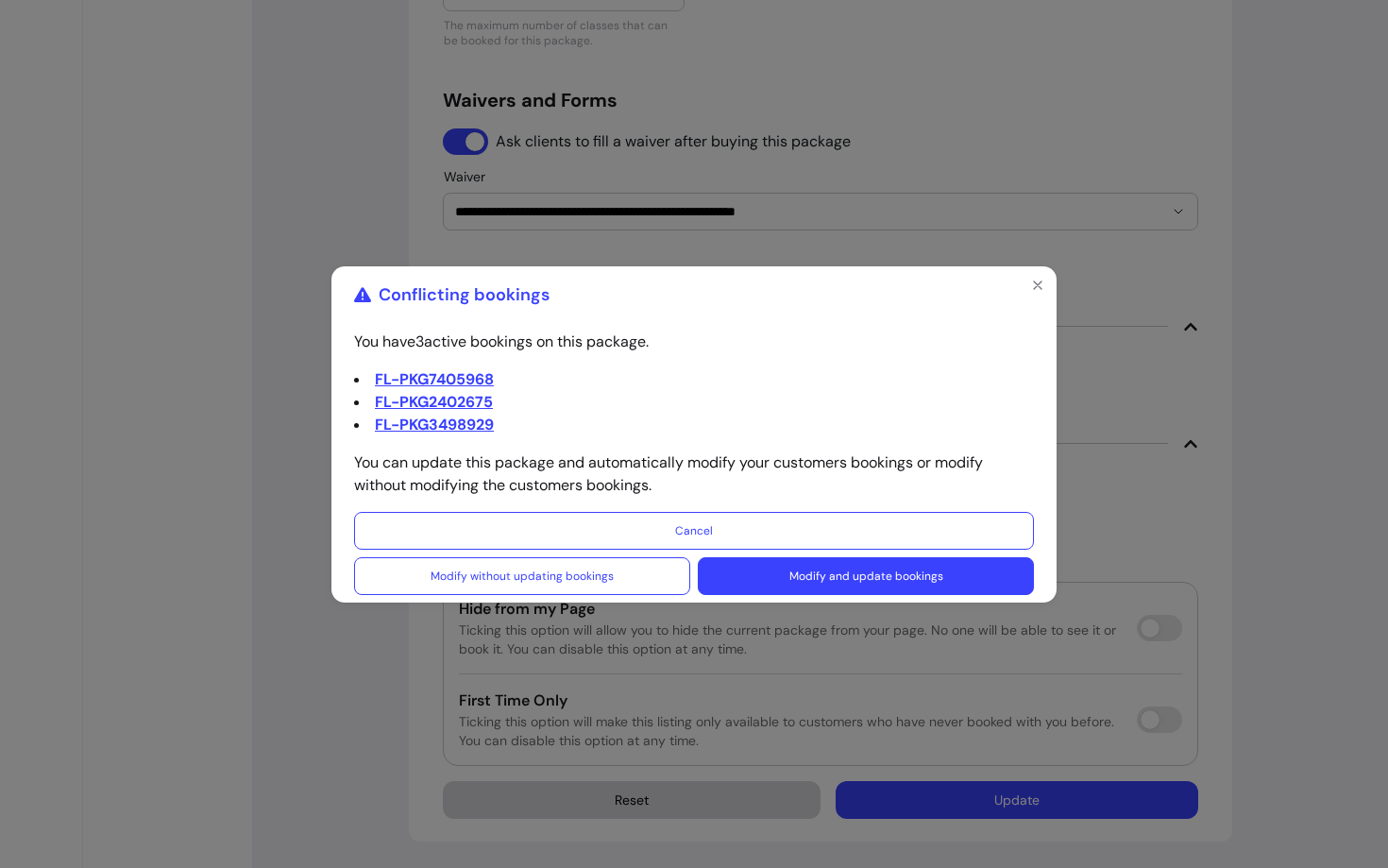
click at [809, 568] on button "Modify and update bookings" at bounding box center [866, 575] width 336 height 38
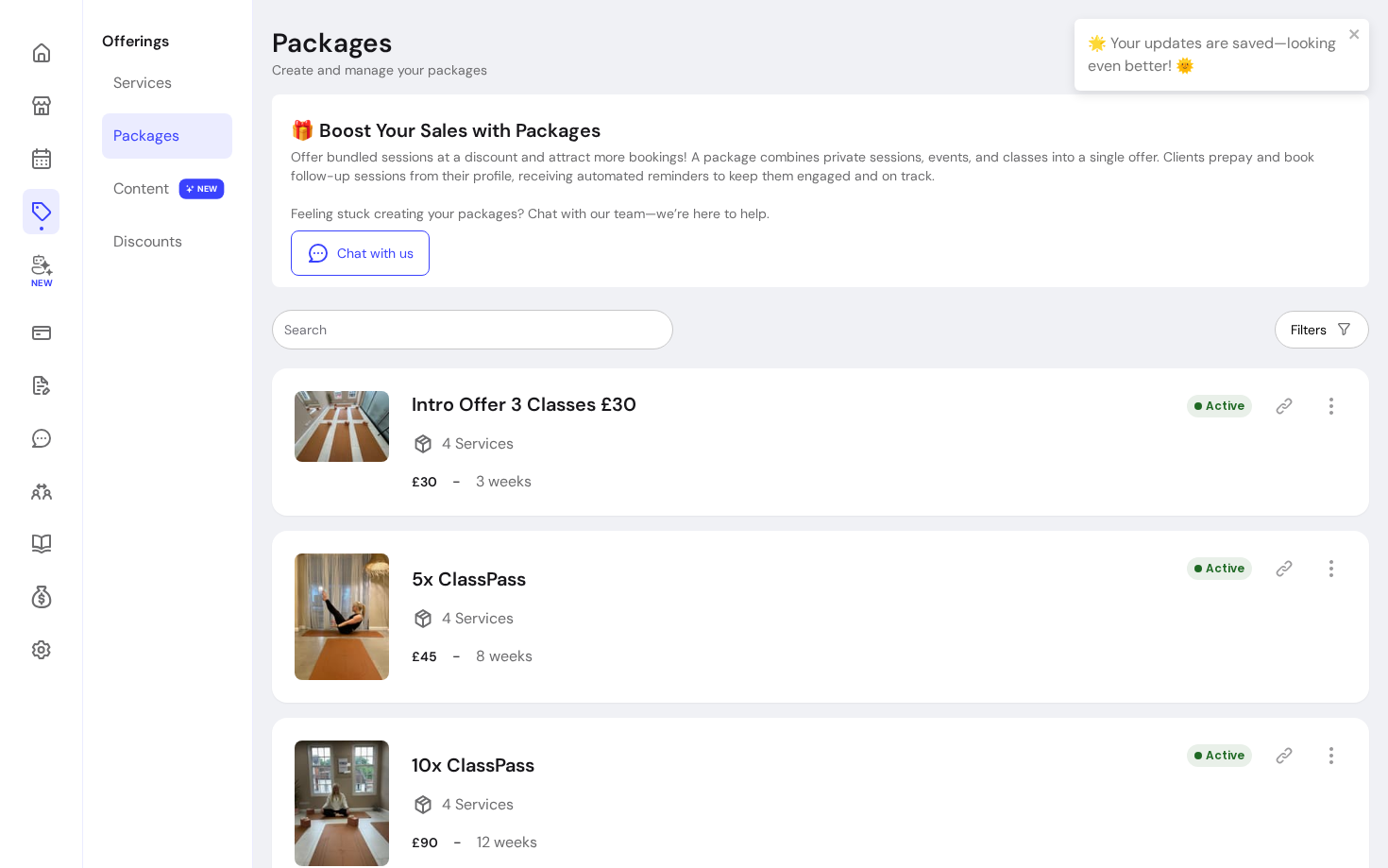
scroll to position [484, 0]
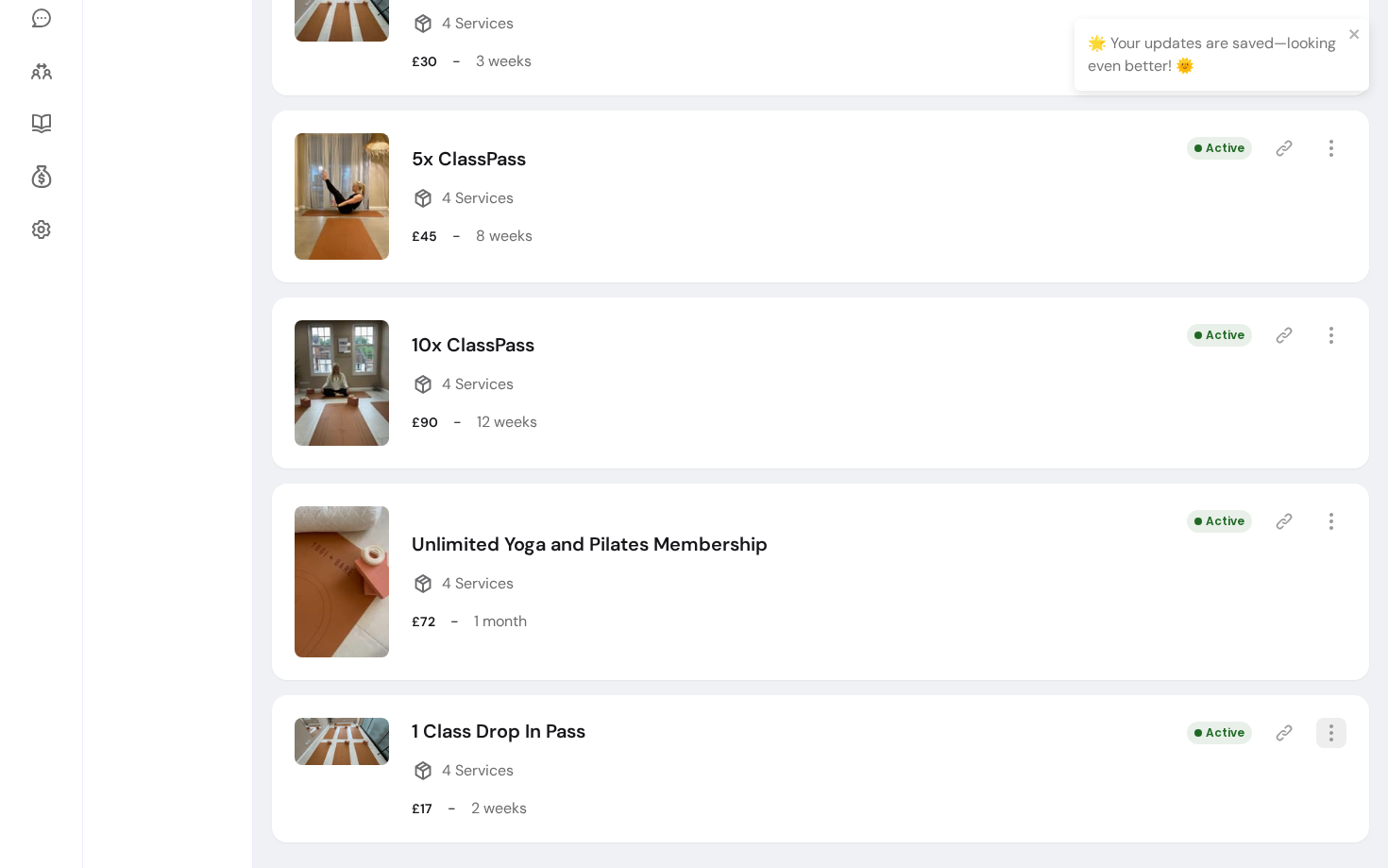
click at [1337, 732] on icon "button" at bounding box center [1331, 732] width 22 height 22
click at [946, 693] on div "Intro Offer 3 Classes £30 4 Services £30 - 3 weeks Active 5x ClassPass 4 Servic…" at bounding box center [820, 394] width 1097 height 894
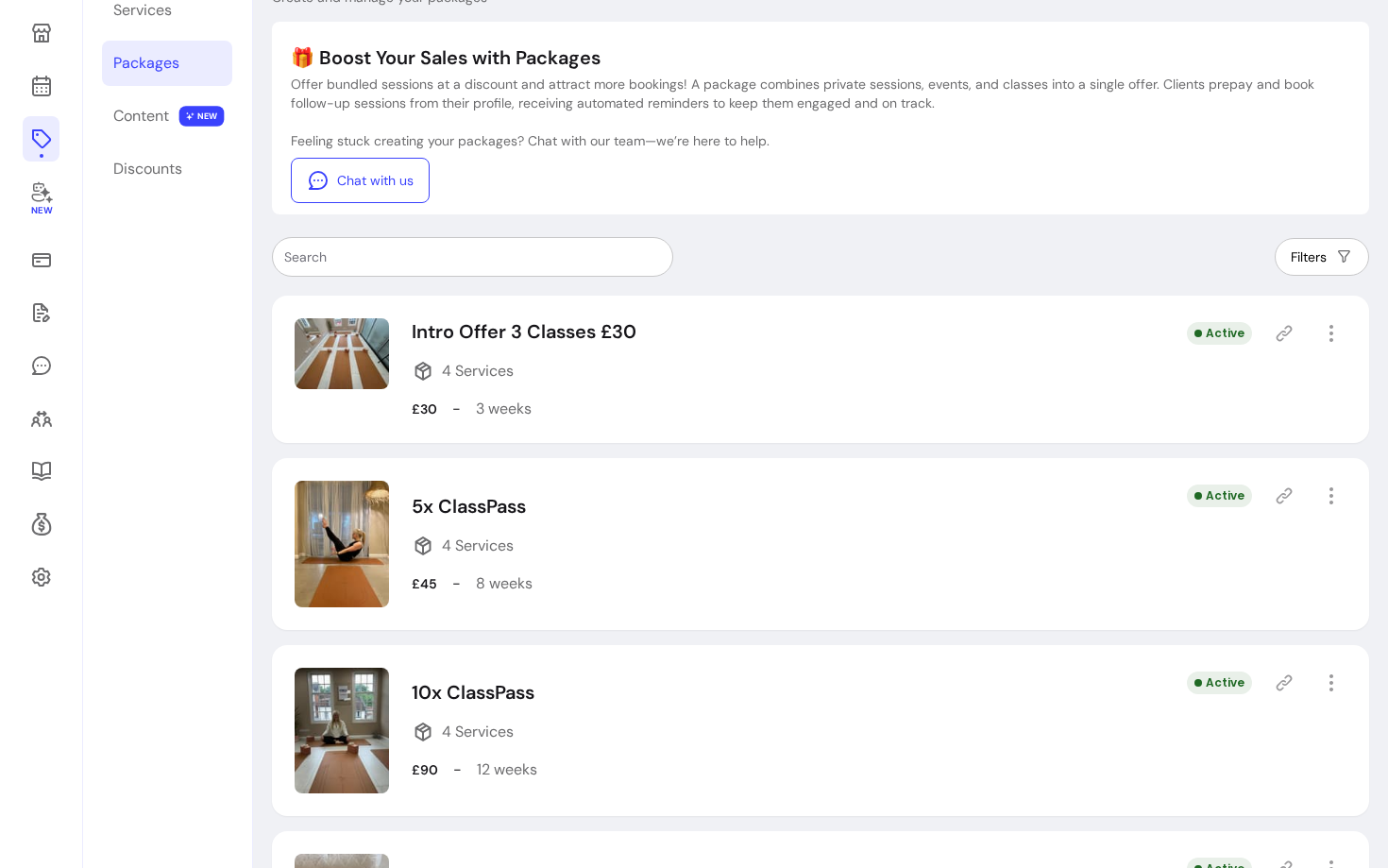
scroll to position [0, 0]
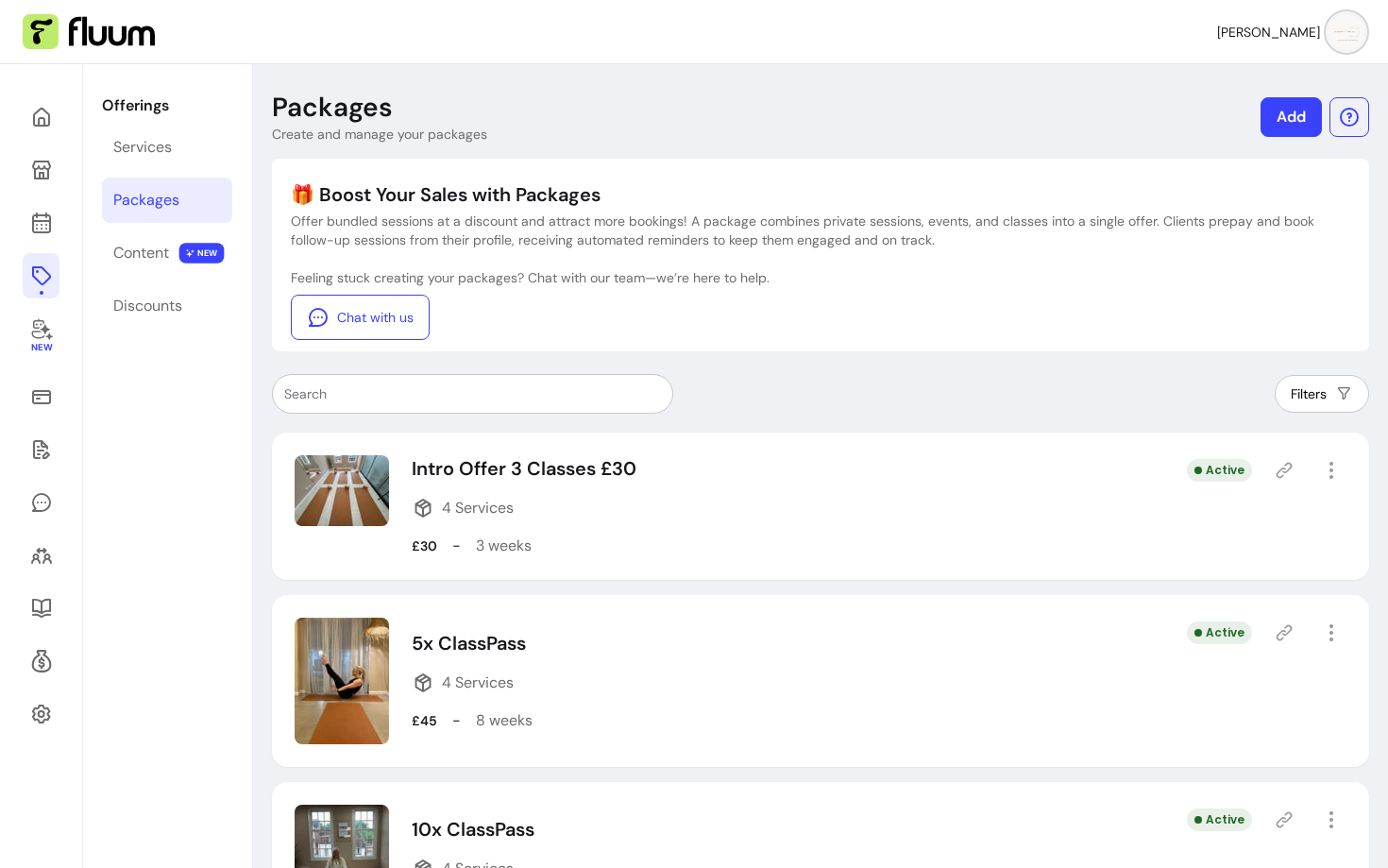
click at [1337, 47] on button "[PERSON_NAME]" at bounding box center [1290, 32] width 148 height 38
click at [1219, 178] on span "Log Out" at bounding box center [1280, 175] width 138 height 19
